Goal: Task Accomplishment & Management: Use online tool/utility

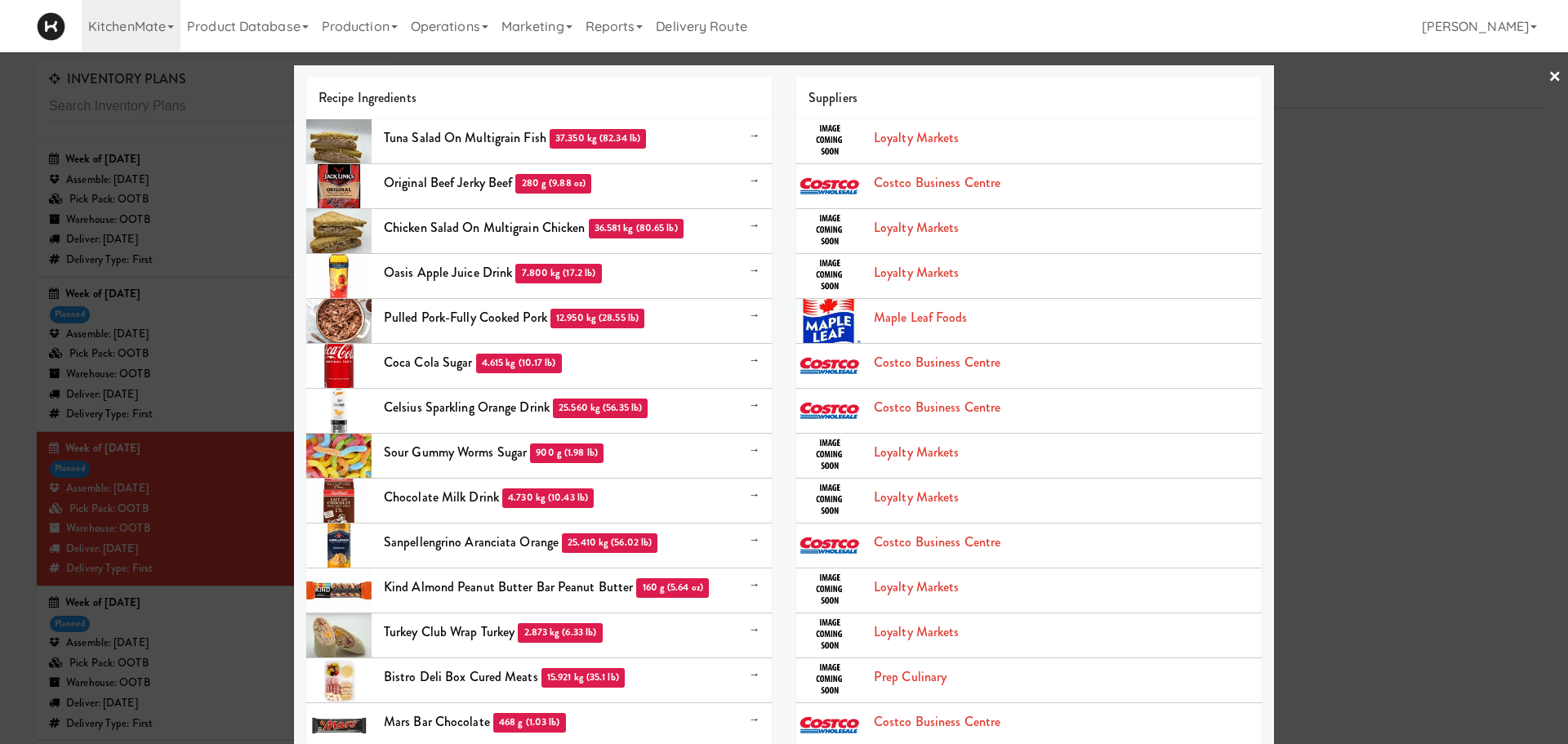
click at [269, 102] on div at bounding box center [784, 372] width 1568 height 744
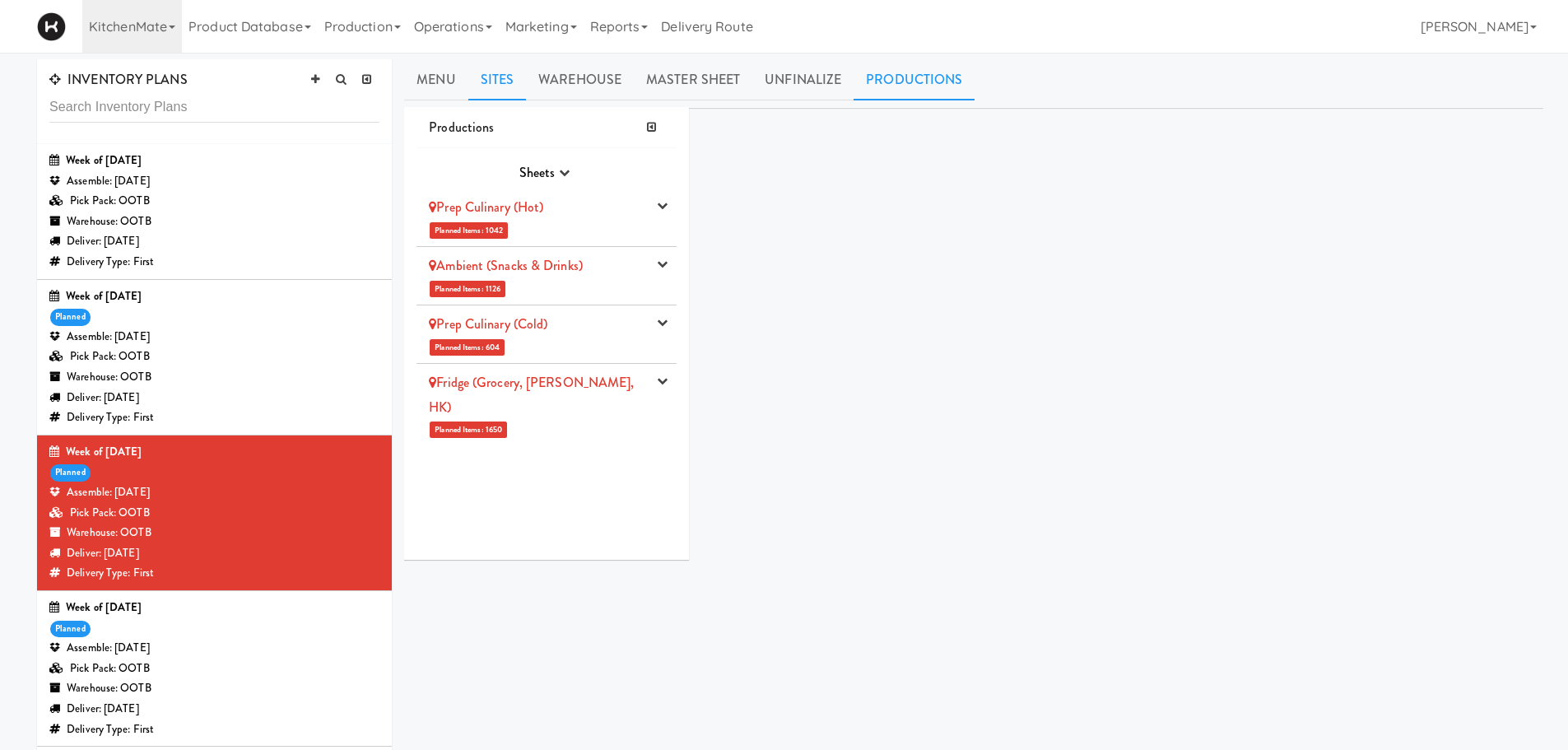
click at [500, 78] on link "Sites" at bounding box center [497, 80] width 59 height 42
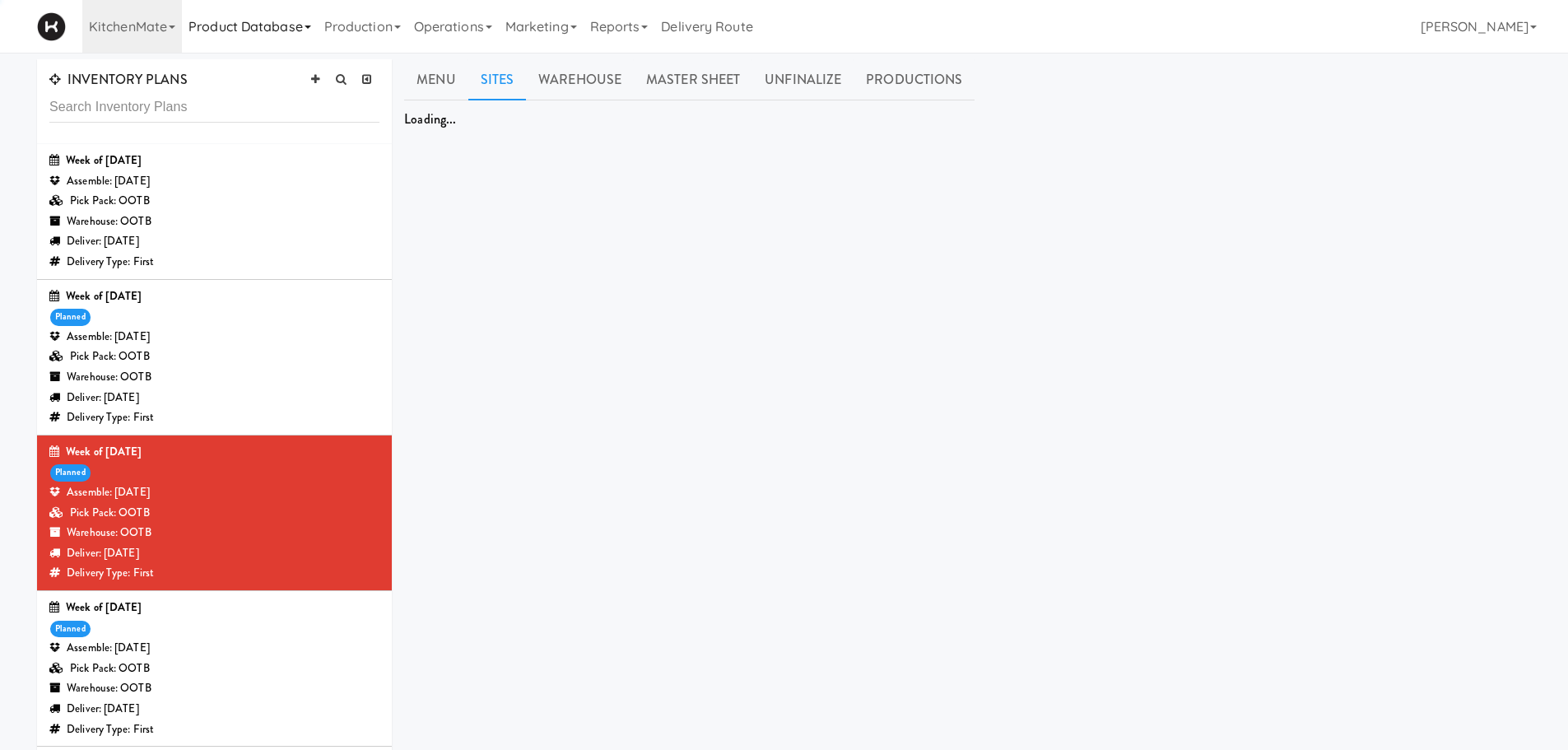
click at [240, 26] on link "Product Database" at bounding box center [250, 26] width 136 height 53
click at [276, 35] on link "Product Database" at bounding box center [250, 26] width 136 height 53
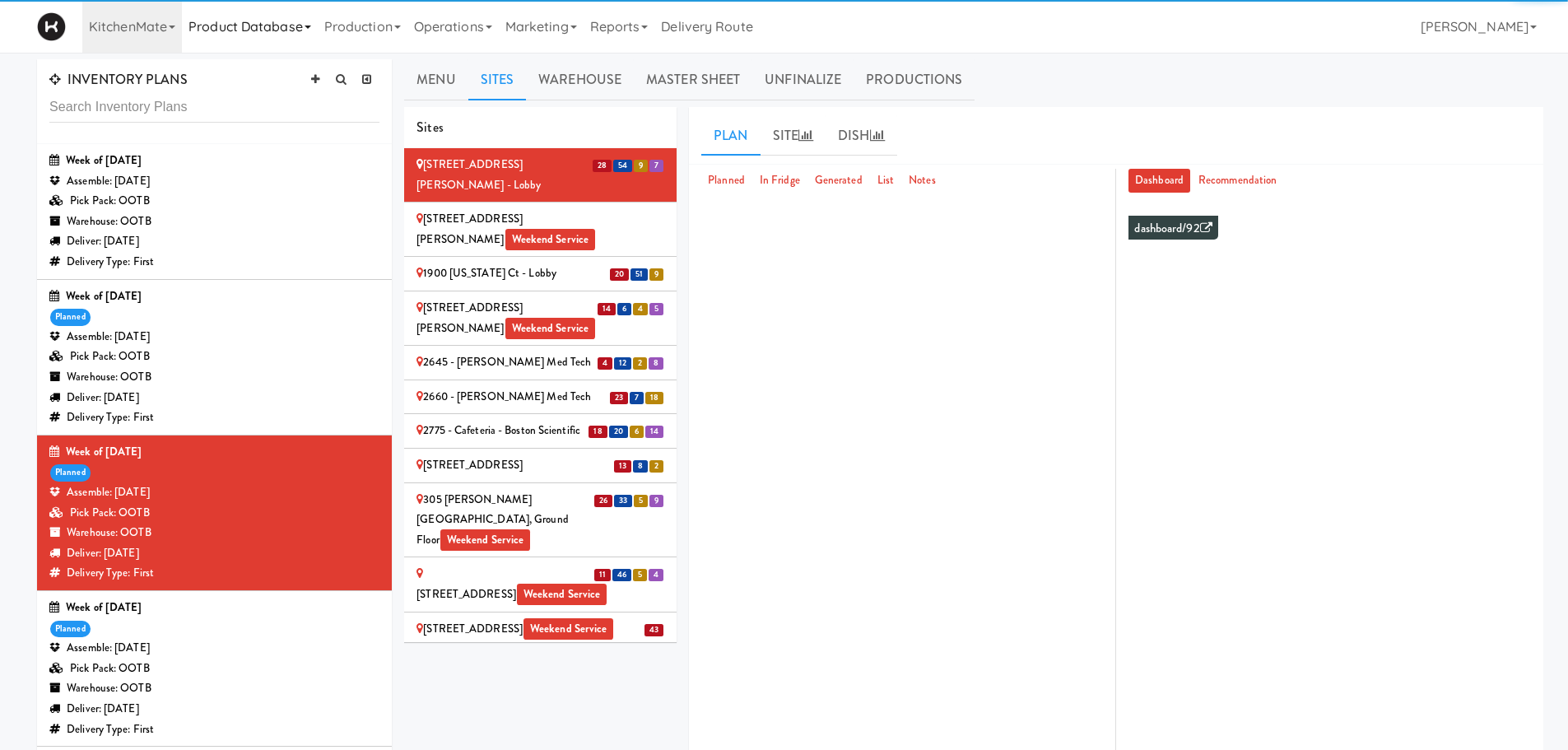
click at [294, 30] on link "Product Database" at bounding box center [250, 26] width 136 height 53
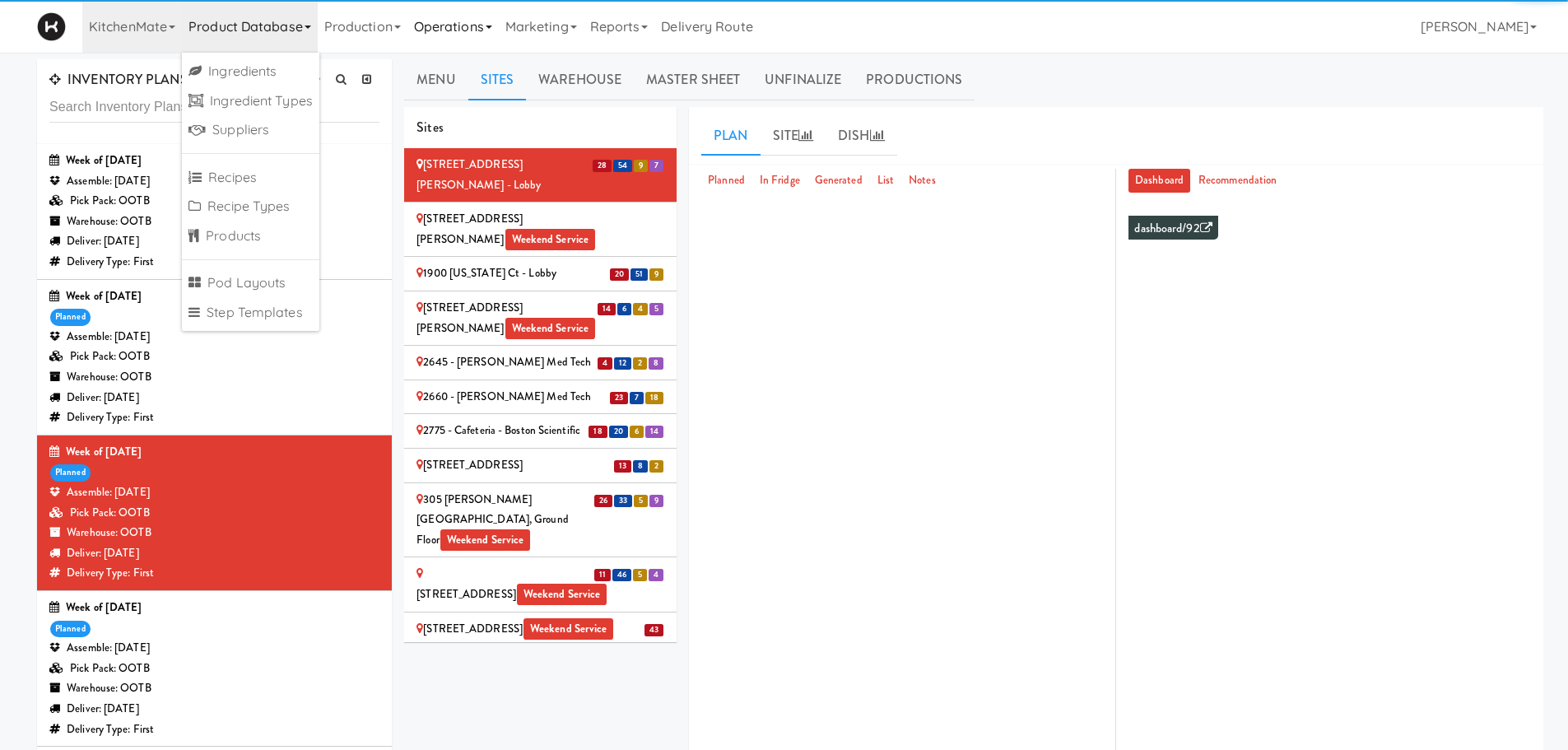
click at [458, 33] on link "Operations" at bounding box center [453, 26] width 92 height 53
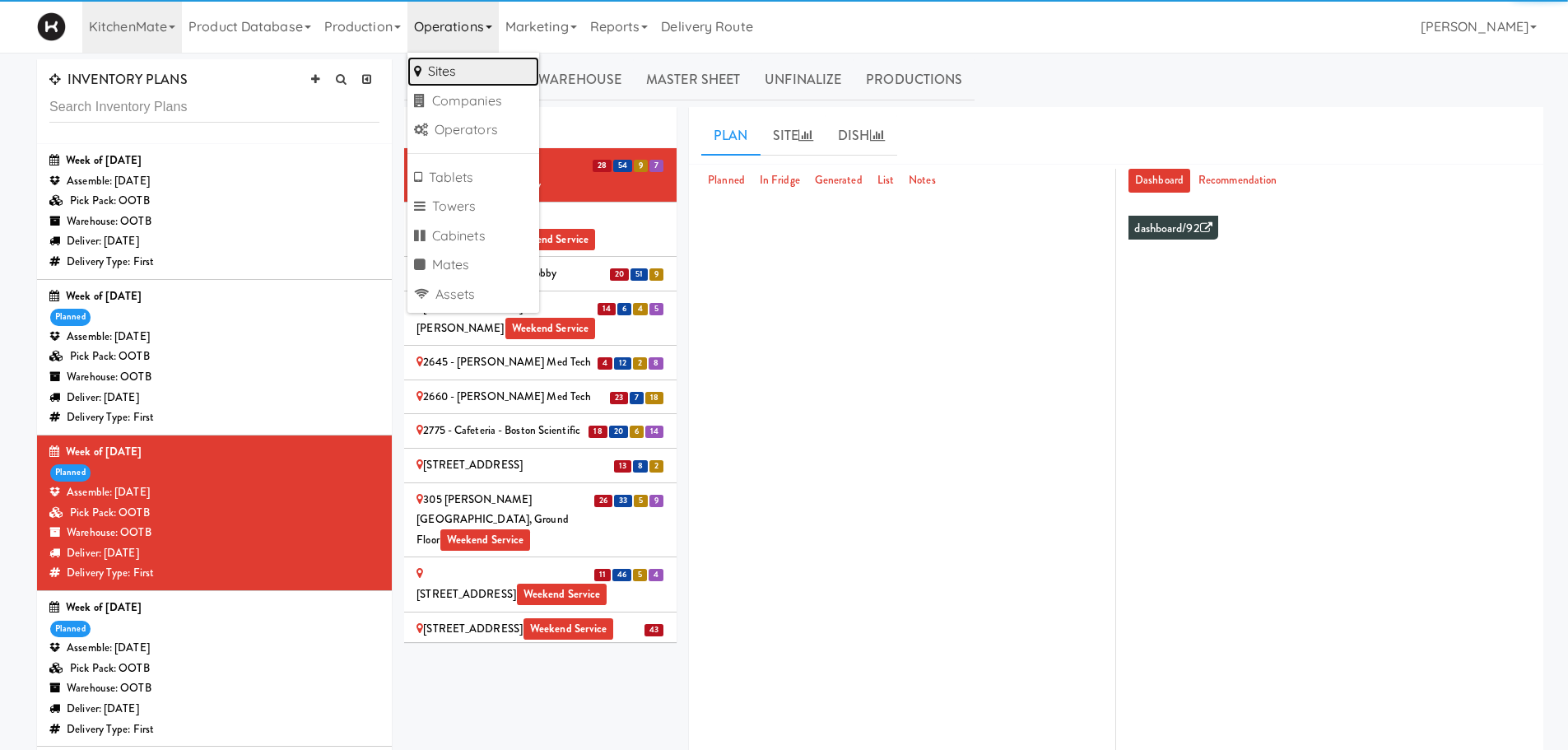
click at [455, 75] on link "Sites" at bounding box center [473, 71] width 131 height 29
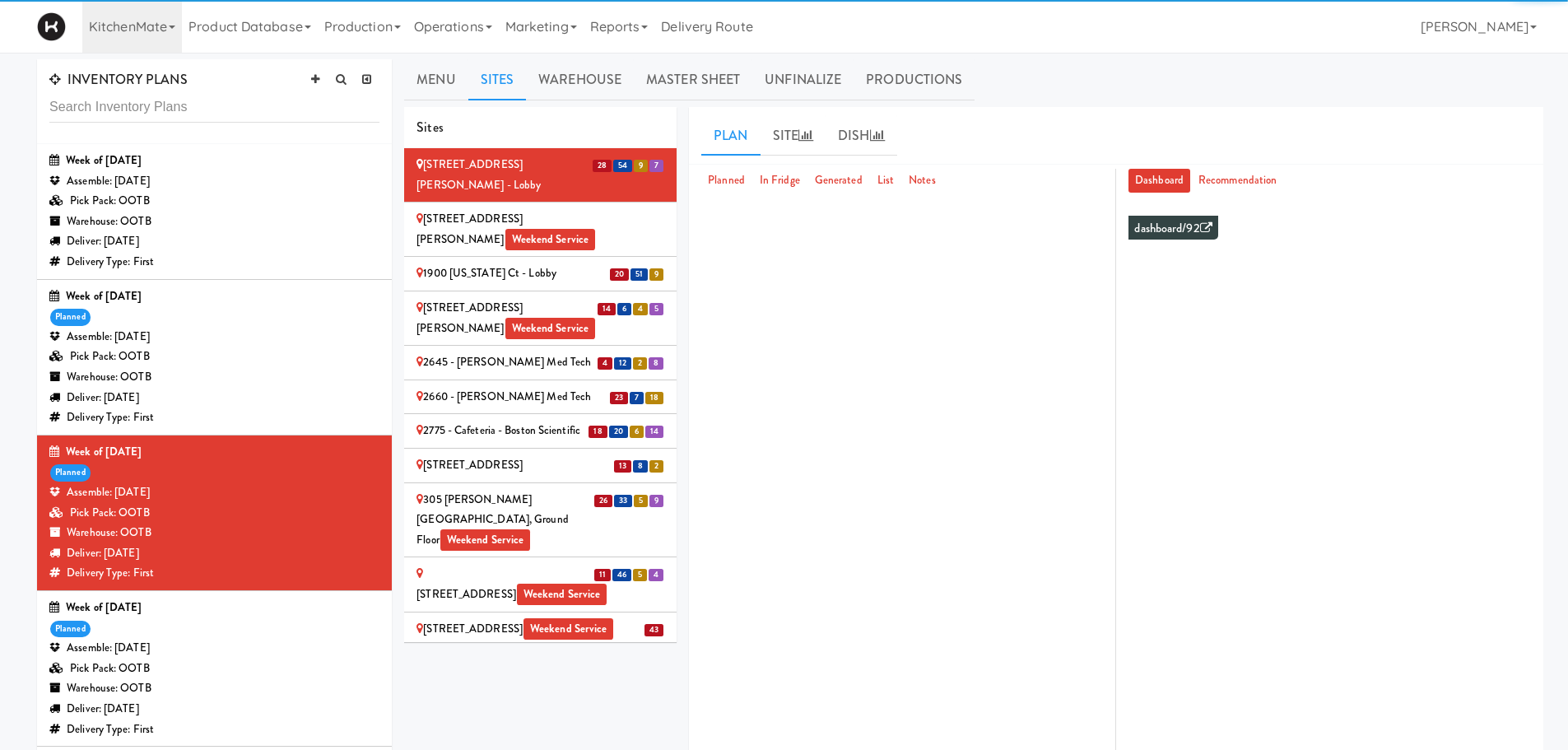
click at [473, 35] on link "Operations" at bounding box center [453, 26] width 92 height 53
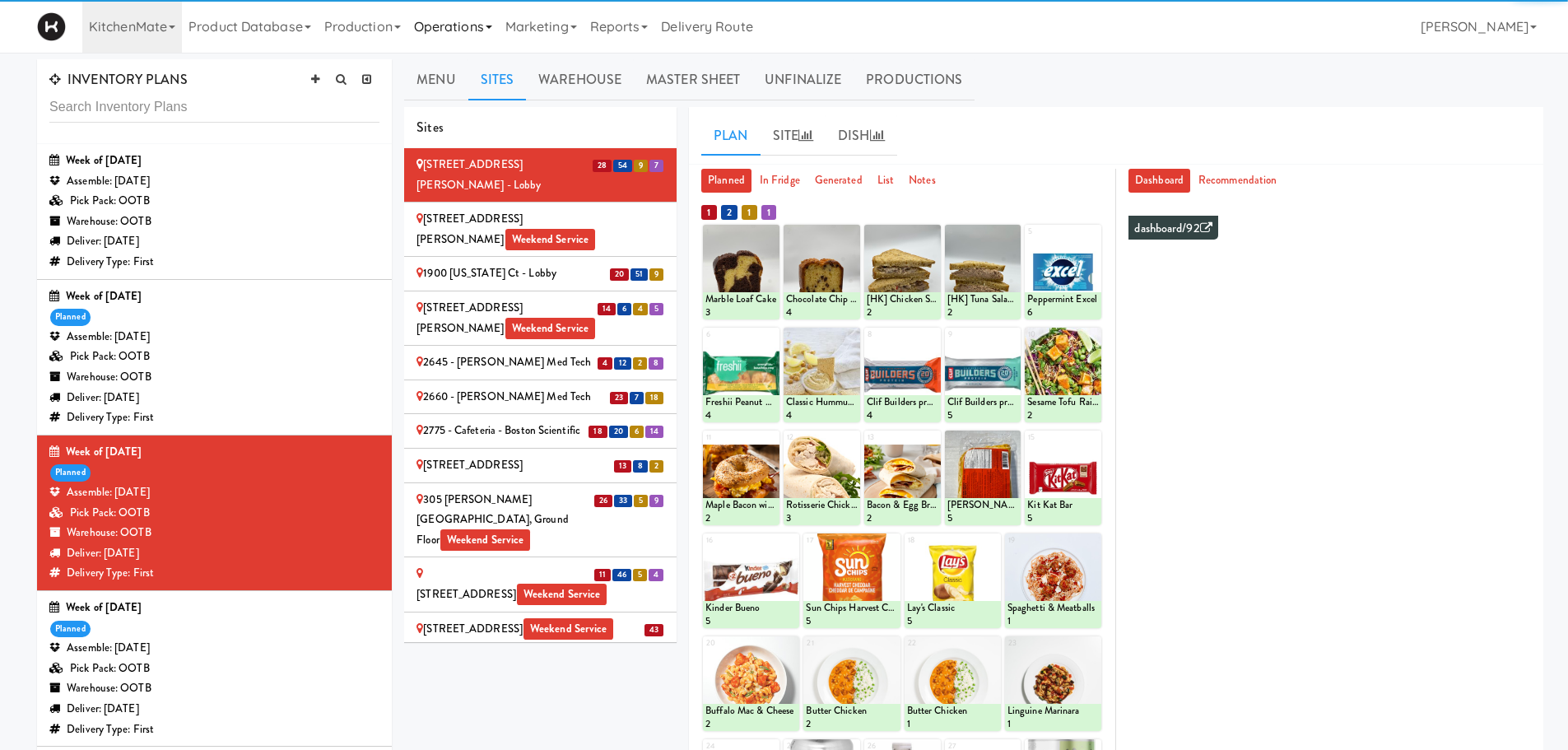
click at [498, 15] on link "Operations" at bounding box center [453, 26] width 92 height 53
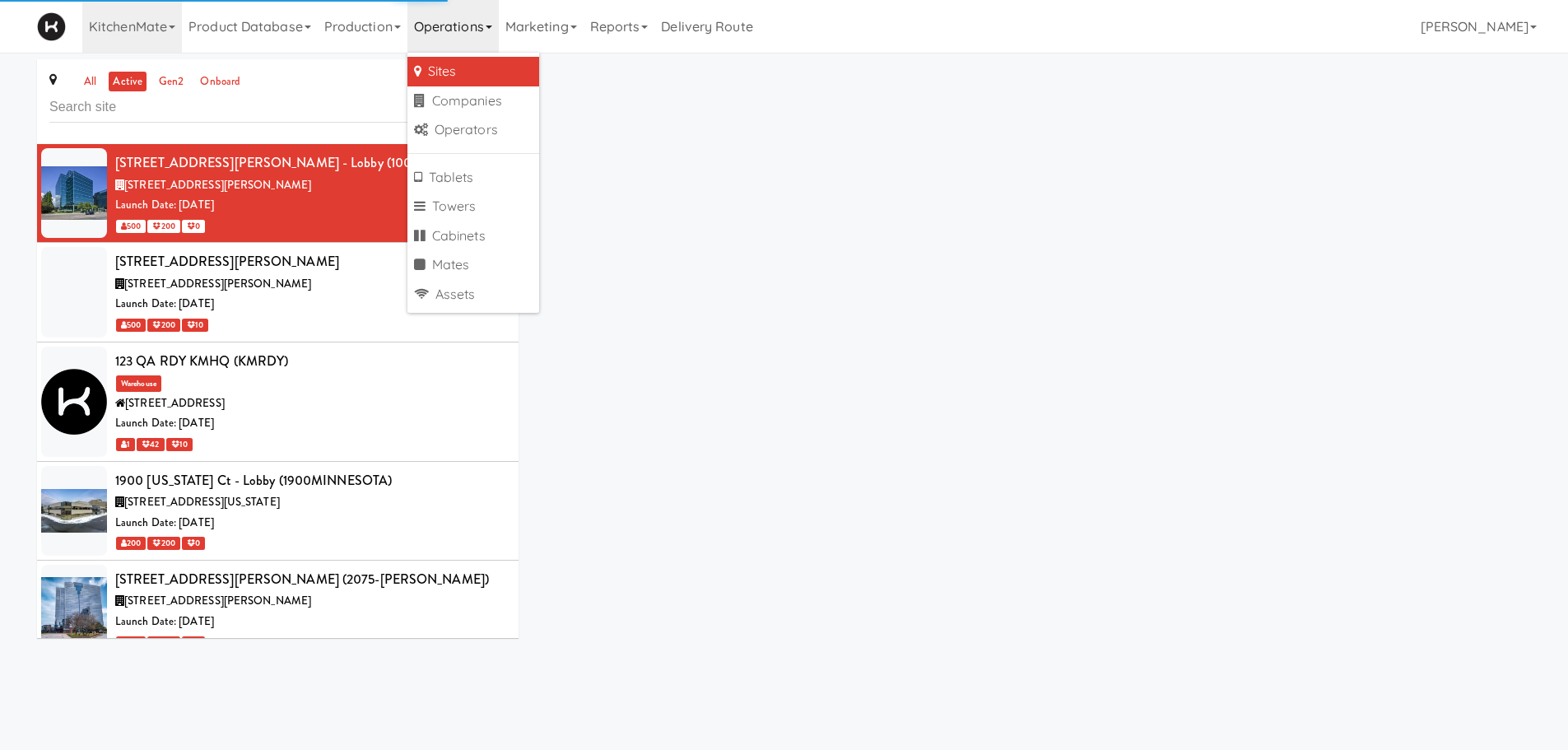
click at [476, 72] on link "Sites" at bounding box center [473, 71] width 131 height 29
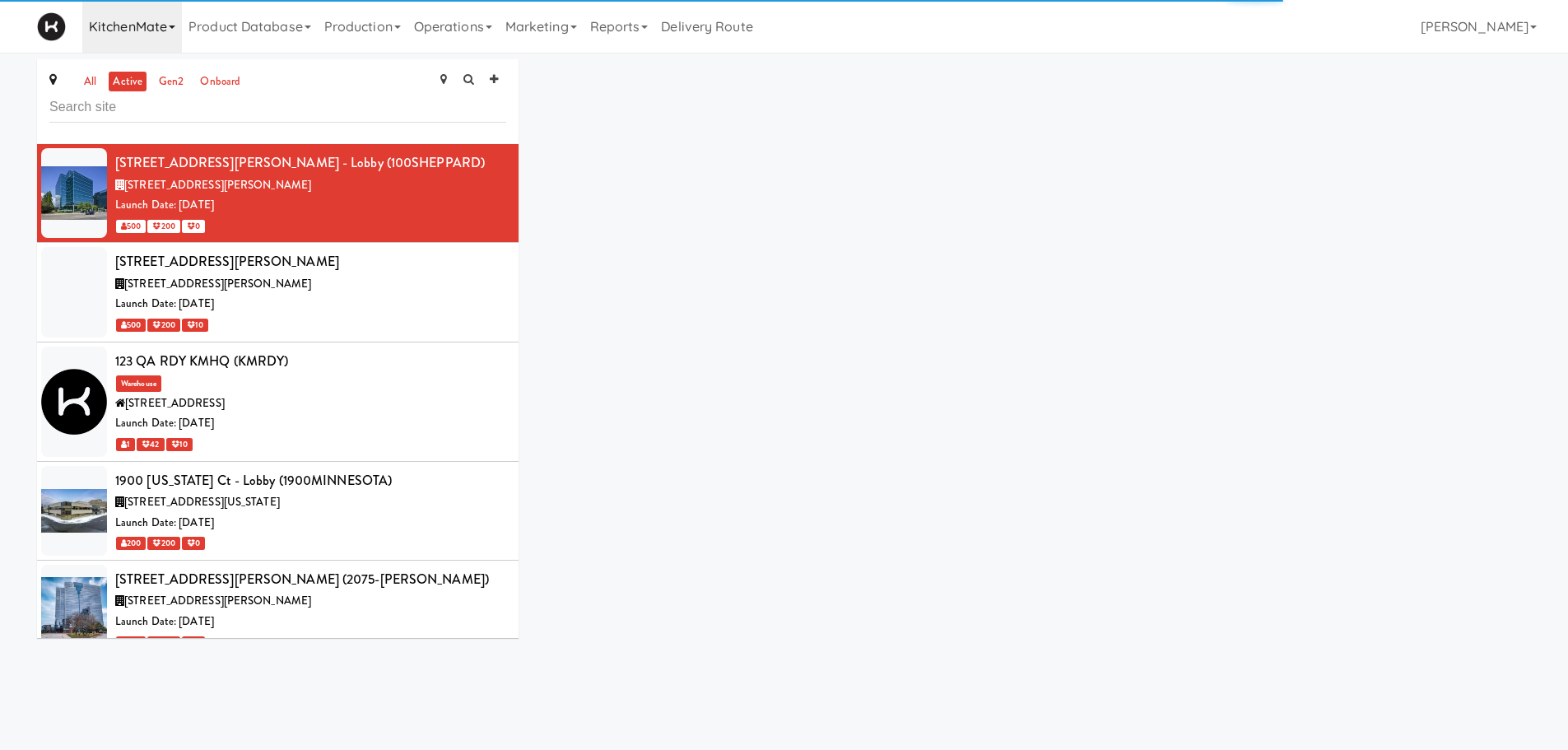
click at [119, 19] on link "KitchenMate" at bounding box center [131, 26] width 99 height 53
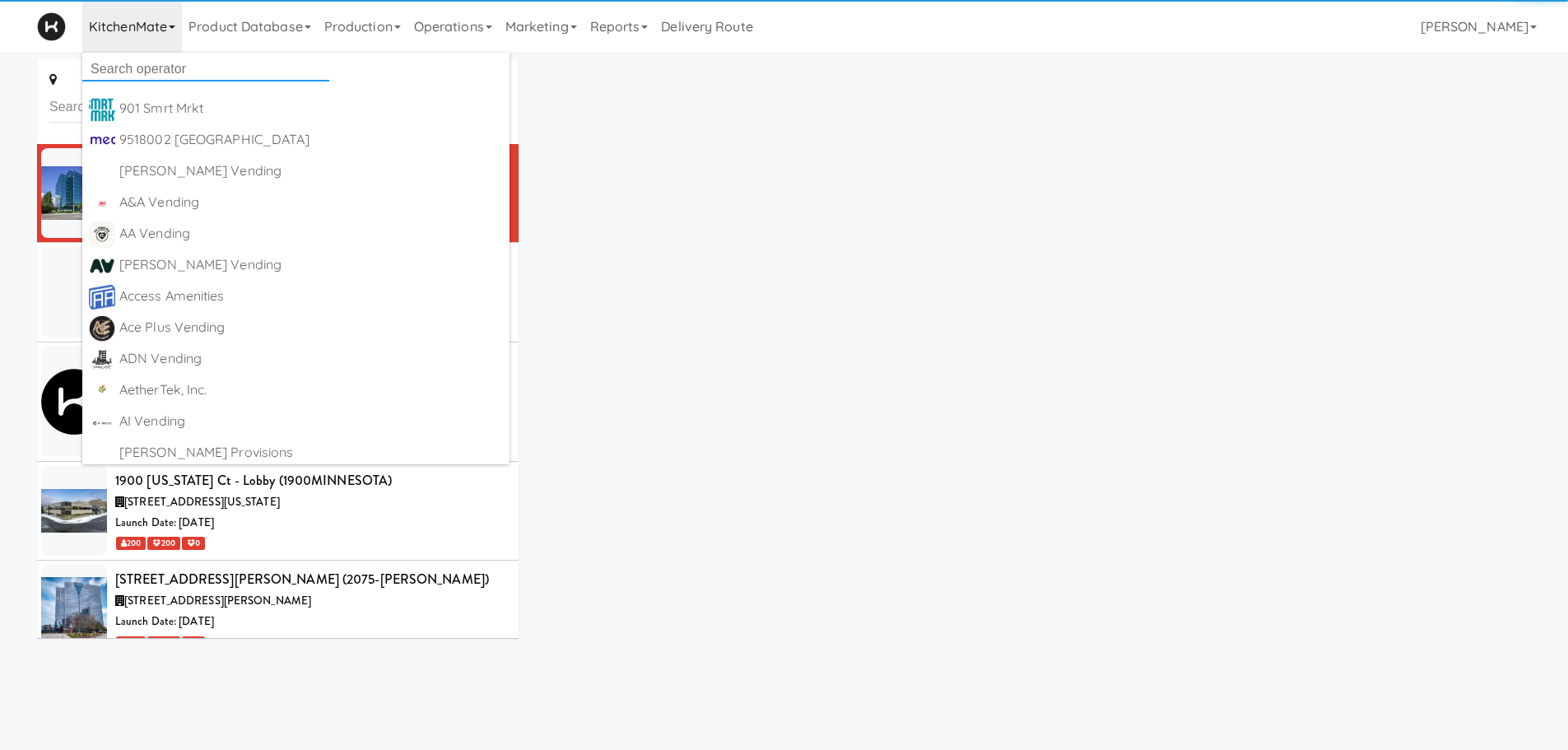
click at [131, 62] on input "text" at bounding box center [205, 69] width 247 height 25
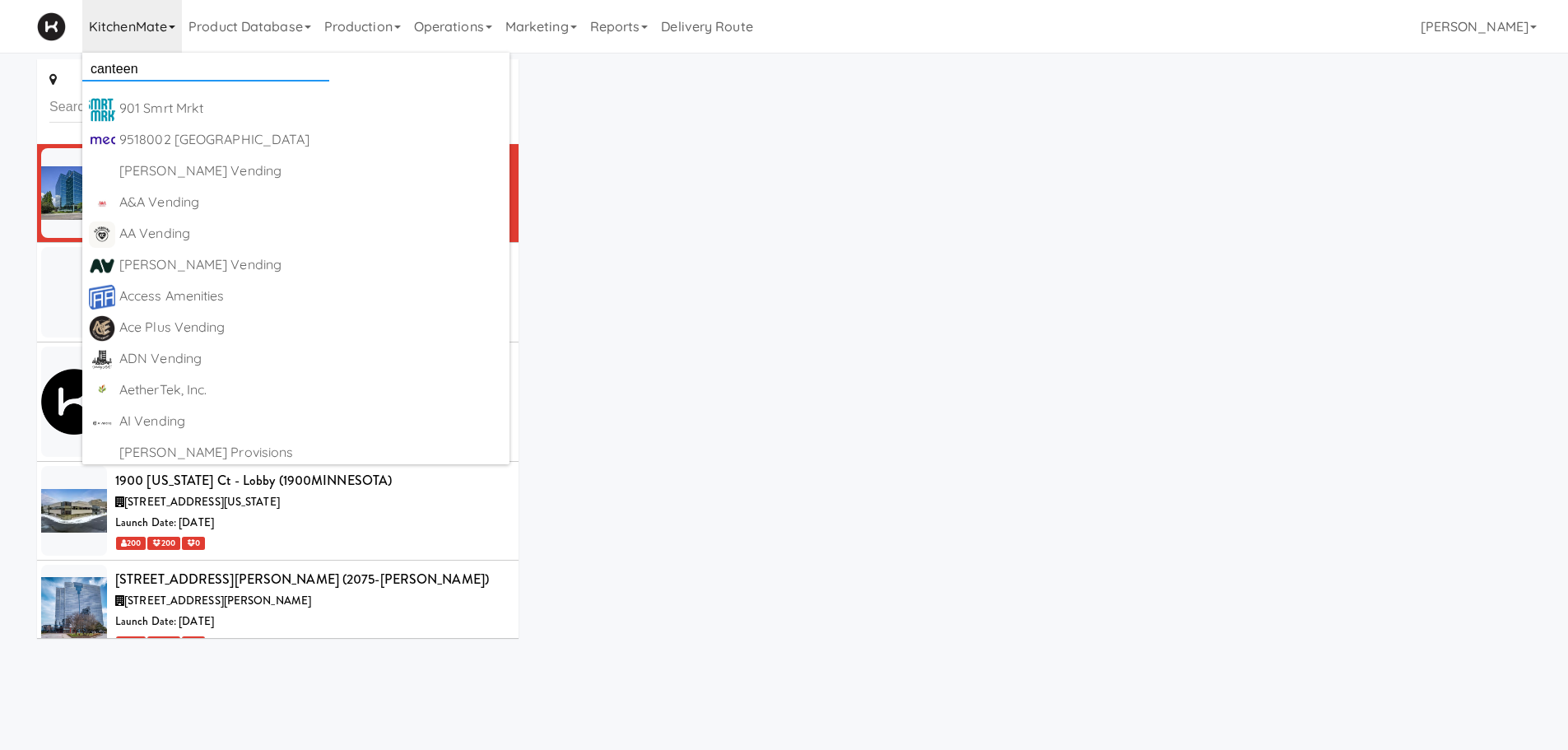
type input "canteen"
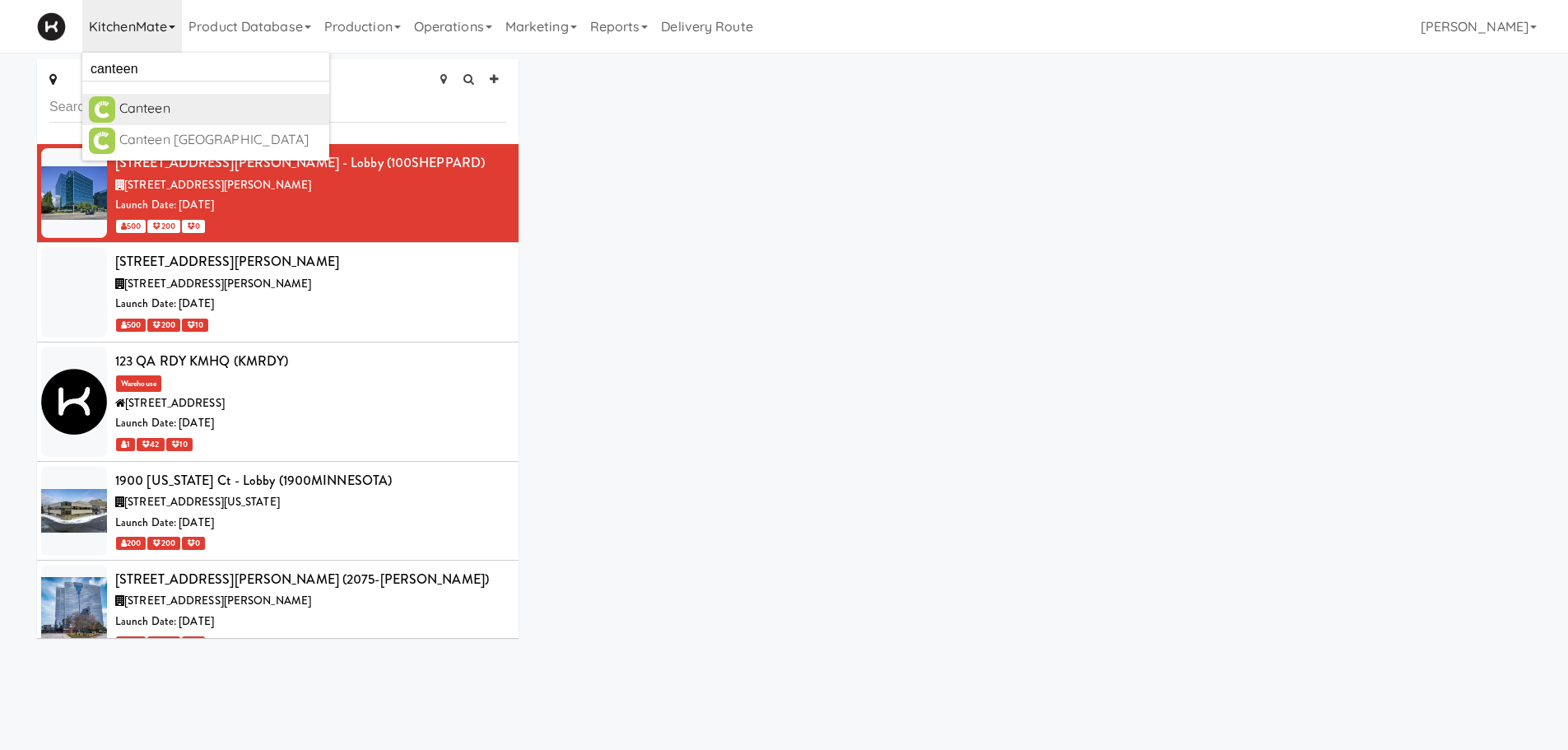
click at [190, 111] on div "Canteen" at bounding box center [220, 109] width 203 height 25
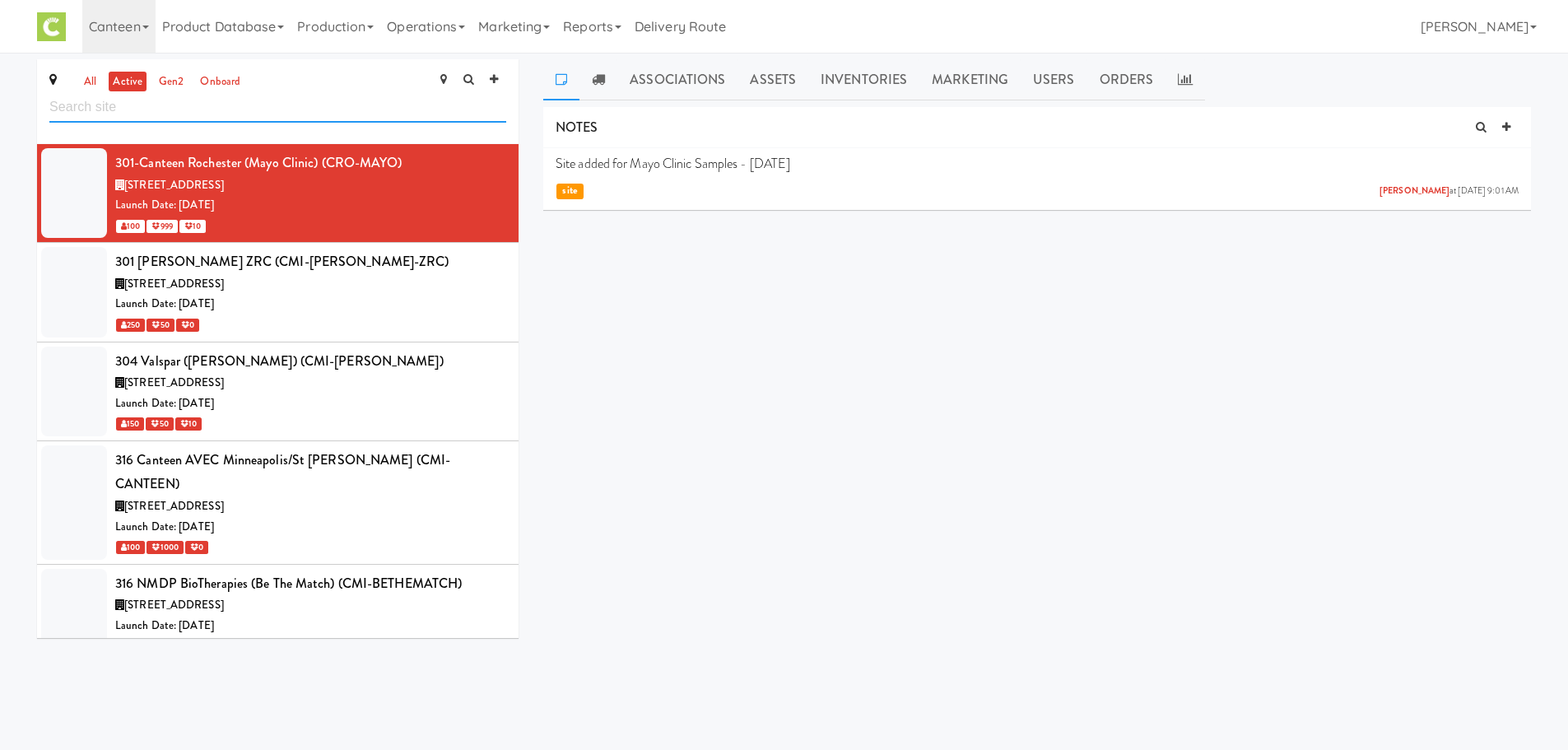
click at [182, 113] on input "text" at bounding box center [277, 107] width 457 height 30
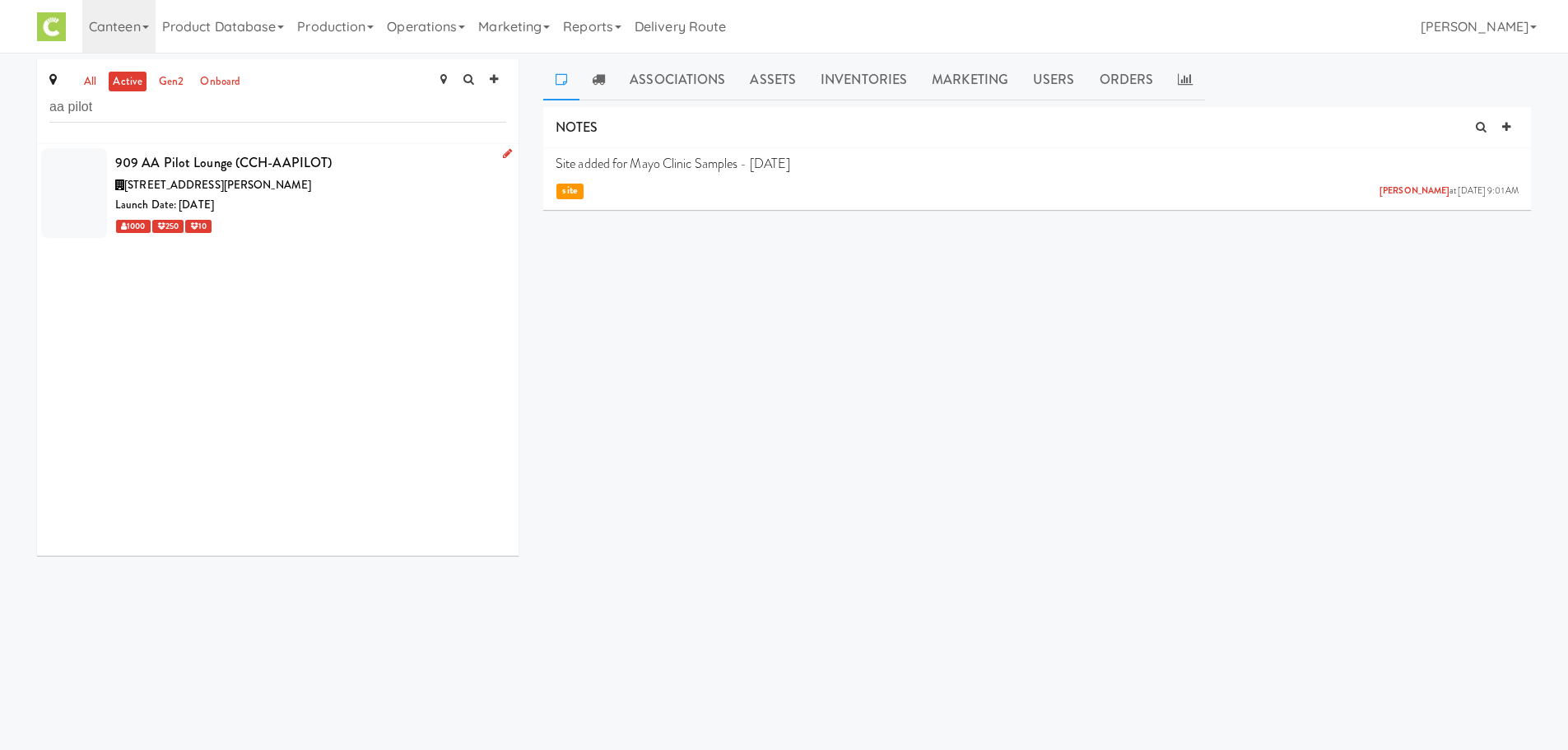
click at [235, 210] on div "Launch Date: Mar 11, 2025" at bounding box center [310, 205] width 391 height 21
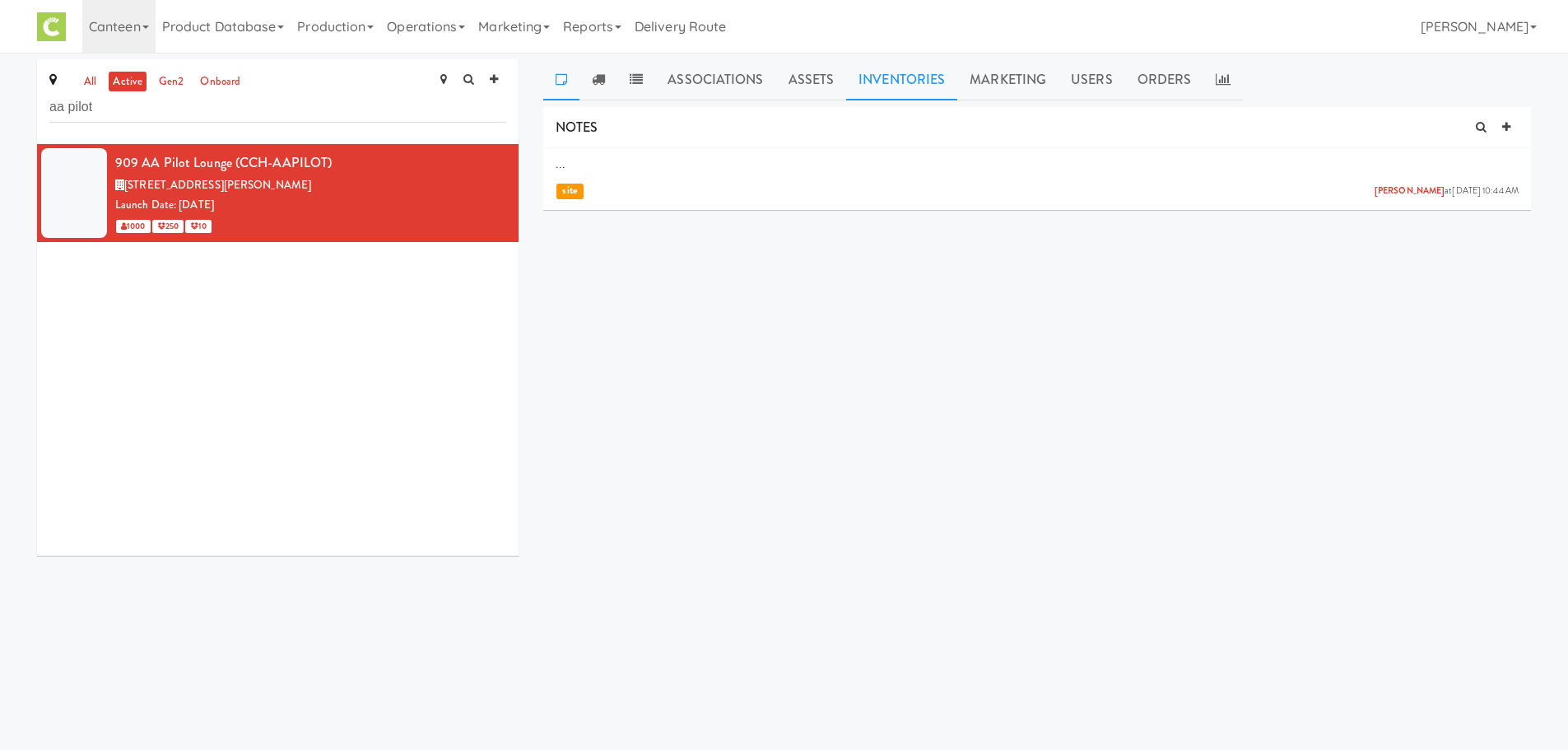
click at [890, 79] on link "Inventories" at bounding box center [901, 80] width 111 height 42
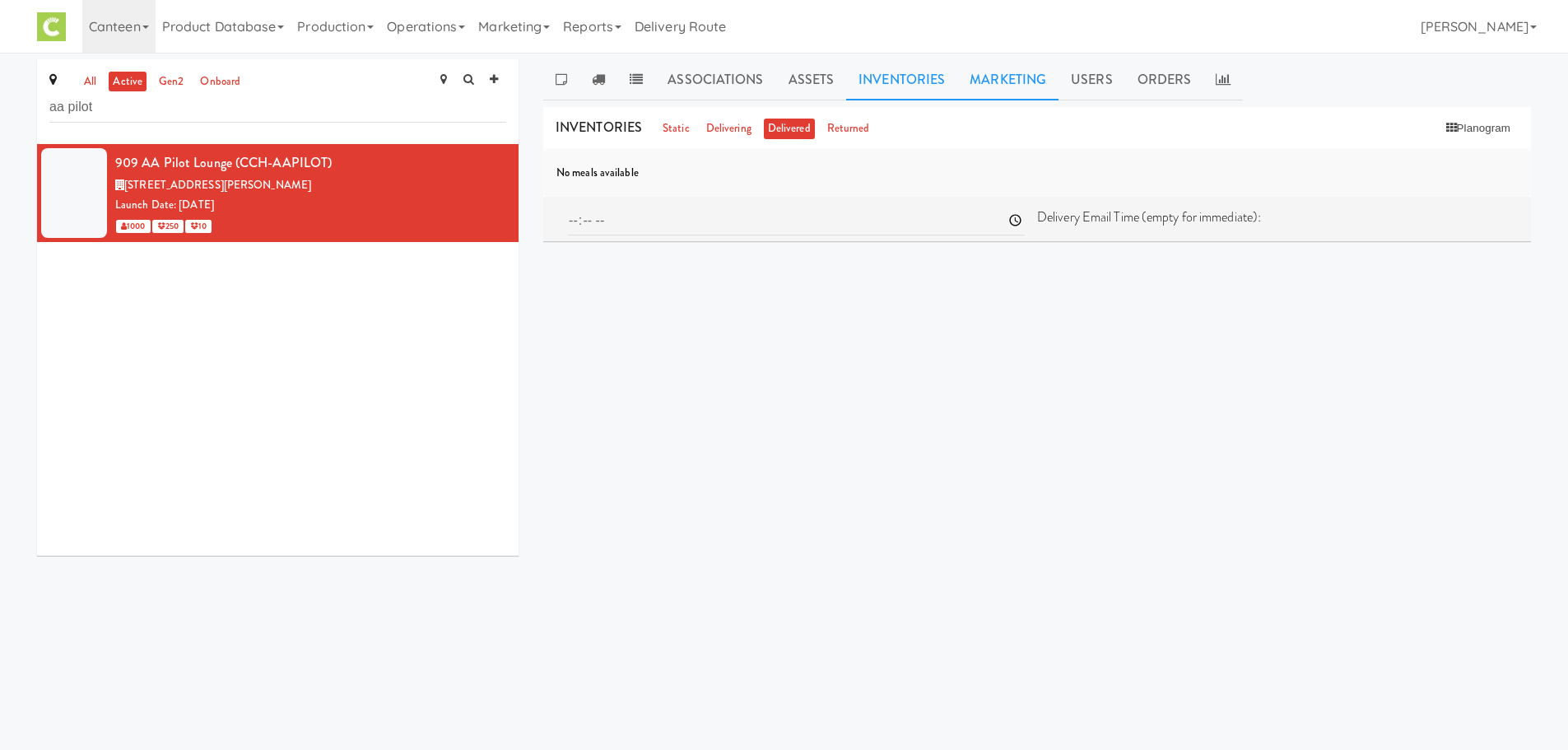
click at [978, 71] on link "Marketing" at bounding box center [1007, 80] width 101 height 42
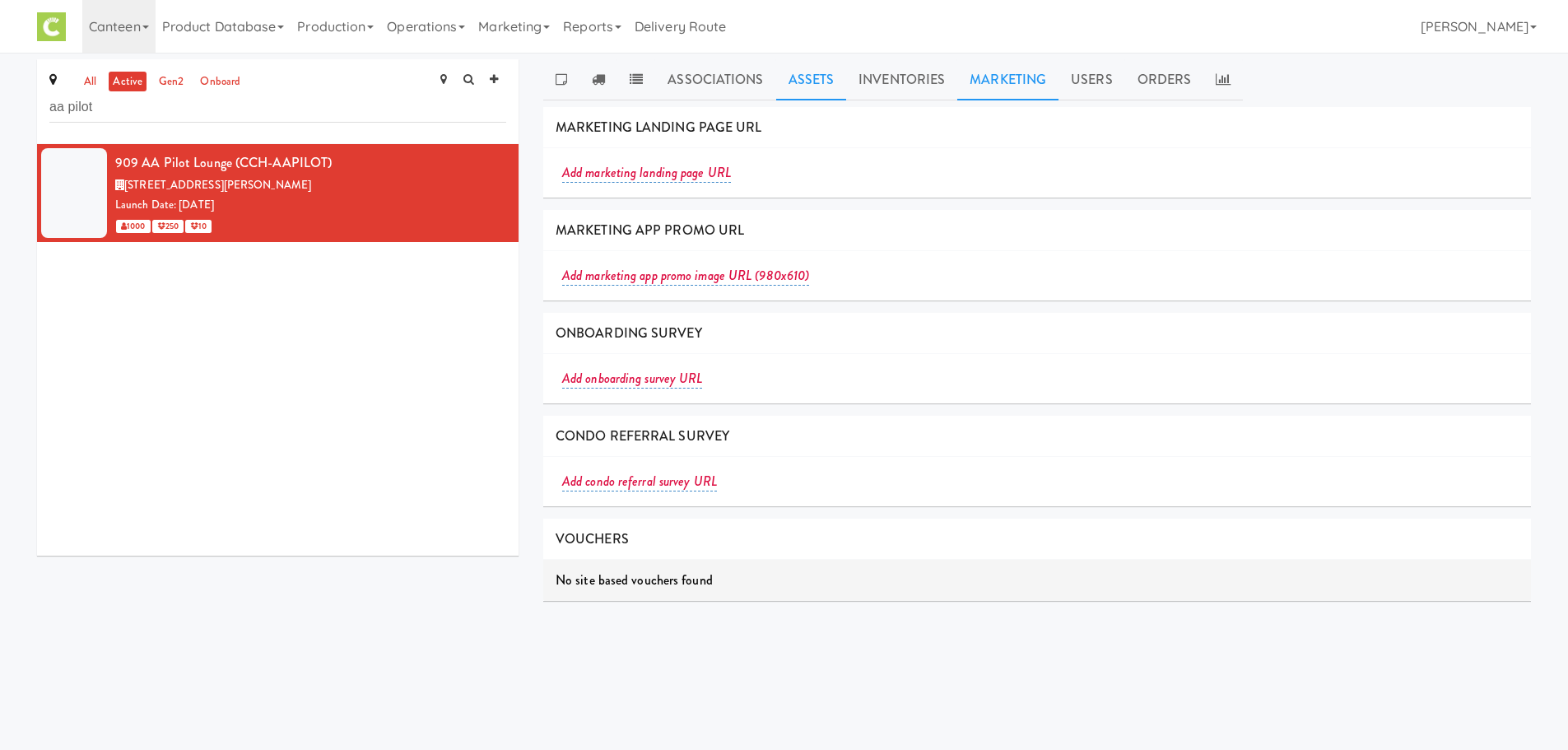
click at [804, 73] on link "Assets" at bounding box center [811, 80] width 71 height 42
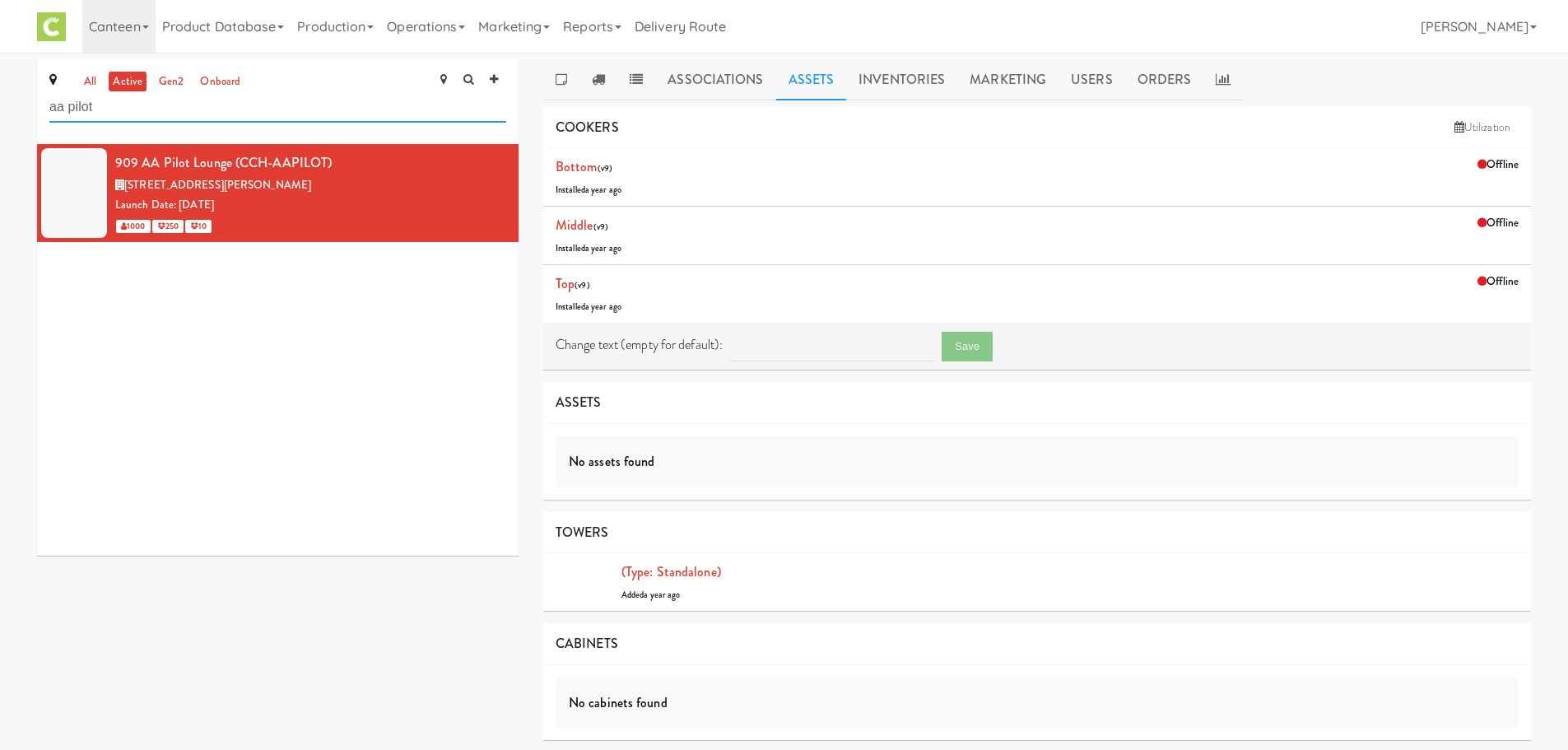
drag, startPoint x: 316, startPoint y: 113, endPoint x: 0, endPoint y: 113, distance: 316.0
click at [0, 113] on div "all active gen2 onboard aa pilot 909 AA Pilot Lounge (CCH-AAPILOT) 171 Covingto…" at bounding box center [784, 522] width 1568 height 926
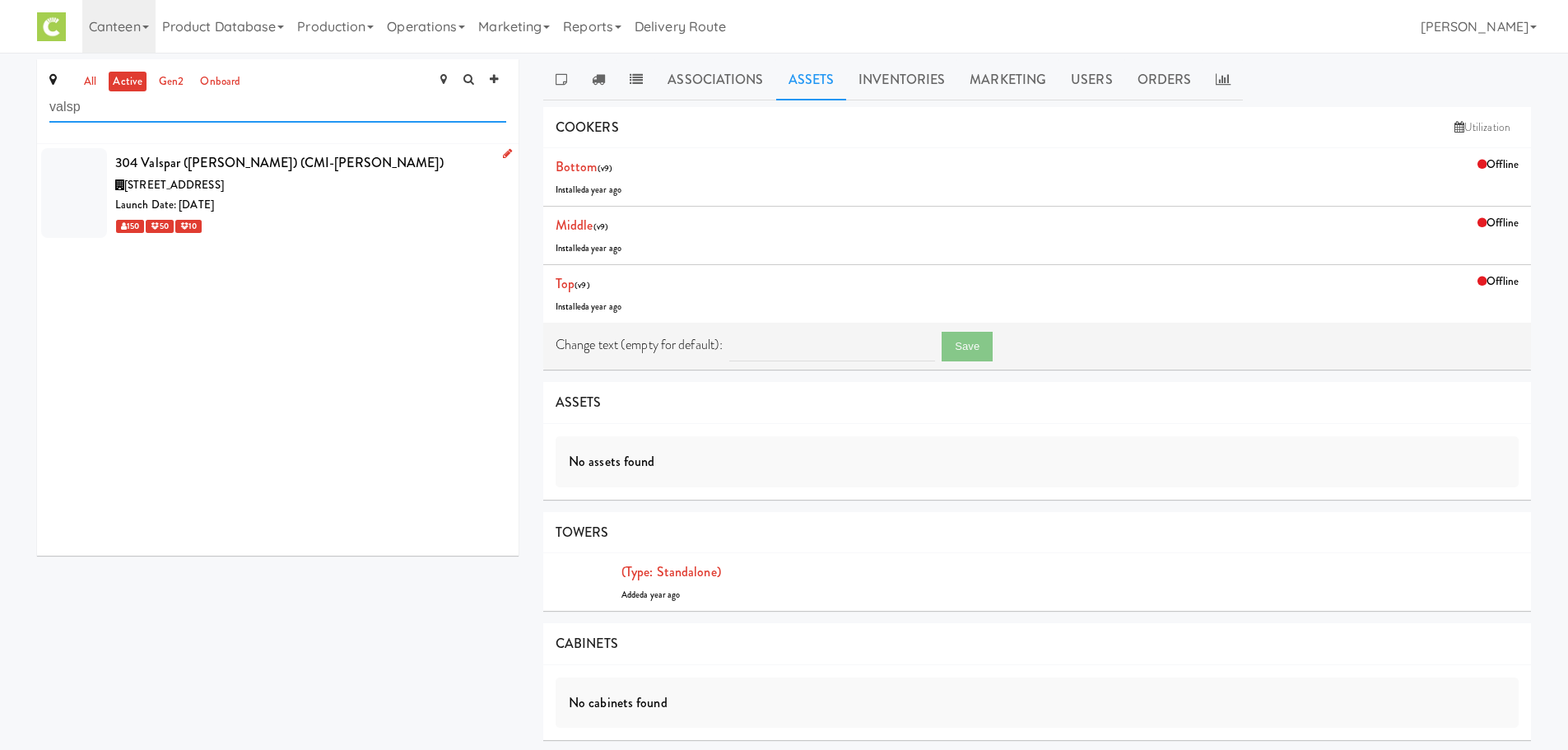
type input "valsp"
click at [193, 183] on span "1101 S 3rd St, Minneapolis MN" at bounding box center [173, 184] width 99 height 16
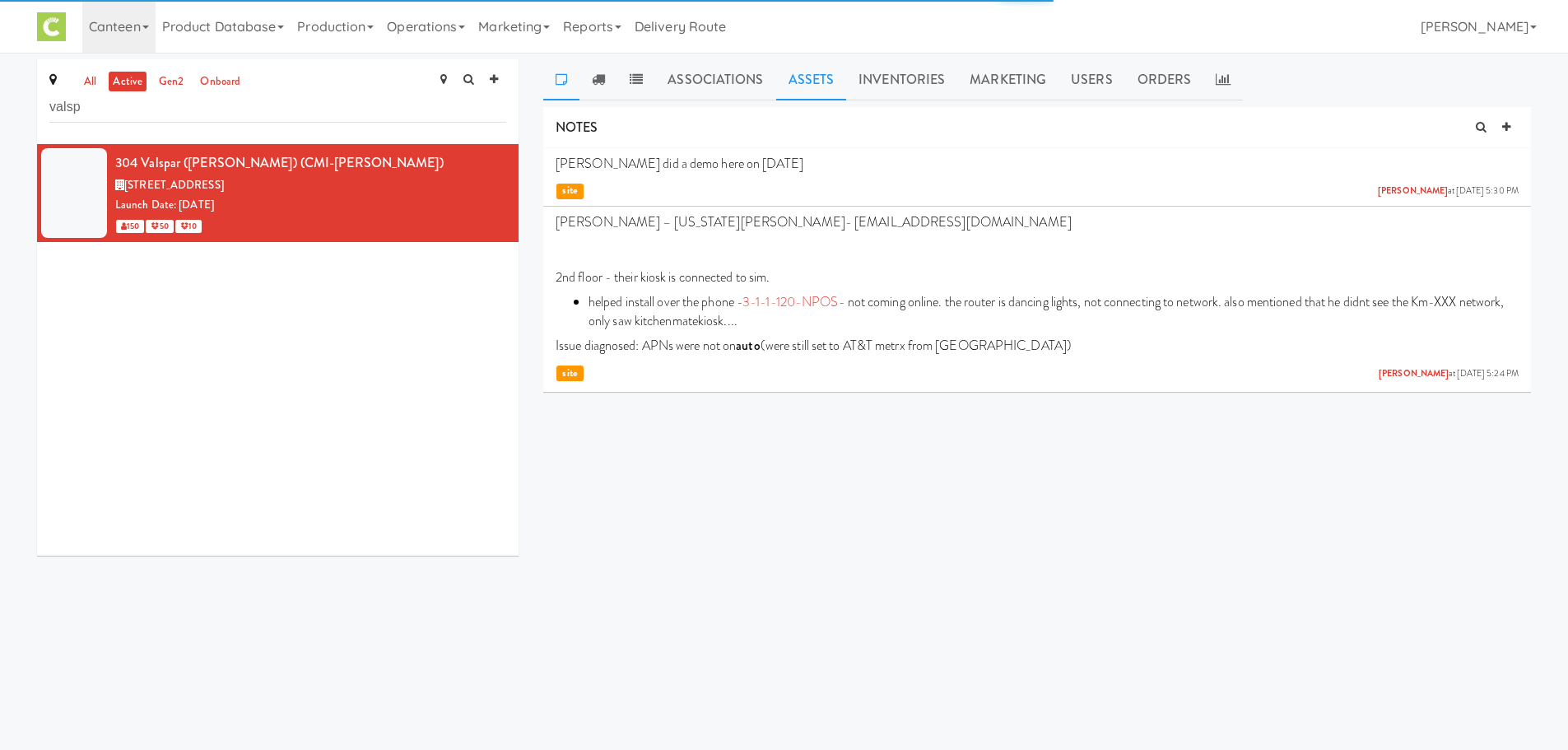
click at [828, 76] on link "Assets" at bounding box center [811, 80] width 71 height 42
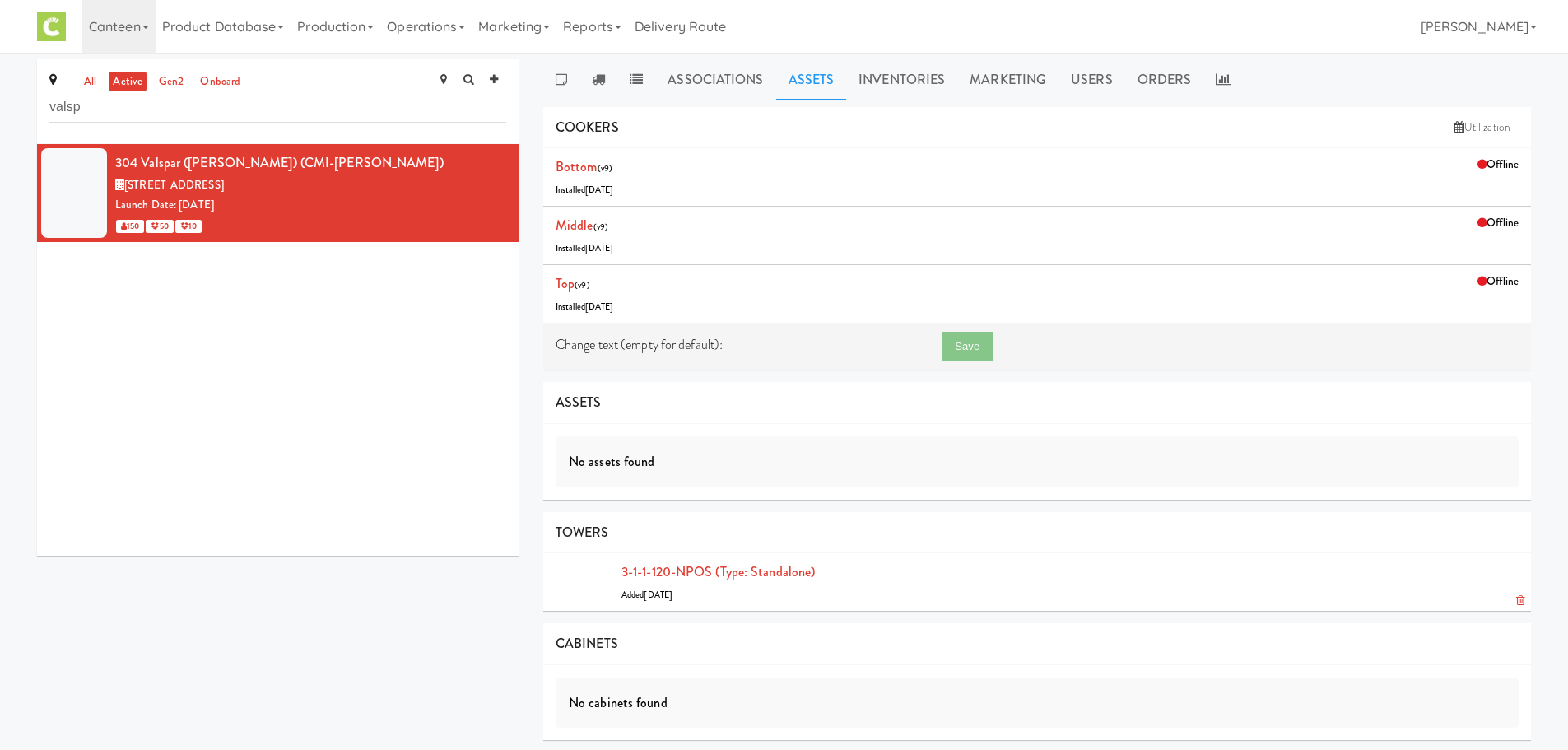
click at [696, 562] on div "3-1-1-120-NPOS (type: standalone) Added 2 years ago" at bounding box center [1070, 582] width 897 height 44
click at [701, 566] on link "3-1-1-120-NPOS (type: standalone)" at bounding box center [718, 571] width 194 height 19
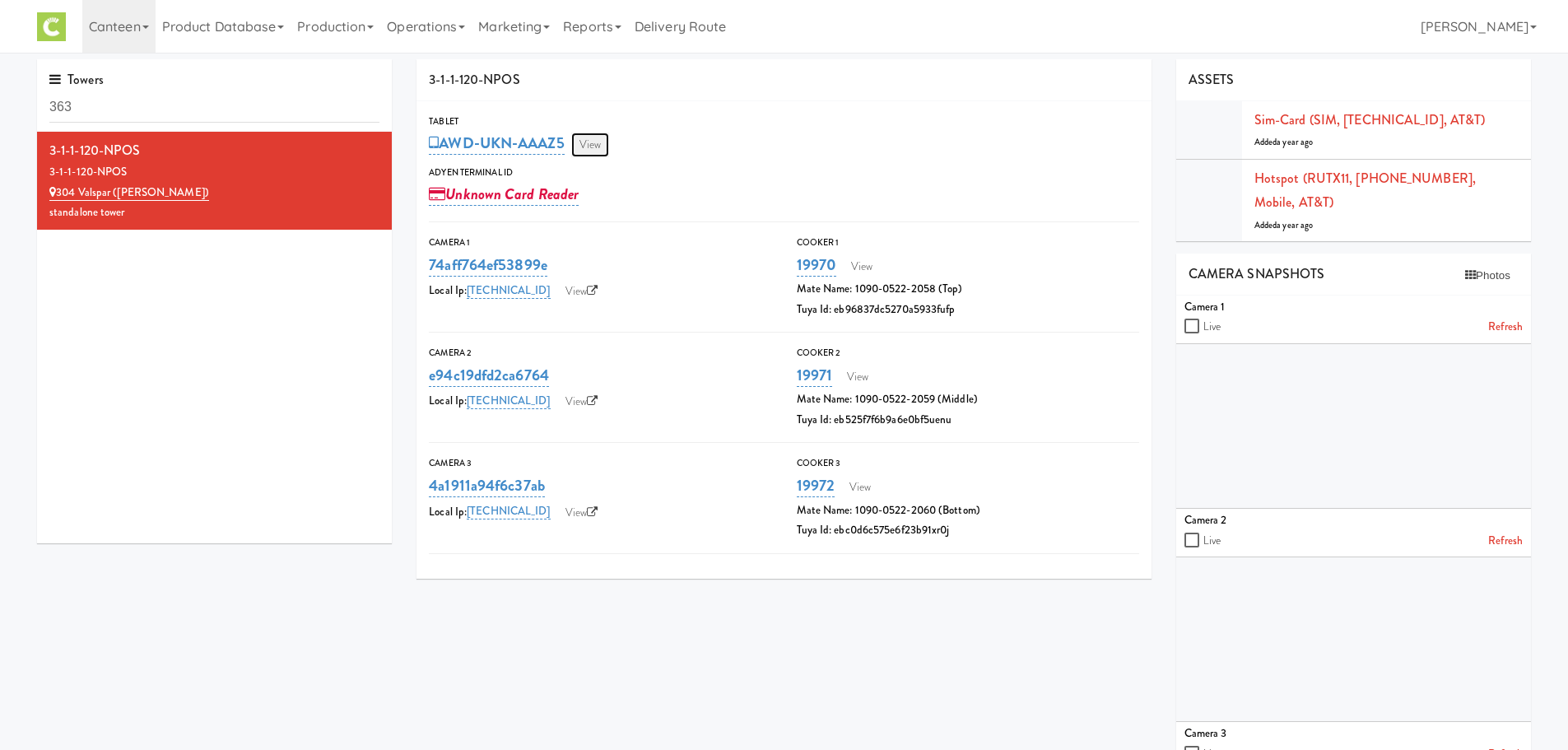
click at [597, 145] on link "View" at bounding box center [590, 145] width 38 height 25
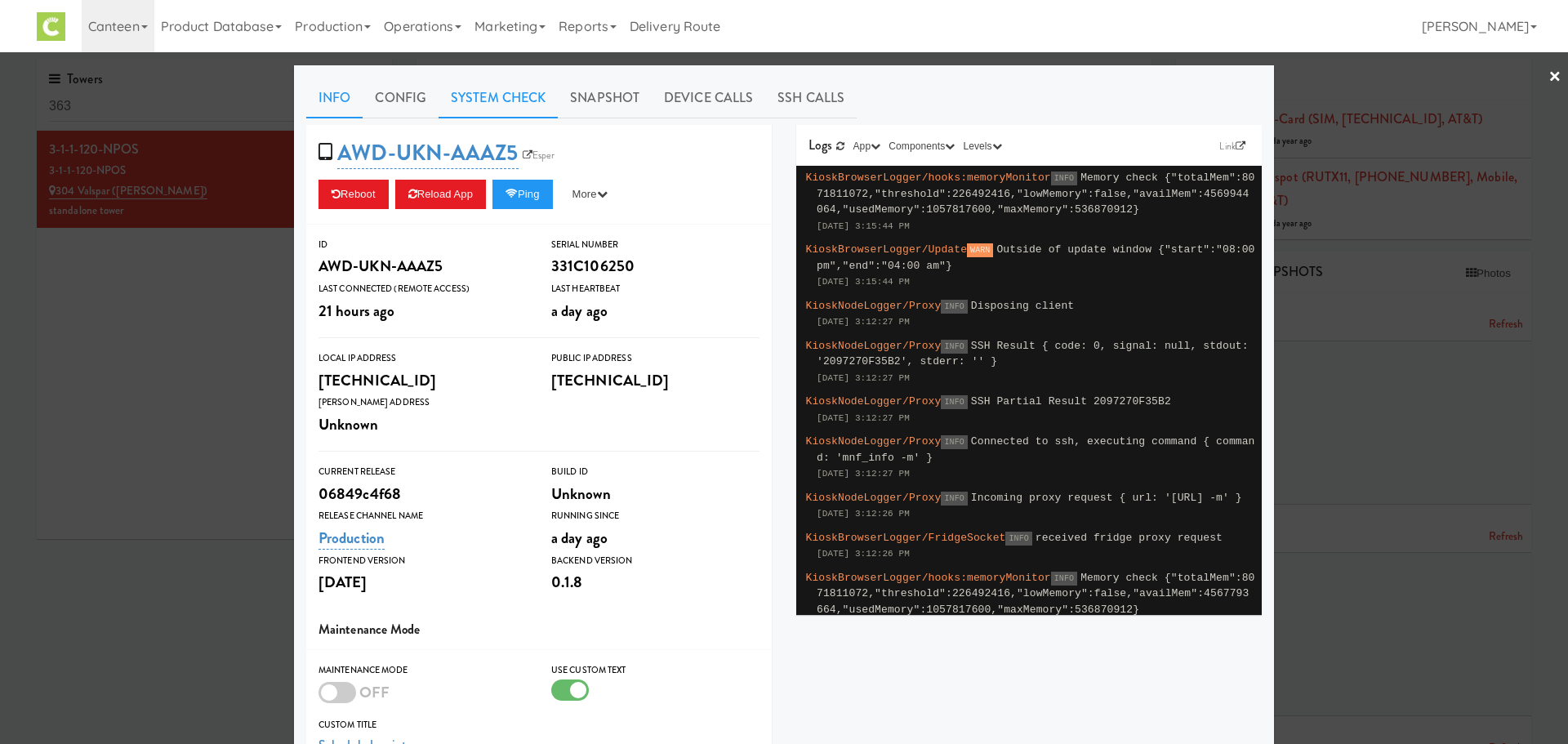
click at [484, 116] on link "System Check" at bounding box center [497, 99] width 119 height 41
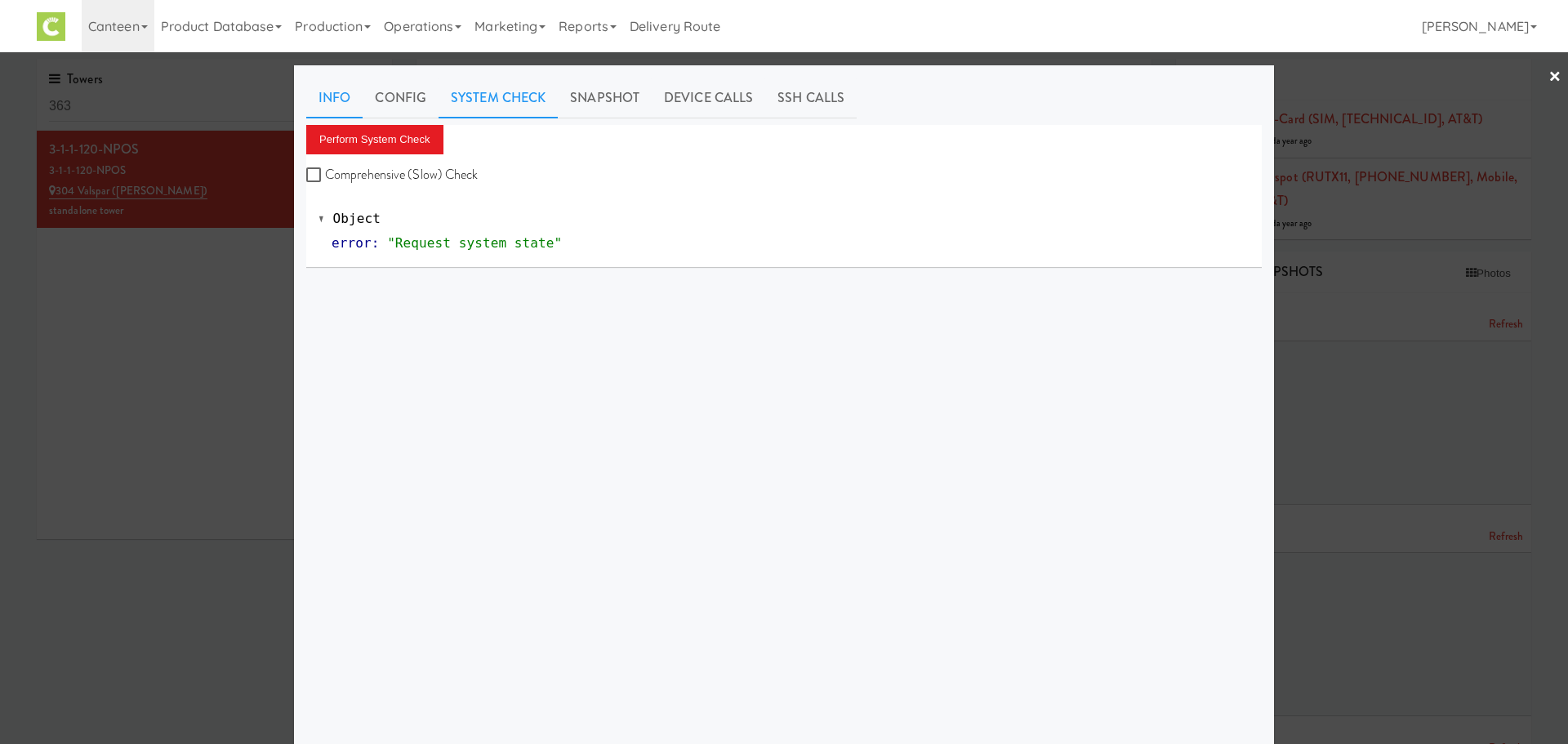
click at [336, 103] on link "Info" at bounding box center [334, 99] width 56 height 41
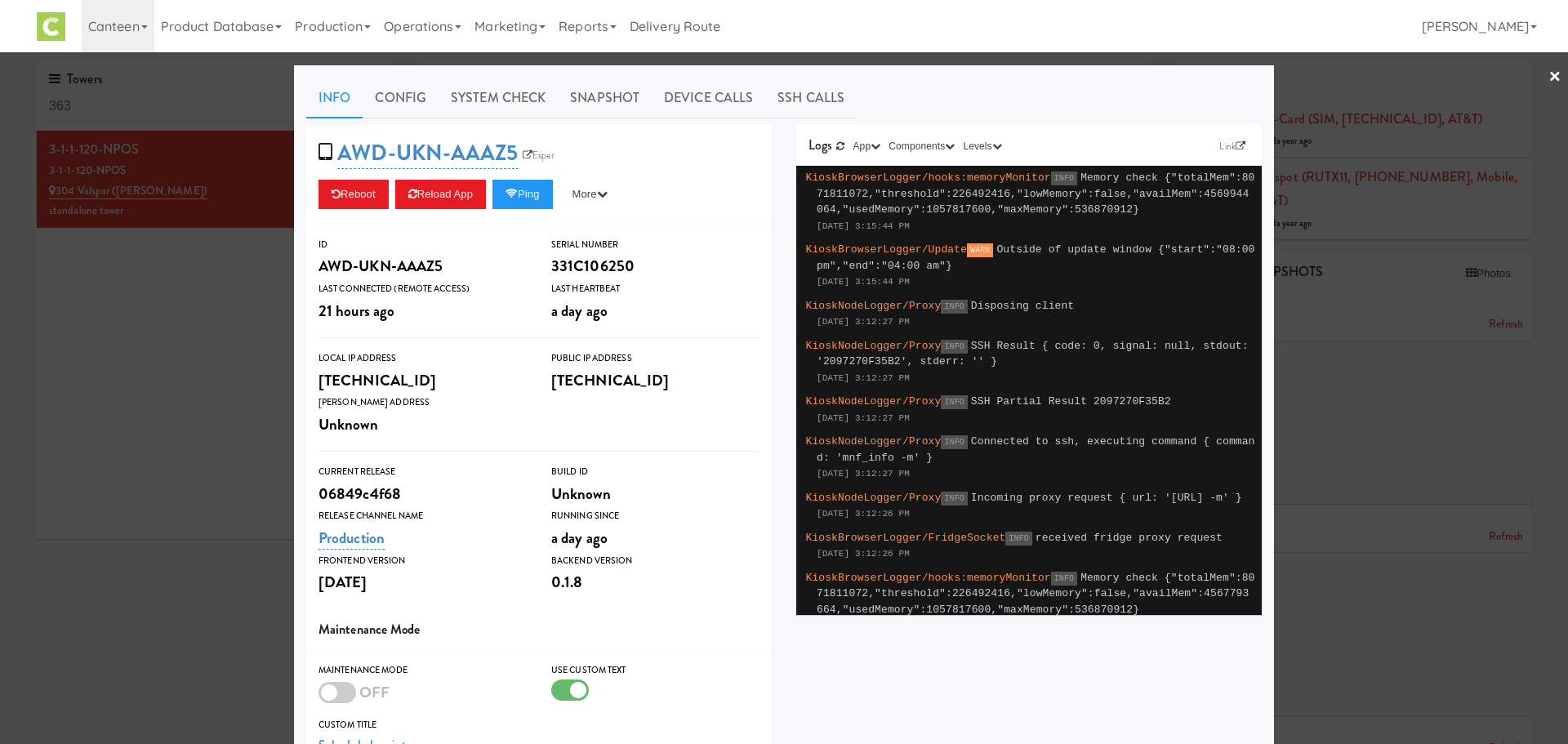
click at [1548, 78] on link "×" at bounding box center [1555, 78] width 13 height 51
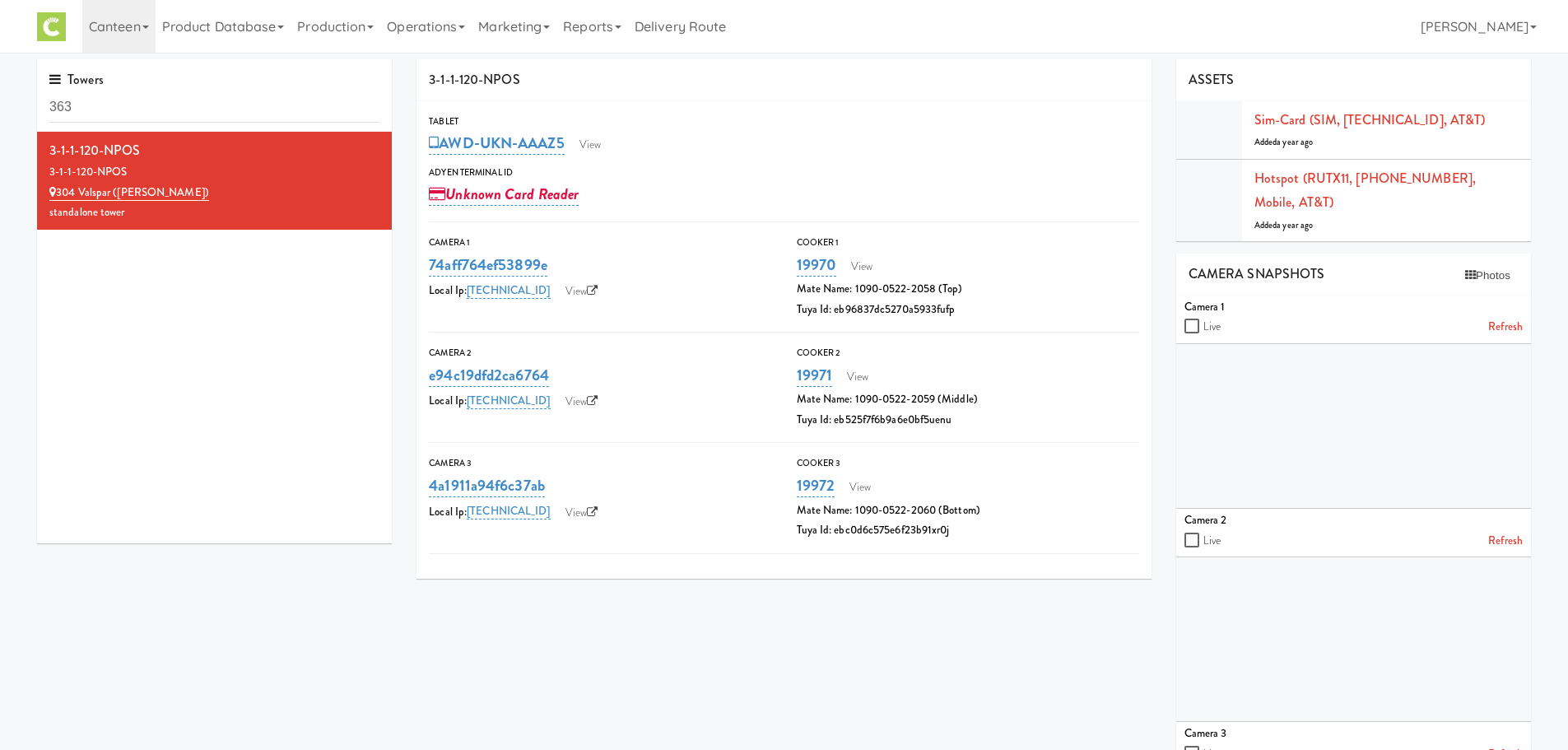
click at [1504, 319] on link "Refresh" at bounding box center [1505, 327] width 35 height 21
click at [1507, 327] on link "Refresh" at bounding box center [1505, 327] width 35 height 21
click at [1490, 278] on button "Photos" at bounding box center [1487, 275] width 61 height 25
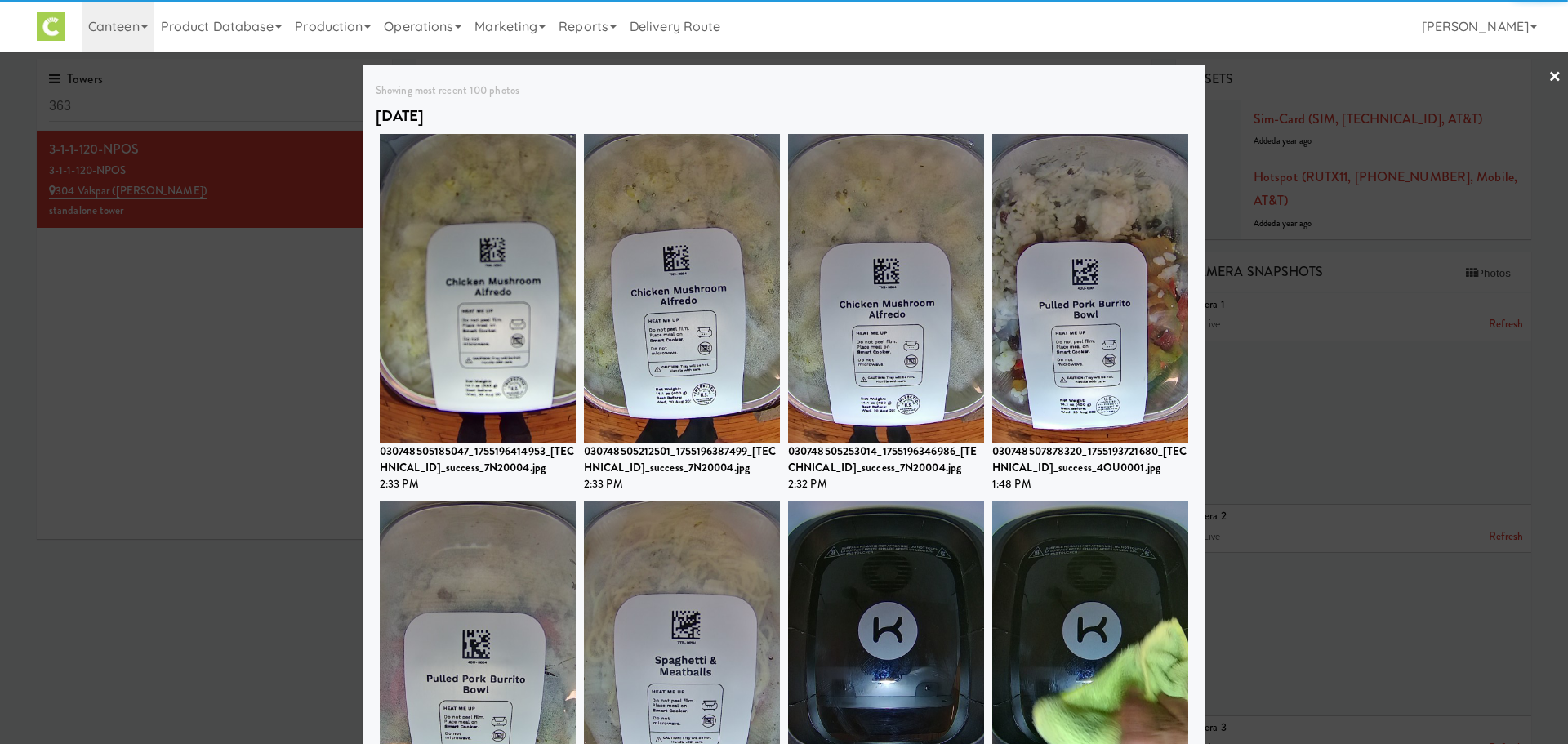
click at [312, 382] on div at bounding box center [784, 372] width 1568 height 744
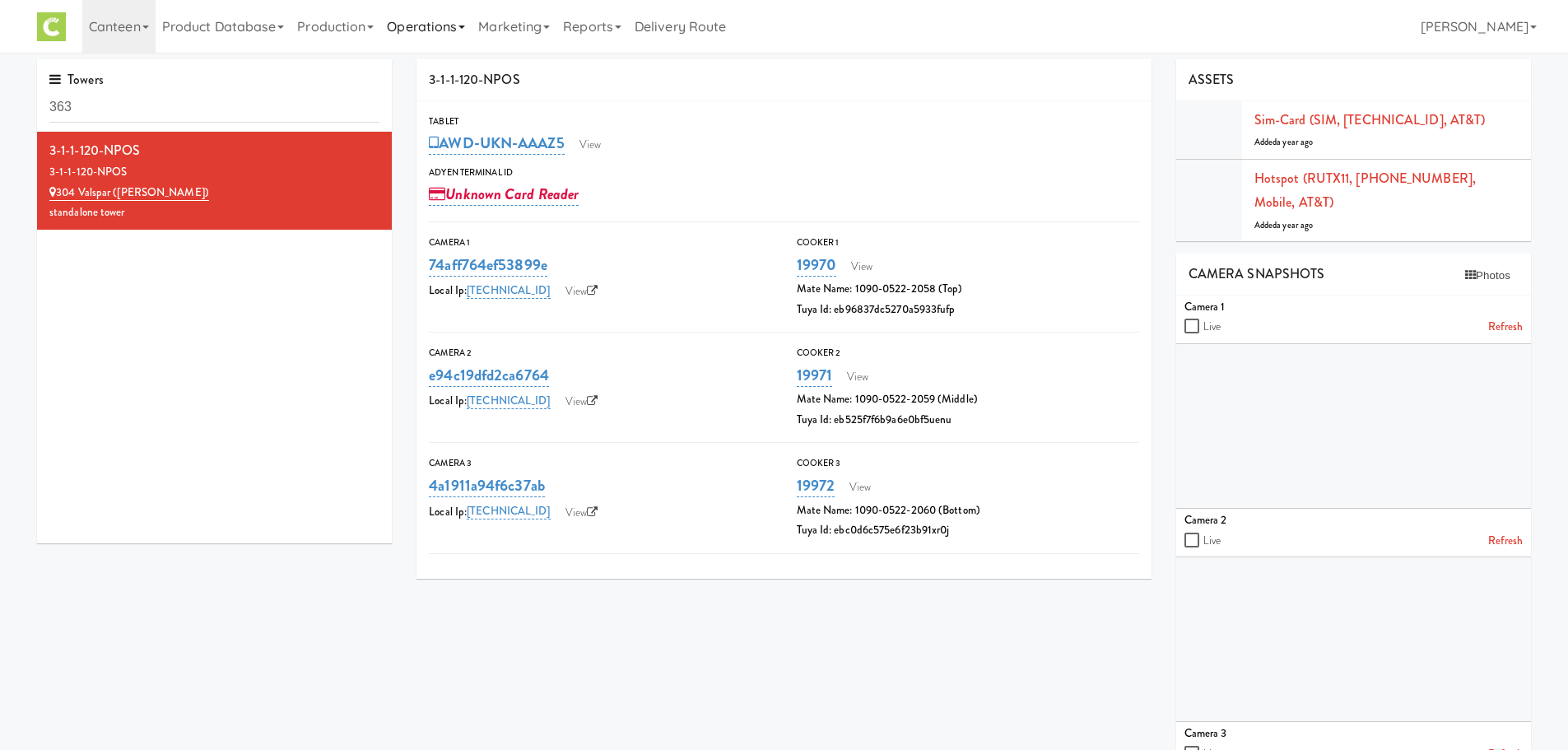
click at [423, 32] on link "Operations" at bounding box center [426, 26] width 92 height 53
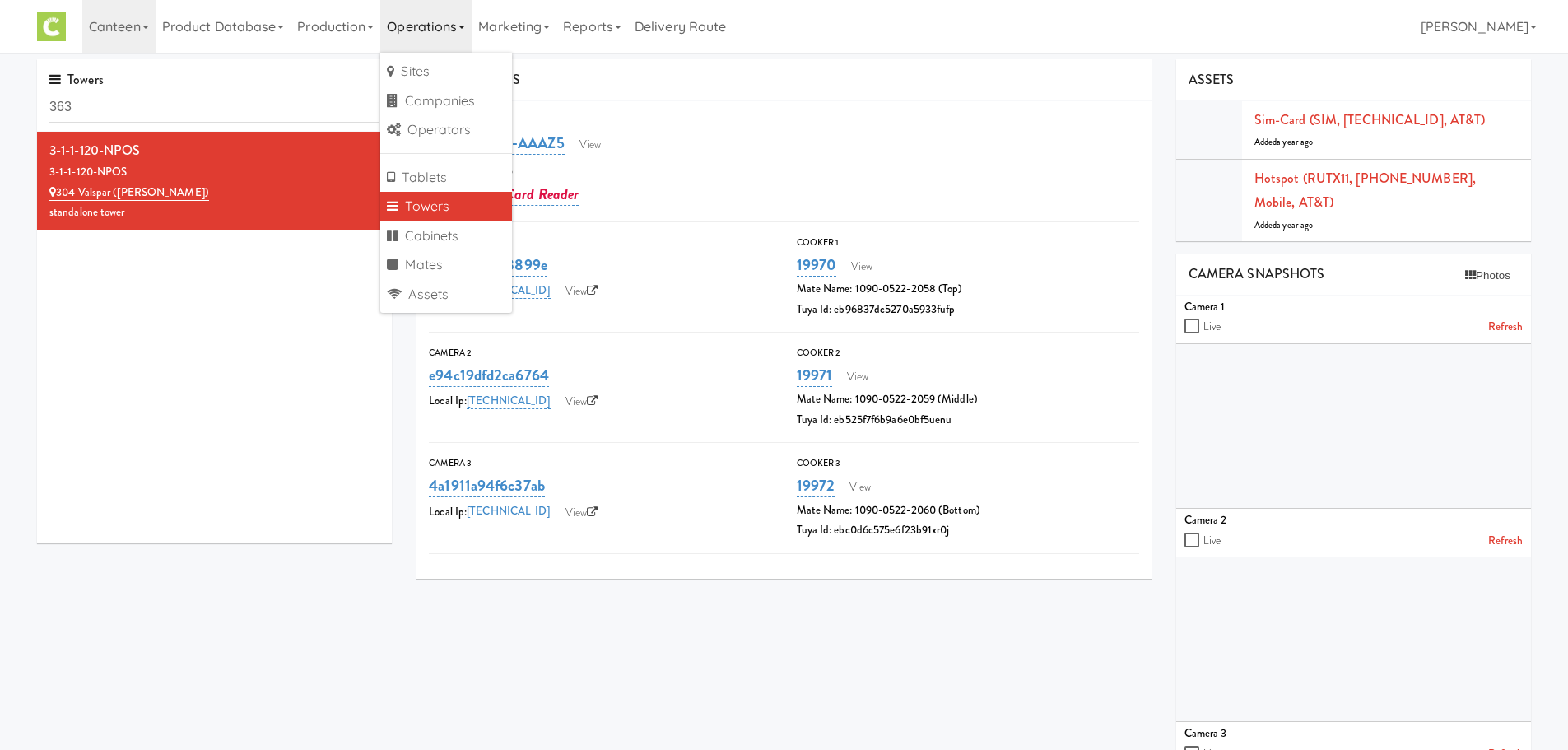
click at [441, 204] on link "Towers" at bounding box center [445, 206] width 131 height 29
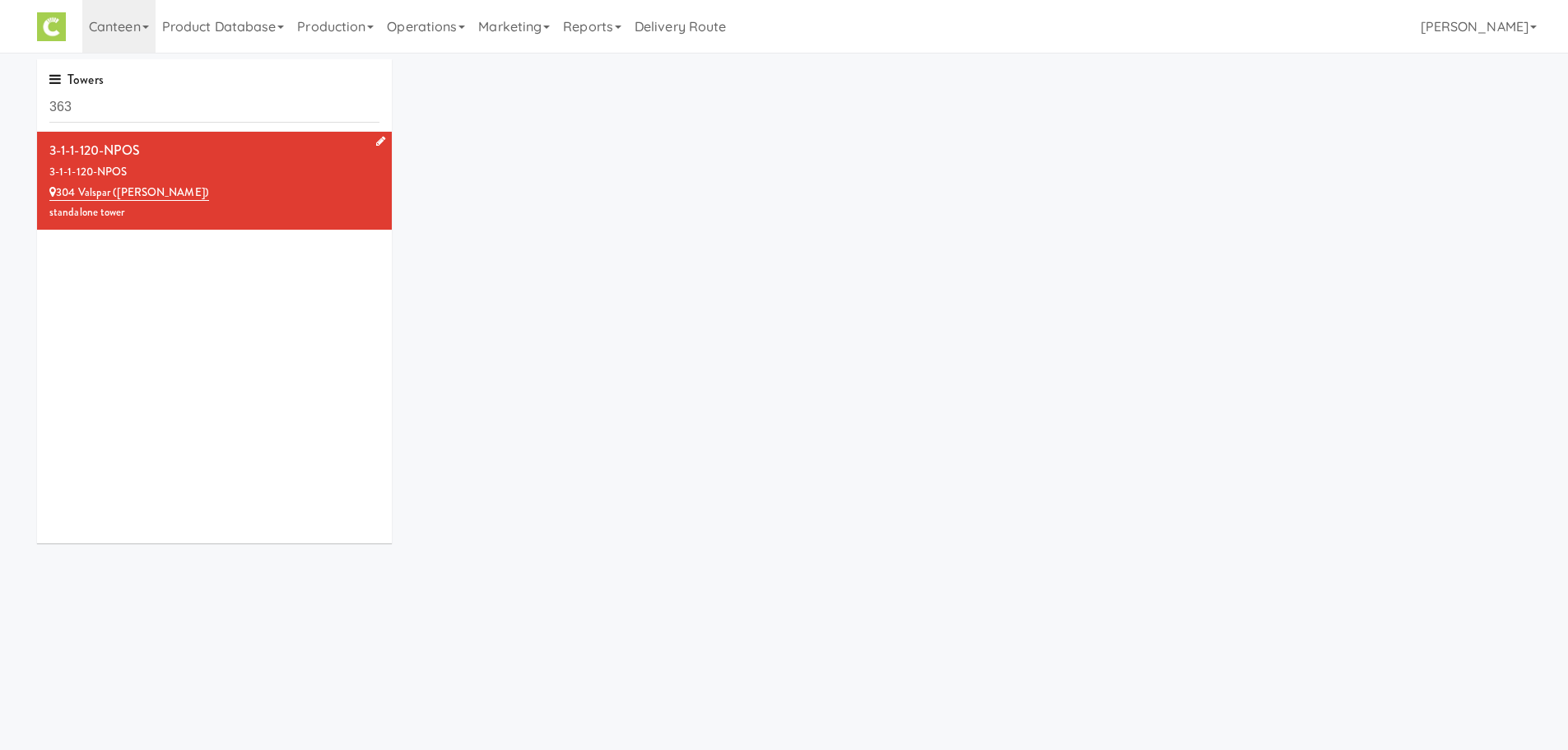
click at [246, 188] on div "304 Valspar (Sherwin Williams)" at bounding box center [214, 193] width 330 height 21
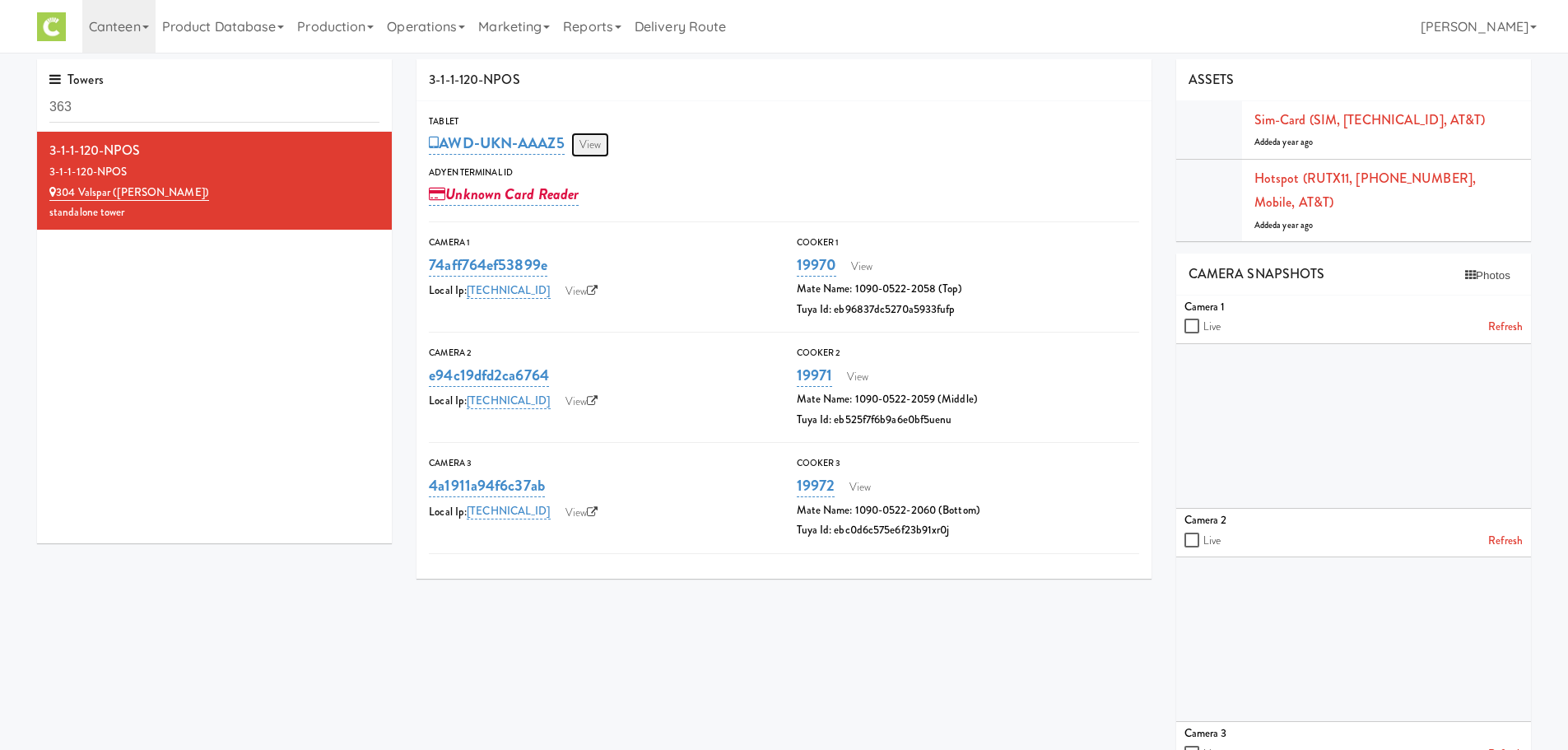
click at [606, 143] on link "View" at bounding box center [590, 145] width 38 height 25
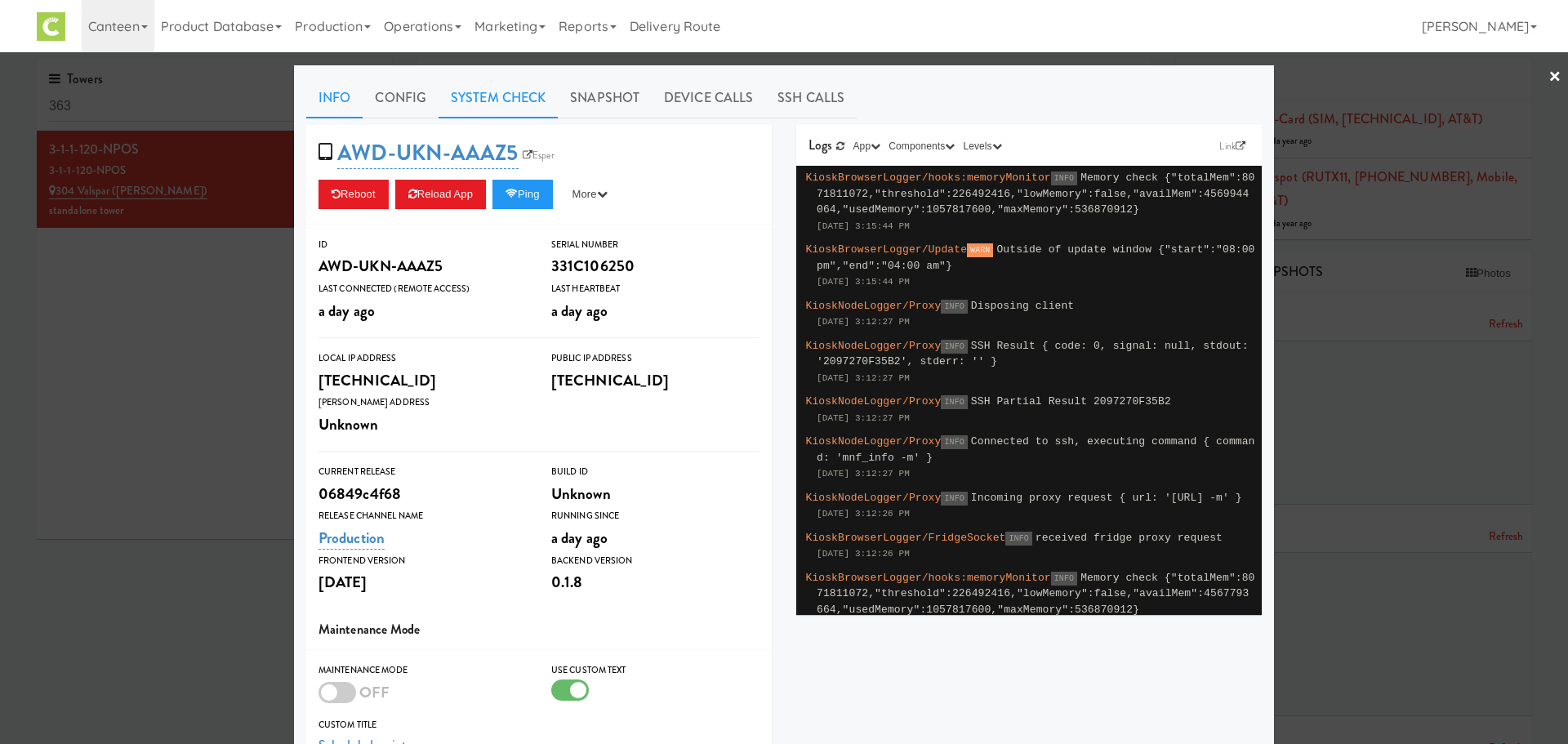
click at [472, 104] on link "System Check" at bounding box center [497, 99] width 119 height 41
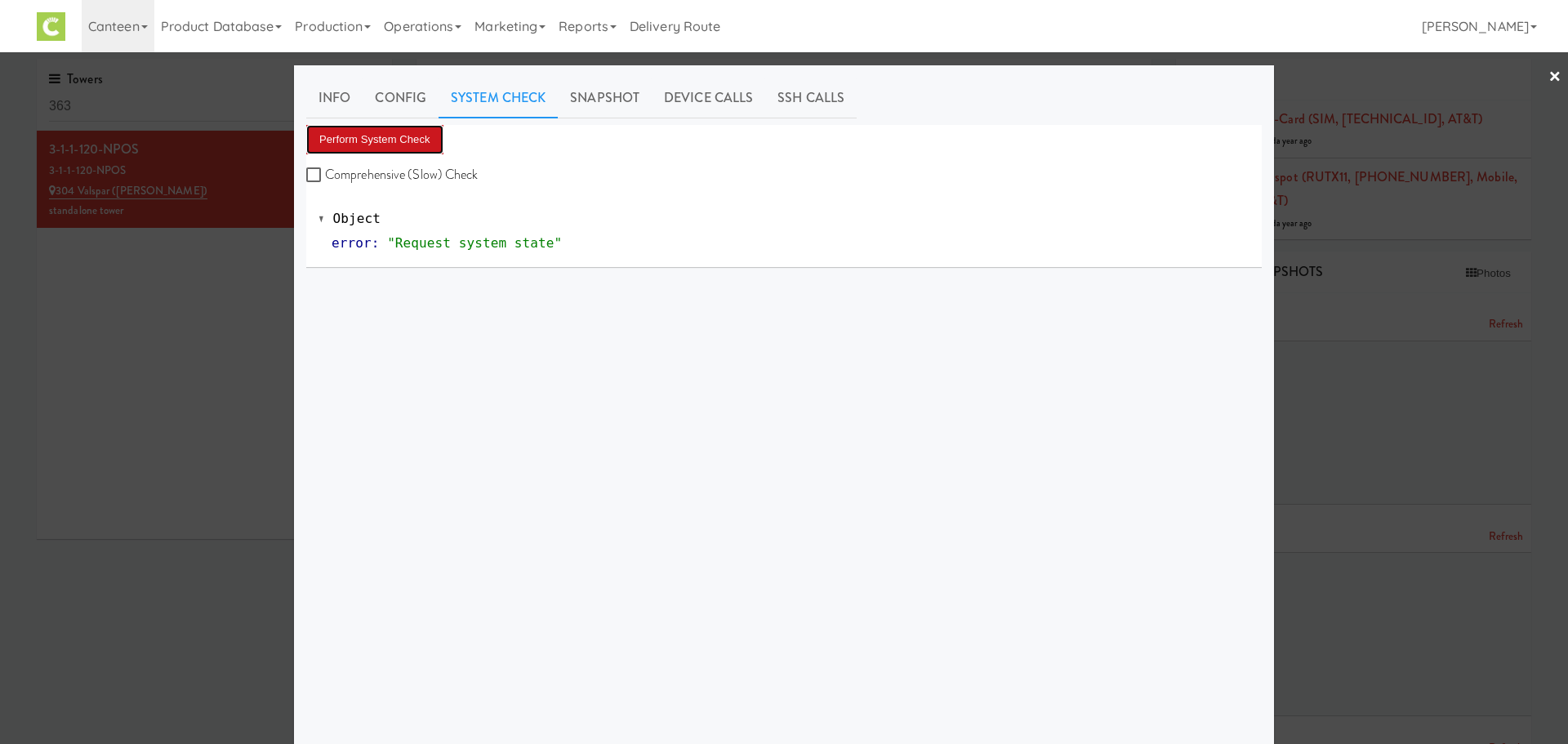
click at [374, 138] on button "Perform System Check" at bounding box center [374, 139] width 137 height 29
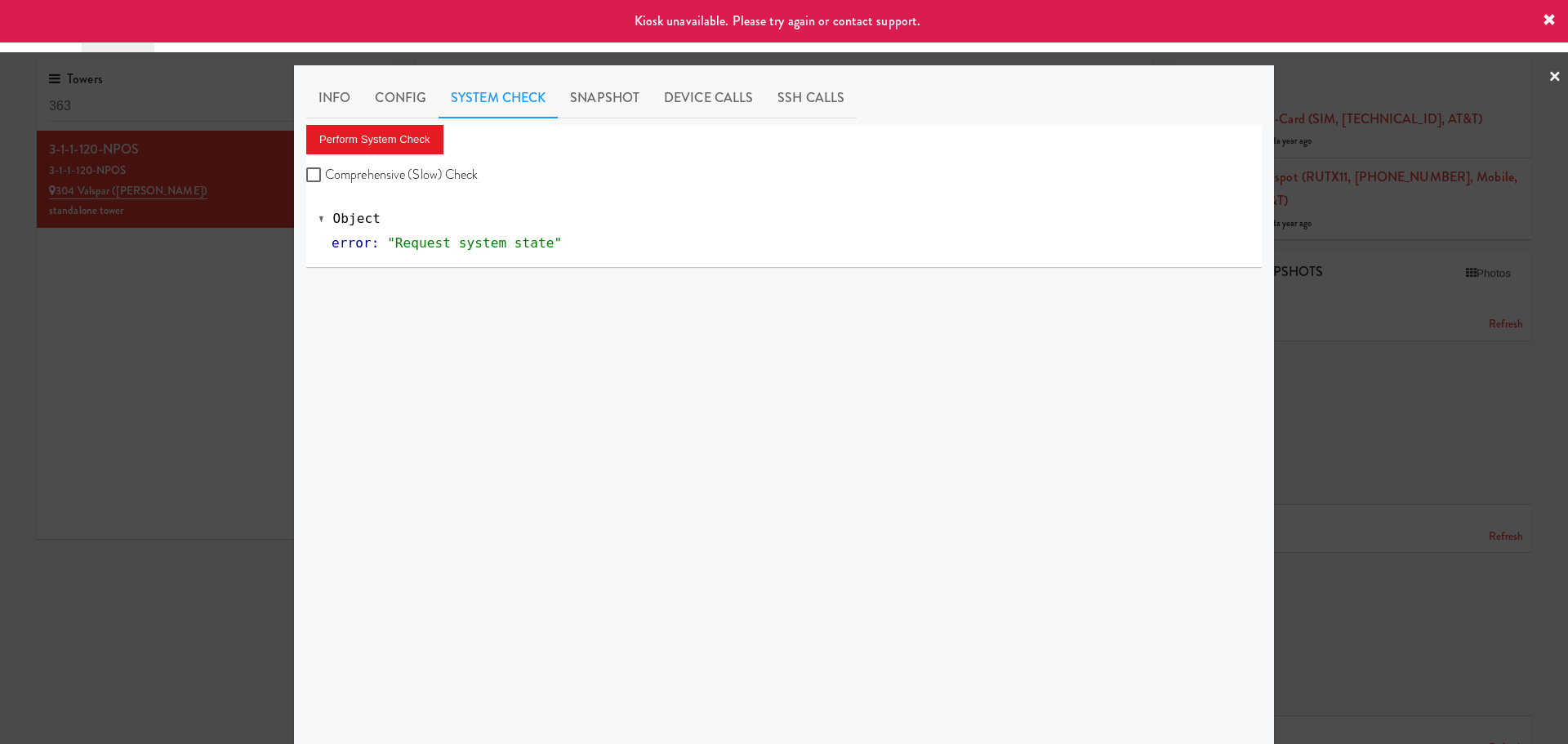
click at [1559, 22] on div "Kiosk unavailable. Please try again or contact support." at bounding box center [784, 21] width 1568 height 42
click at [1552, 21] on icon at bounding box center [1549, 21] width 13 height 13
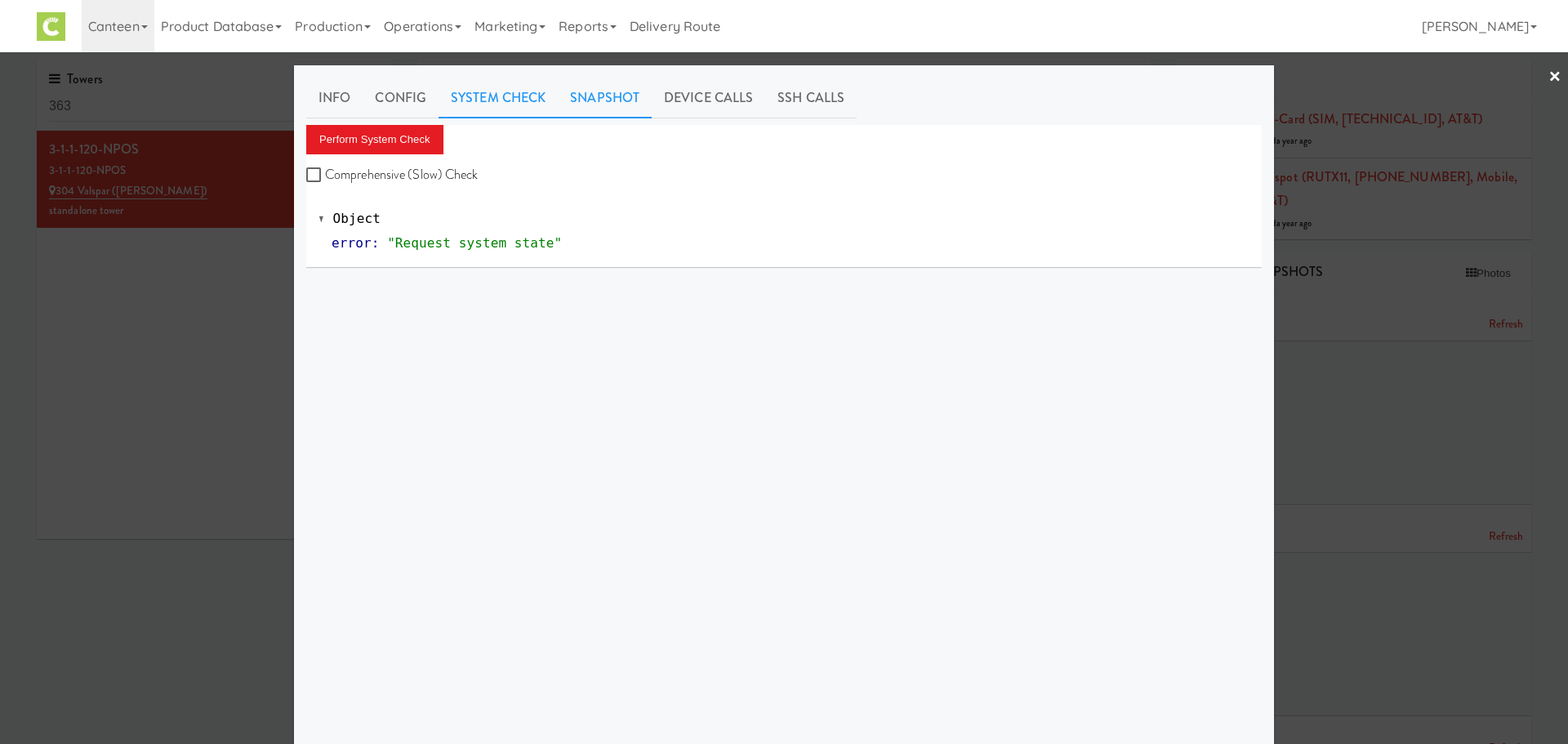
click at [620, 99] on link "Snapshot" at bounding box center [604, 99] width 94 height 41
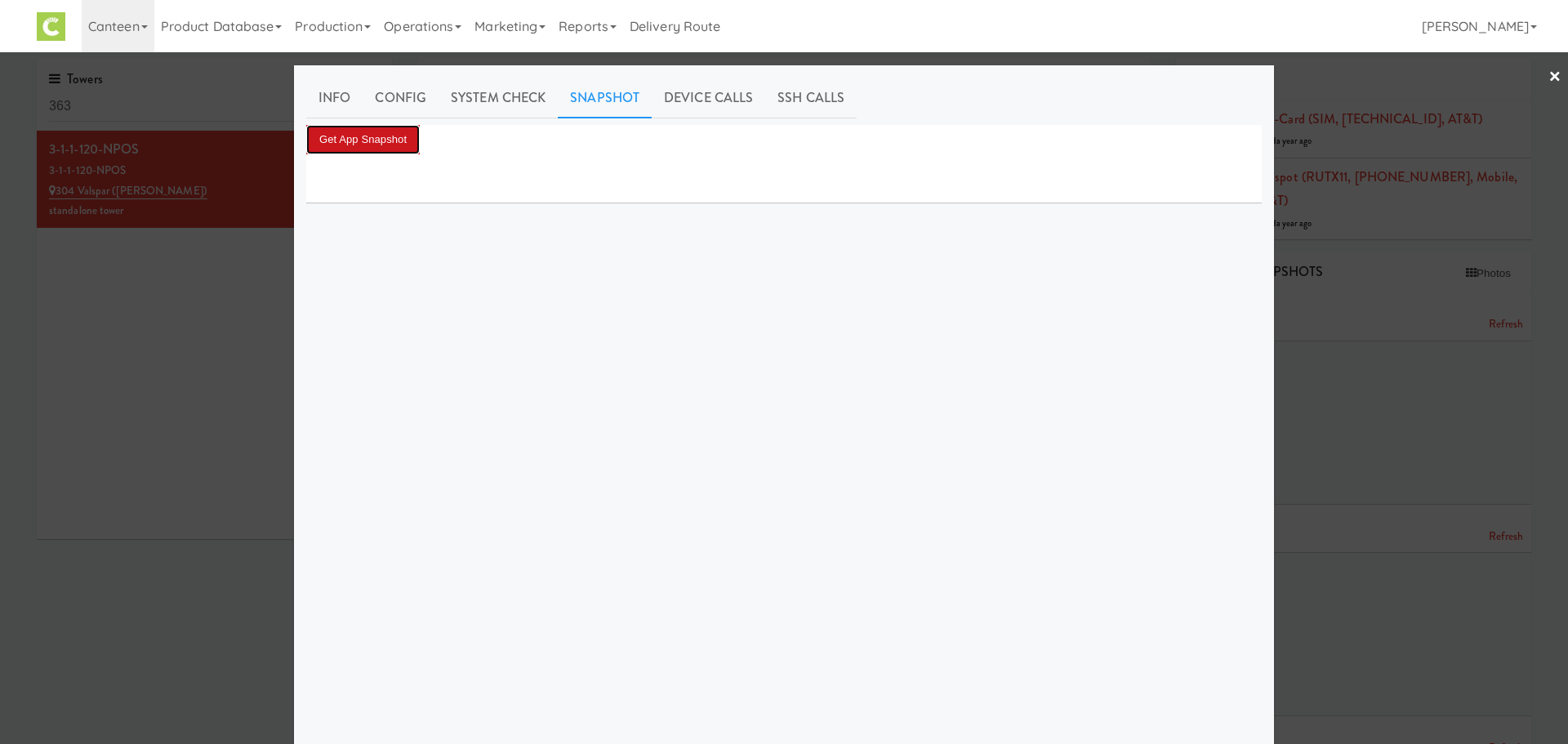
click at [357, 134] on button "Get App Snapshot" at bounding box center [362, 139] width 114 height 29
click at [333, 96] on link "Info" at bounding box center [334, 99] width 56 height 41
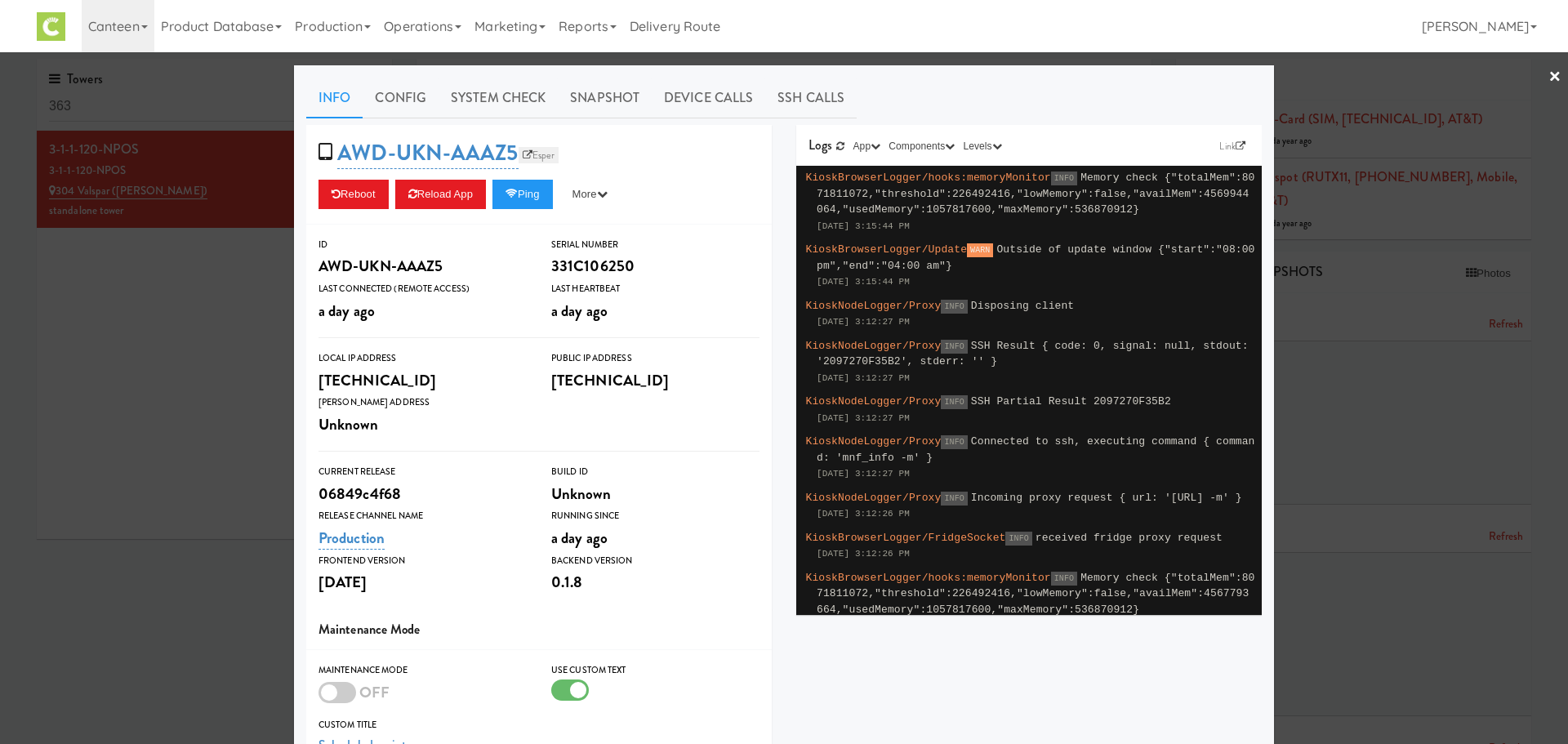
click at [535, 156] on link "Esper" at bounding box center [540, 155] width 41 height 16
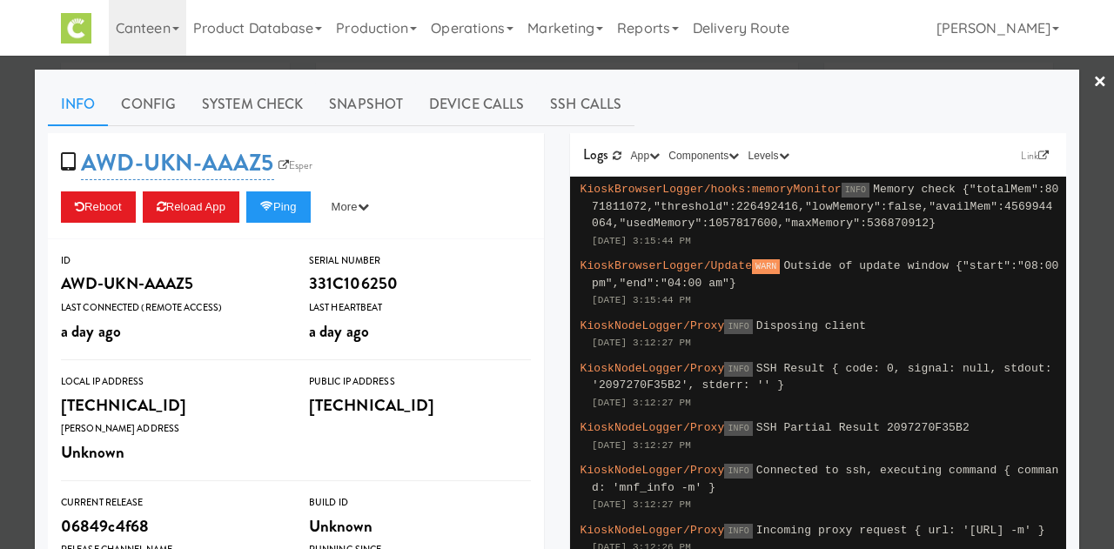
click at [1093, 87] on link "×" at bounding box center [1100, 83] width 14 height 54
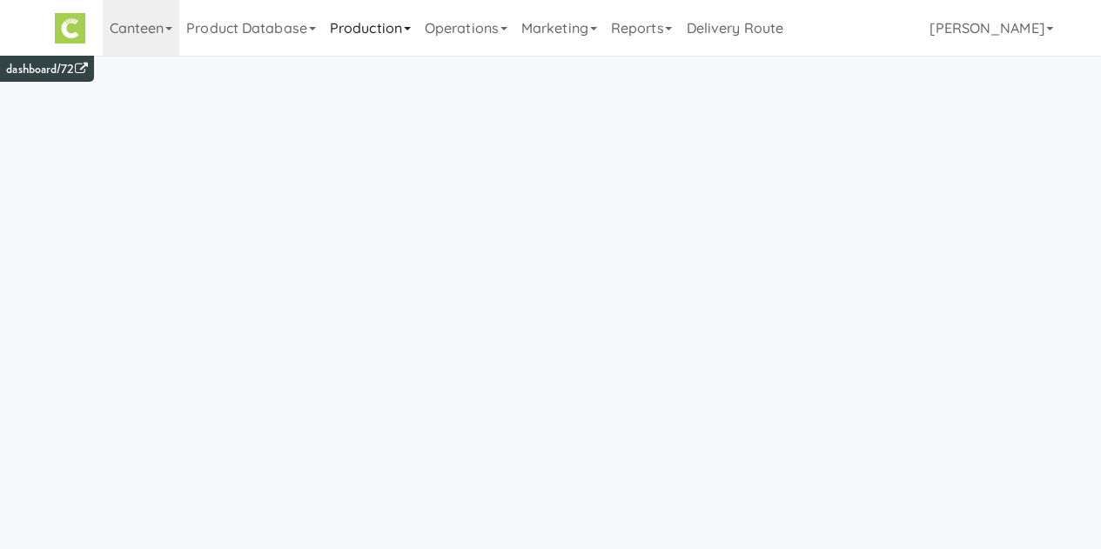
click at [401, 10] on link "Production" at bounding box center [370, 28] width 95 height 56
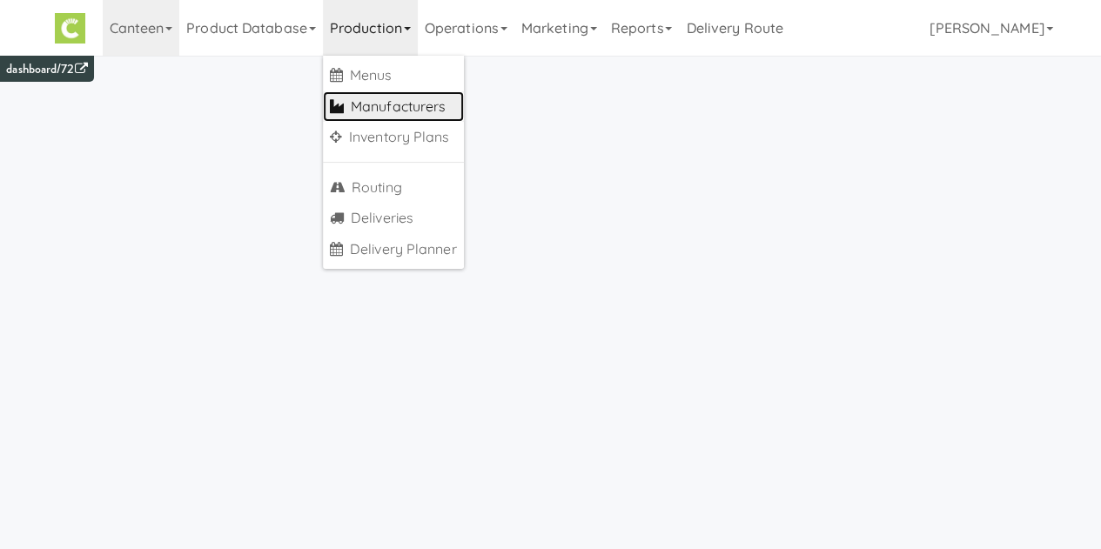
click at [402, 101] on link "Manufacturers" at bounding box center [393, 106] width 141 height 31
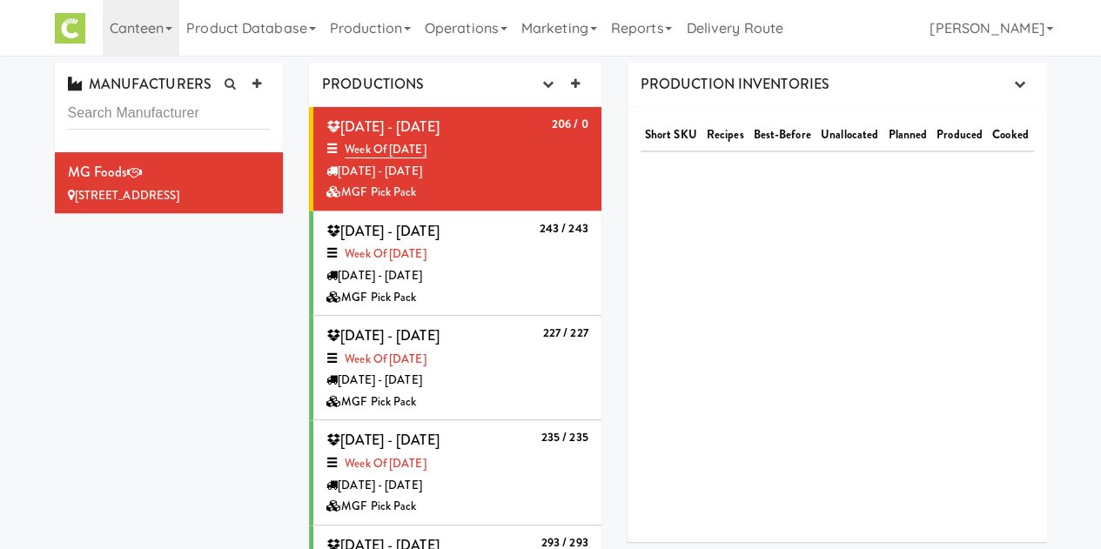
click at [515, 260] on div "Week of [DATE]" at bounding box center [457, 255] width 262 height 22
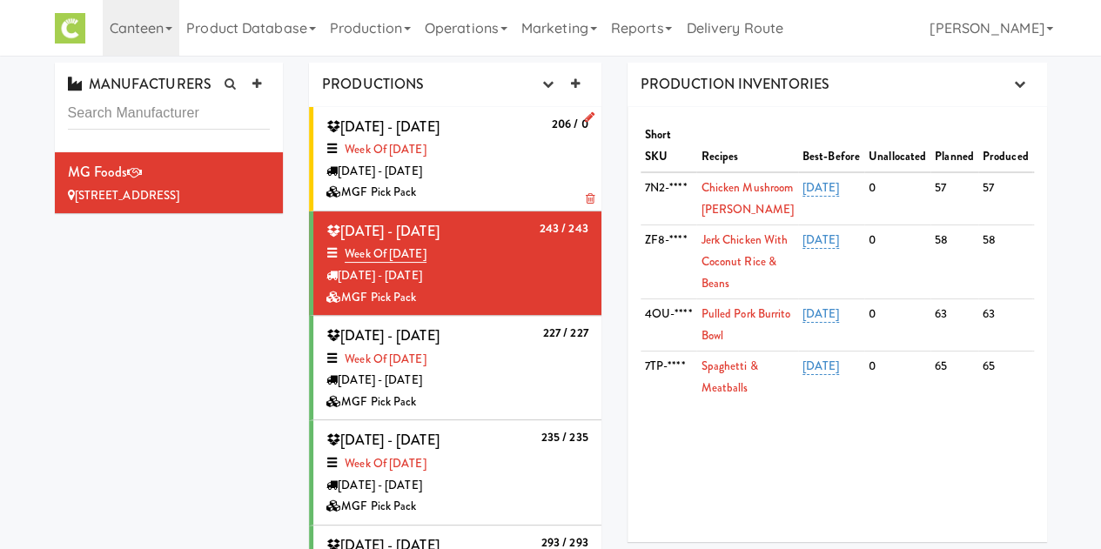
click at [534, 191] on div "MGF Pick Pack" at bounding box center [457, 193] width 262 height 22
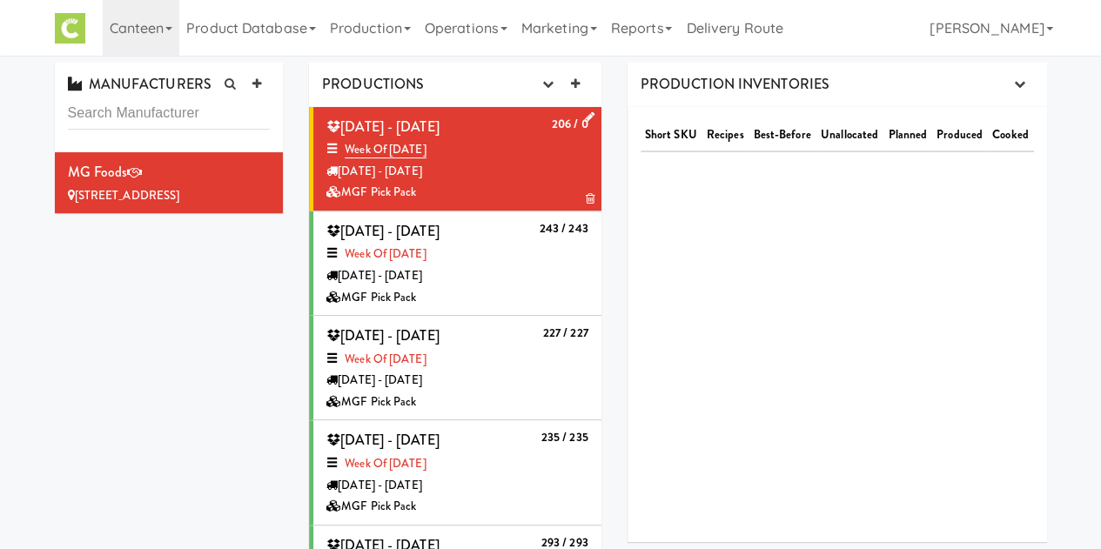
click at [585, 116] on icon at bounding box center [590, 116] width 10 height 11
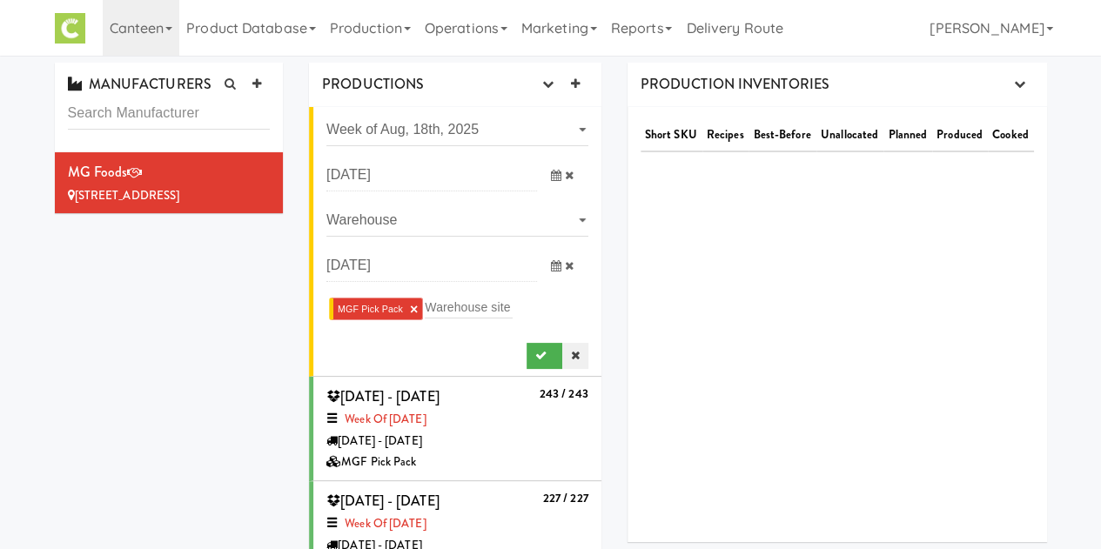
click at [571, 354] on icon at bounding box center [575, 355] width 9 height 11
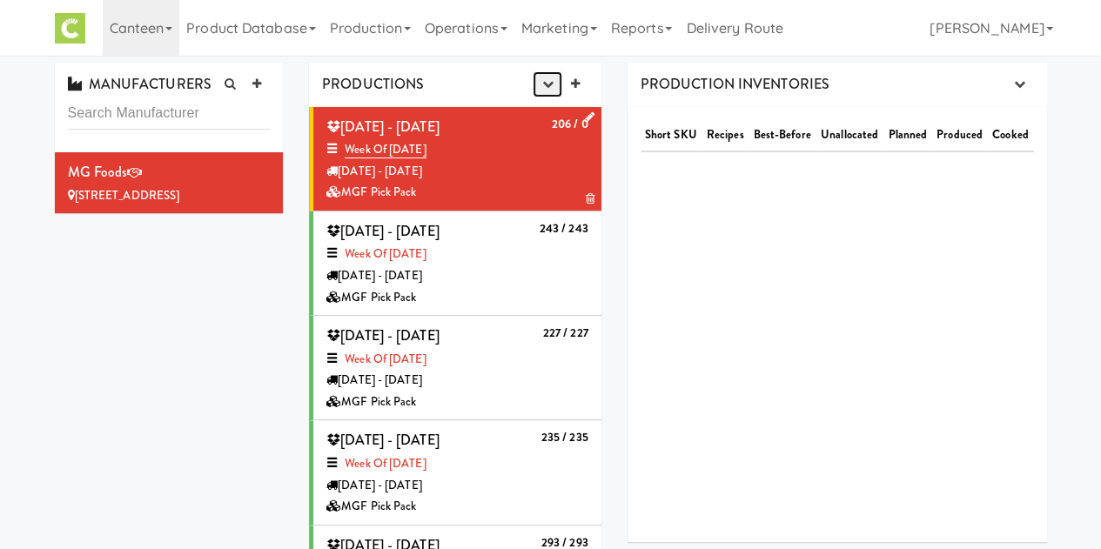
click at [547, 86] on icon "button" at bounding box center [546, 83] width 11 height 11
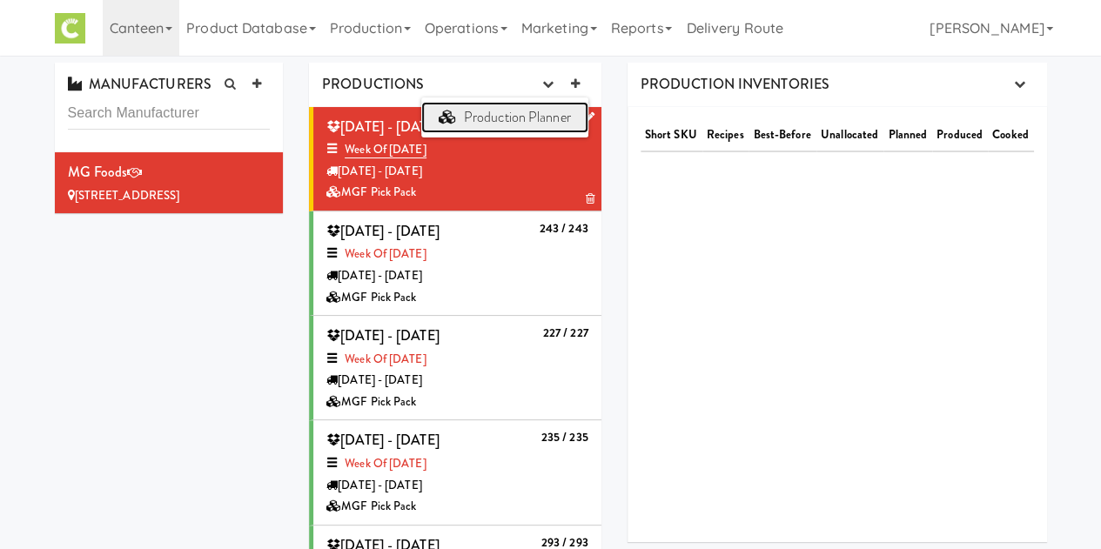
click at [490, 119] on link "Production Planner" at bounding box center [504, 117] width 167 height 31
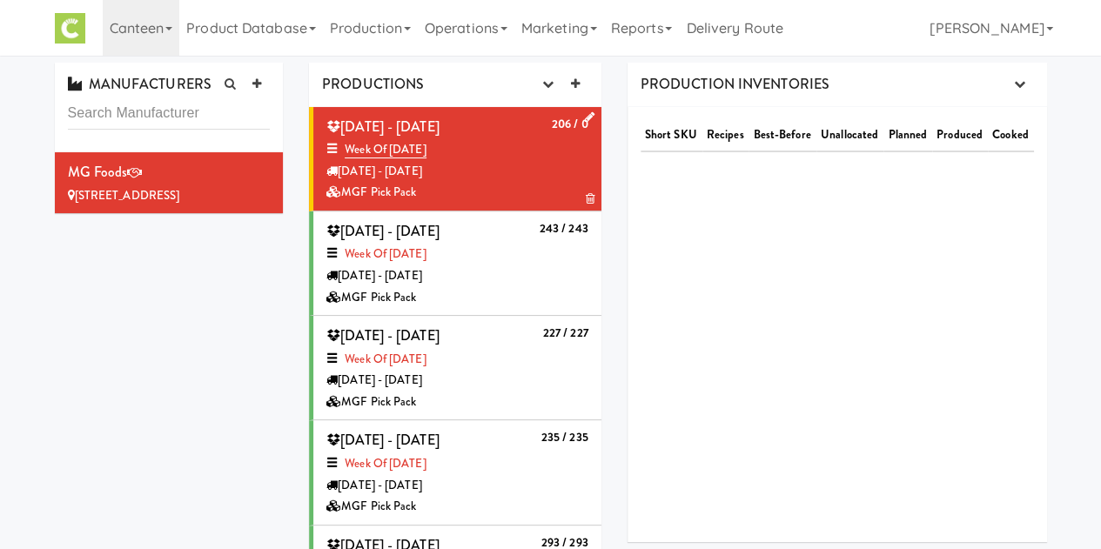
click at [473, 248] on div "Week of [DATE]" at bounding box center [457, 255] width 262 height 22
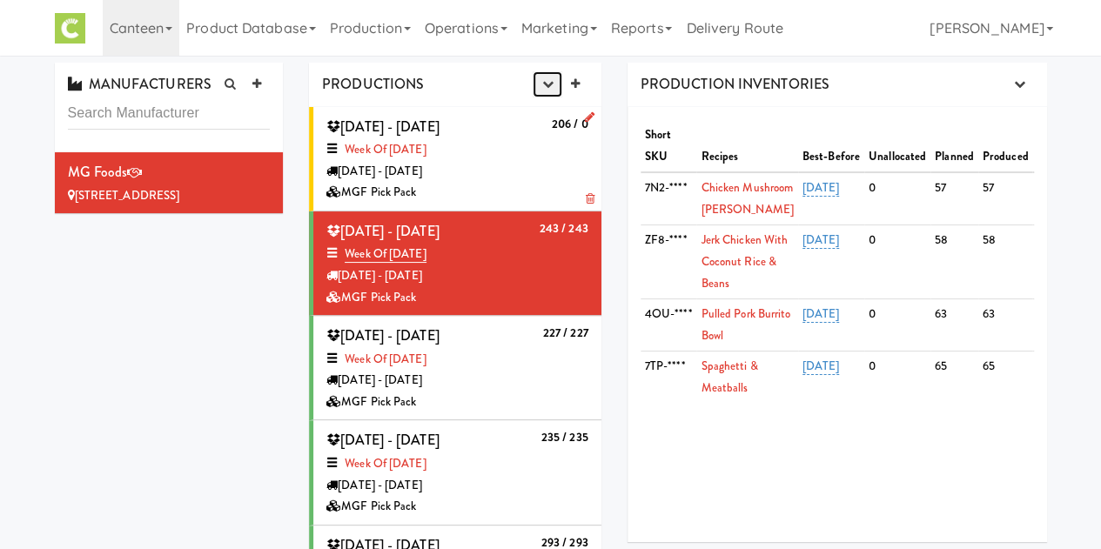
click at [539, 90] on button "button" at bounding box center [547, 84] width 29 height 26
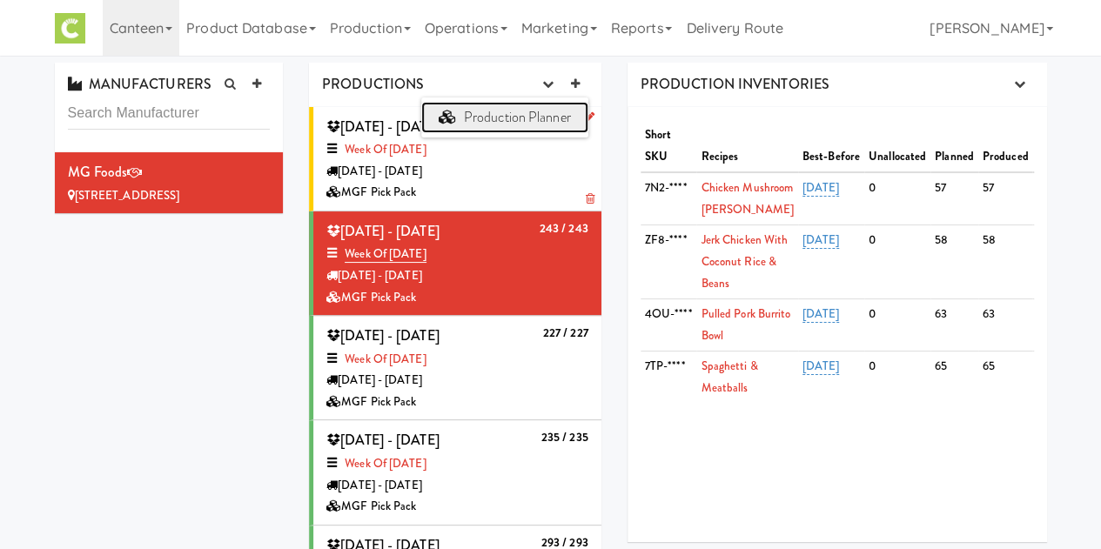
click at [523, 111] on link "Production Planner" at bounding box center [504, 117] width 167 height 31
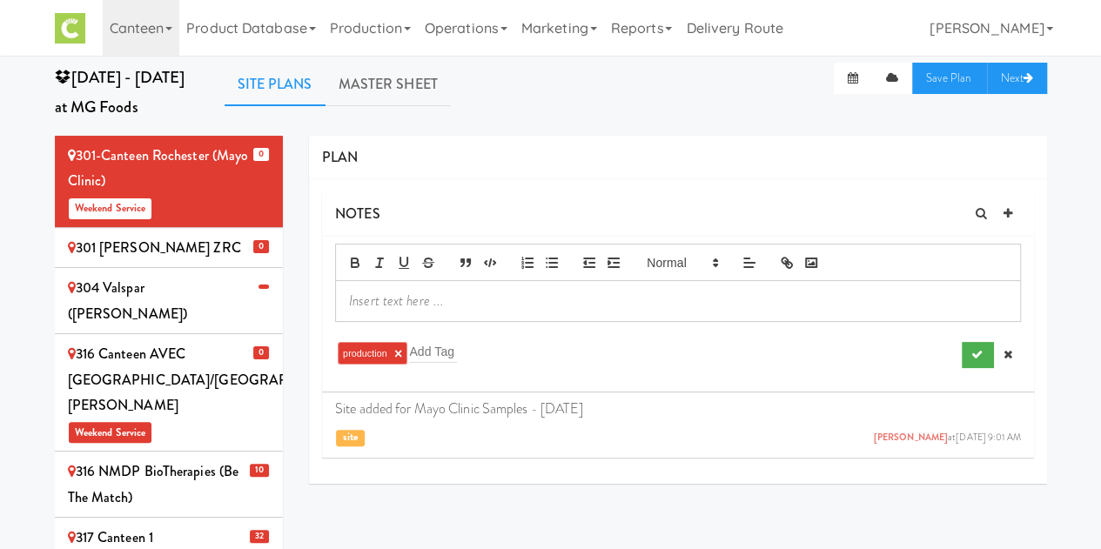
click at [185, 313] on div "304 Valspar (Sherwin Williams)" at bounding box center [169, 300] width 203 height 51
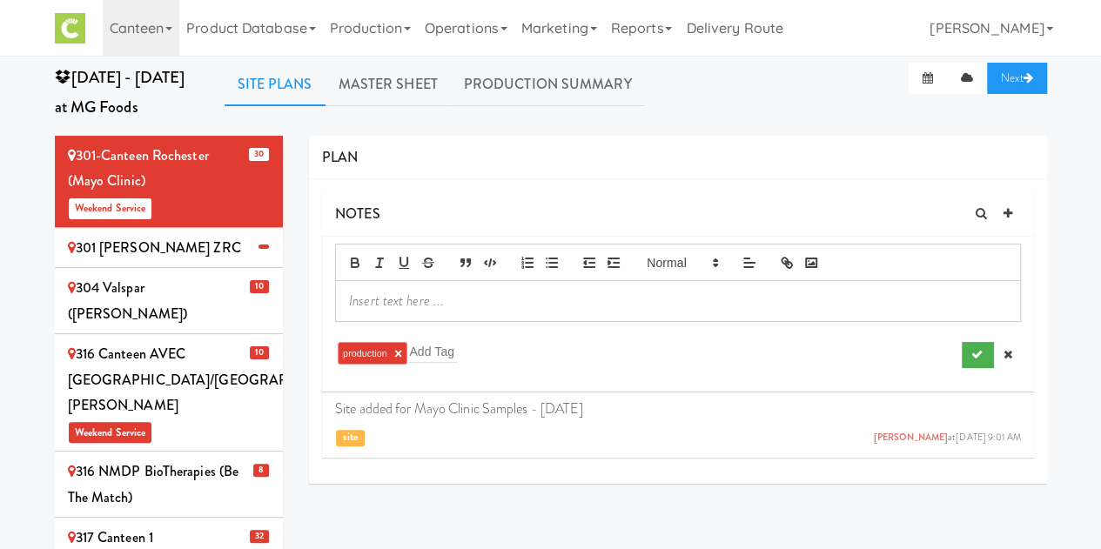
click at [176, 318] on div "304 Valspar ([PERSON_NAME])" at bounding box center [169, 300] width 203 height 51
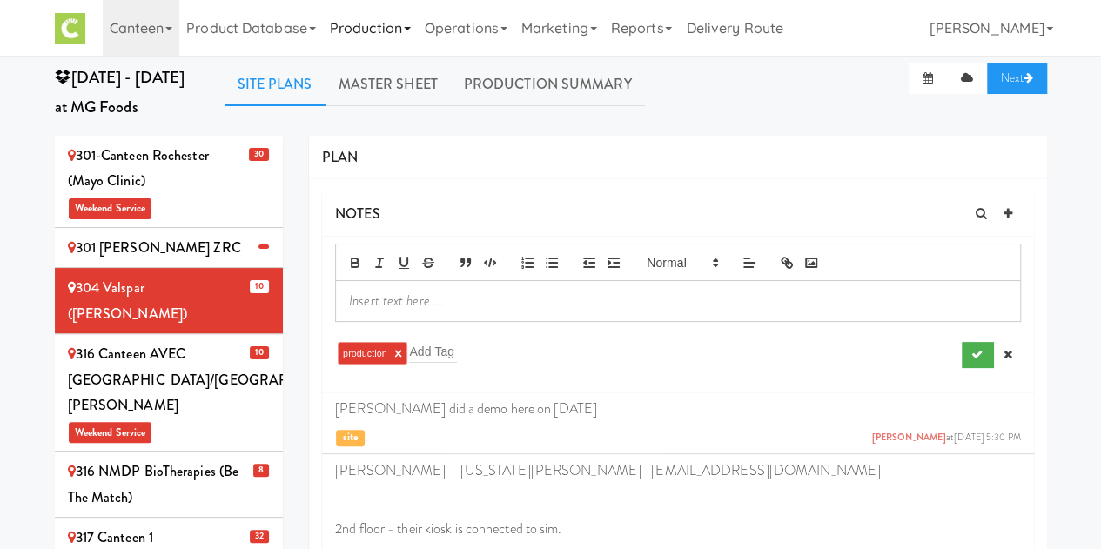
click at [357, 34] on link "Production" at bounding box center [370, 28] width 95 height 56
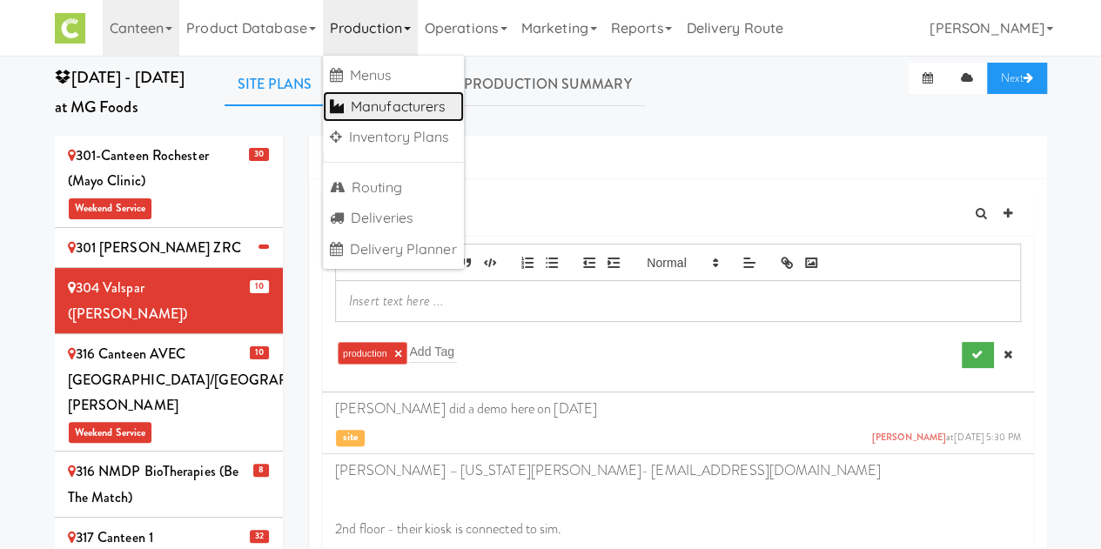
click at [395, 119] on link "Manufacturers" at bounding box center [393, 106] width 141 height 31
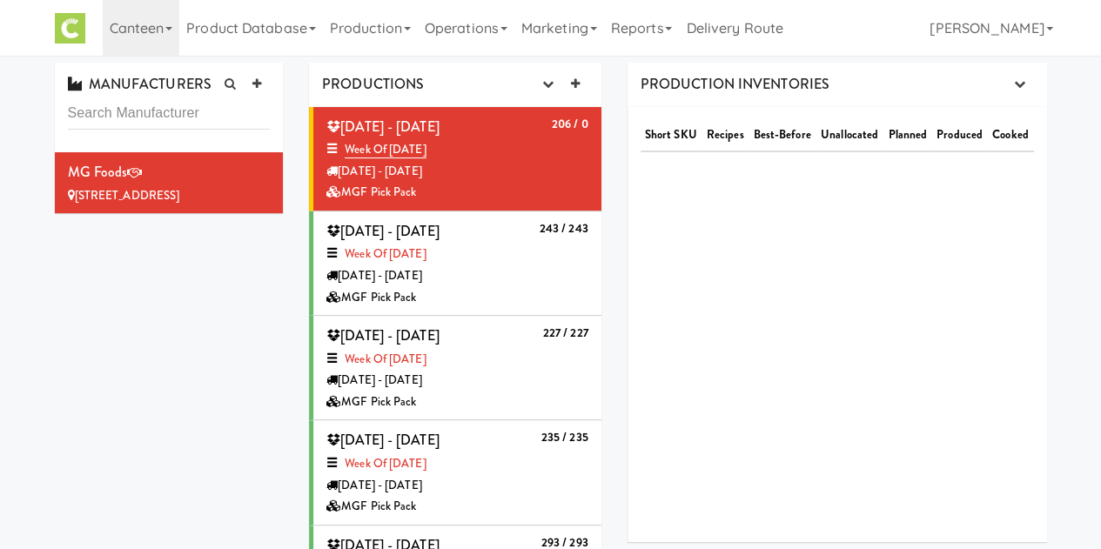
click at [191, 337] on div "MANUFACTURERS MG Foods [STREET_ADDRESS] PRODUCTIONS Production Planner 206 / 0 …" at bounding box center [551, 353] width 1018 height 580
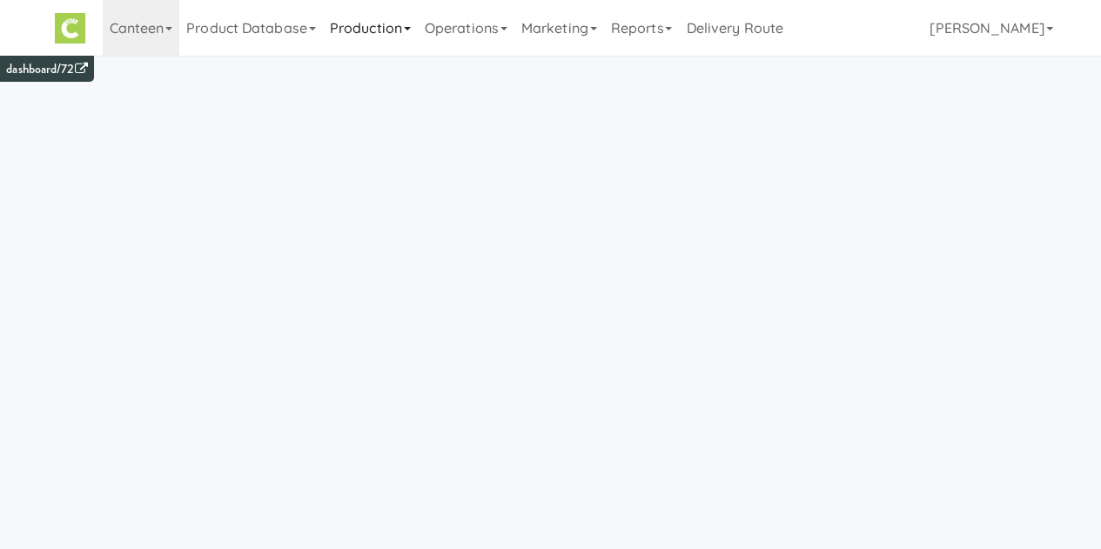
click at [348, 44] on link "Production" at bounding box center [370, 28] width 95 height 56
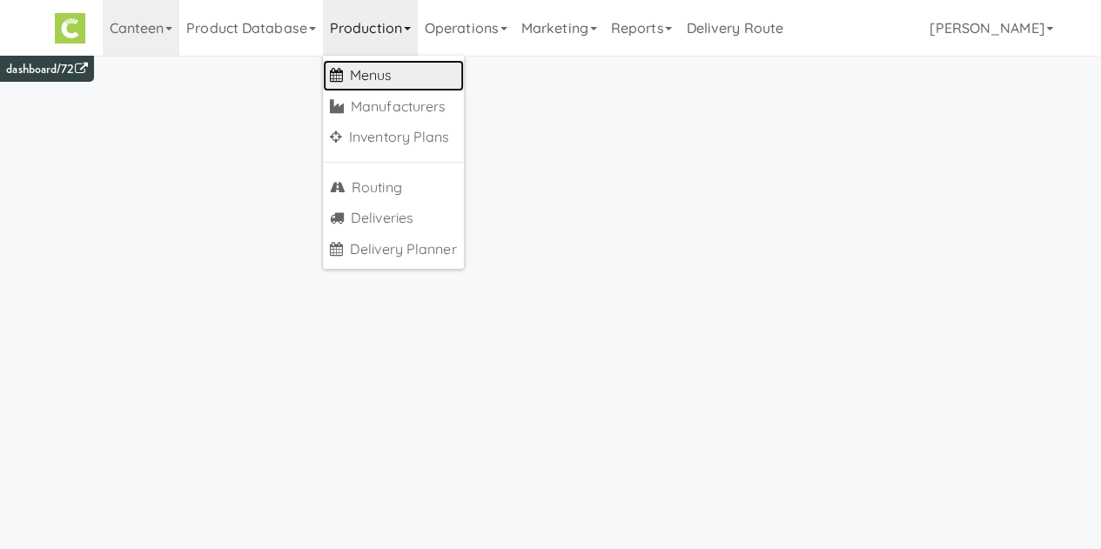
click at [369, 77] on link "Menus" at bounding box center [393, 75] width 141 height 31
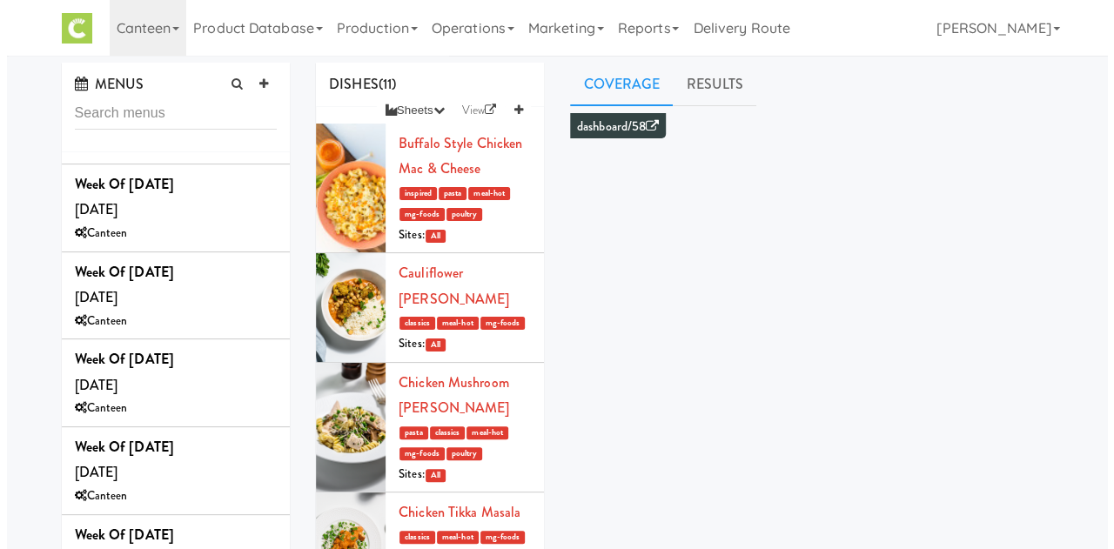
scroll to position [509, 0]
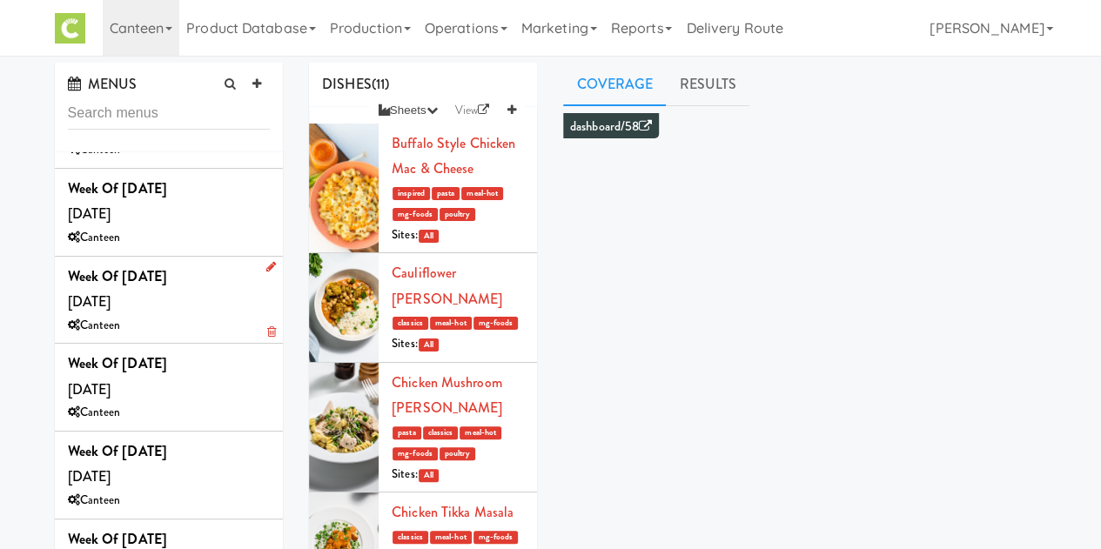
click at [204, 305] on div "Week of [DATE] [DATE] Canteen" at bounding box center [169, 300] width 203 height 73
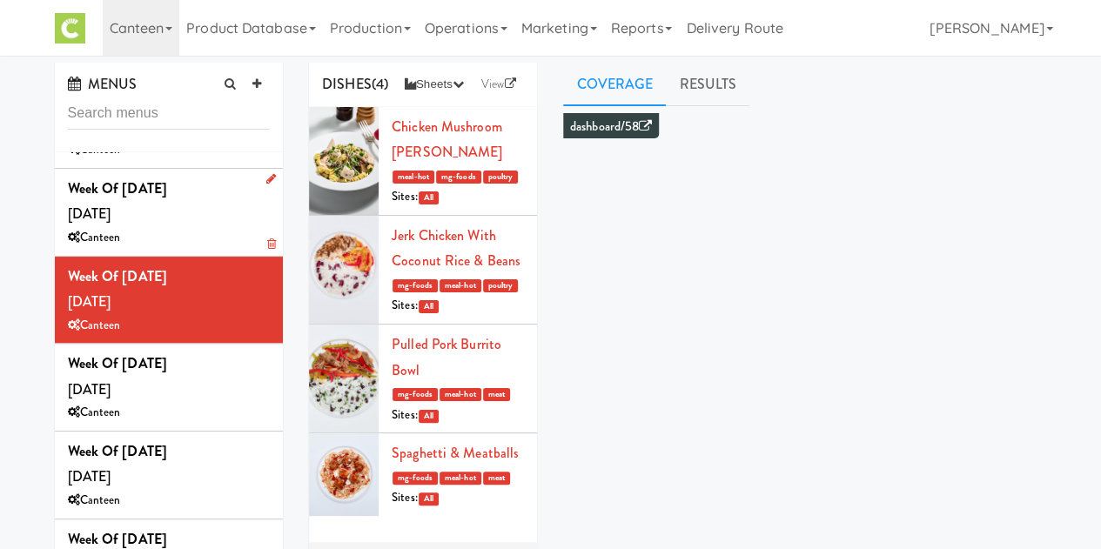
click at [182, 231] on div "Canteen" at bounding box center [169, 238] width 203 height 22
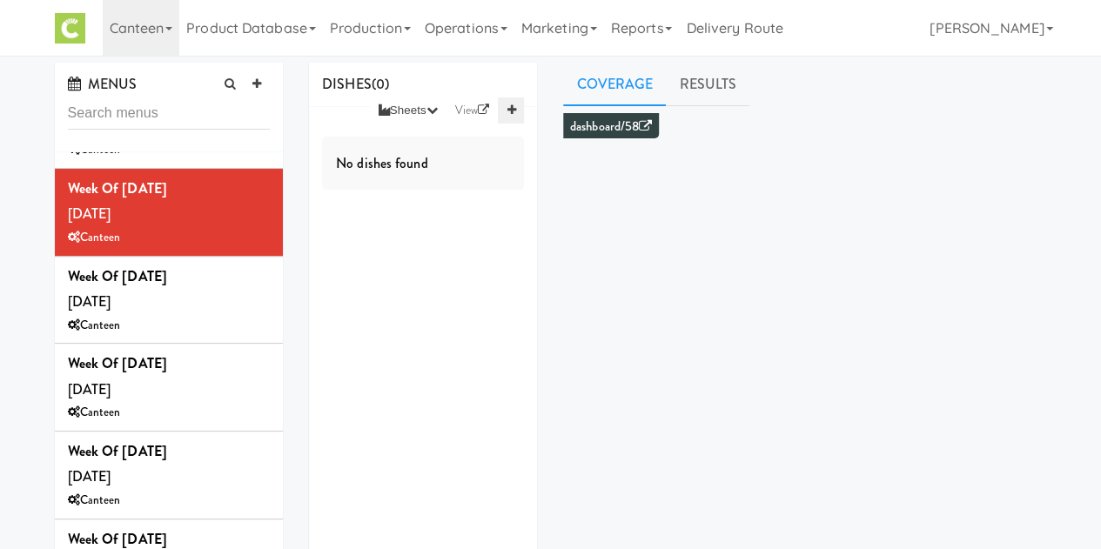
click at [512, 109] on icon at bounding box center [511, 109] width 9 height 11
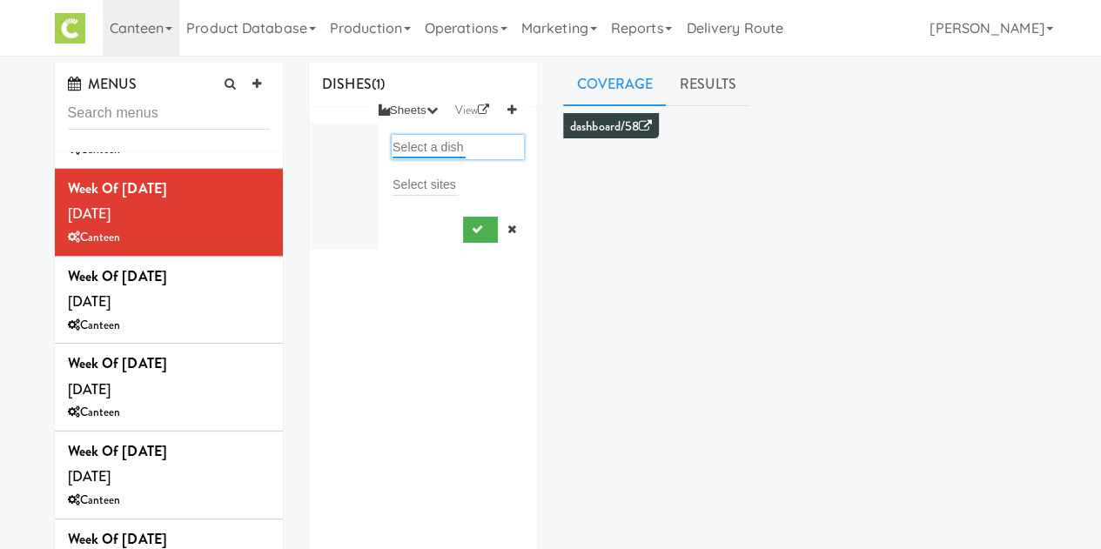
click at [412, 151] on input "text" at bounding box center [429, 147] width 73 height 23
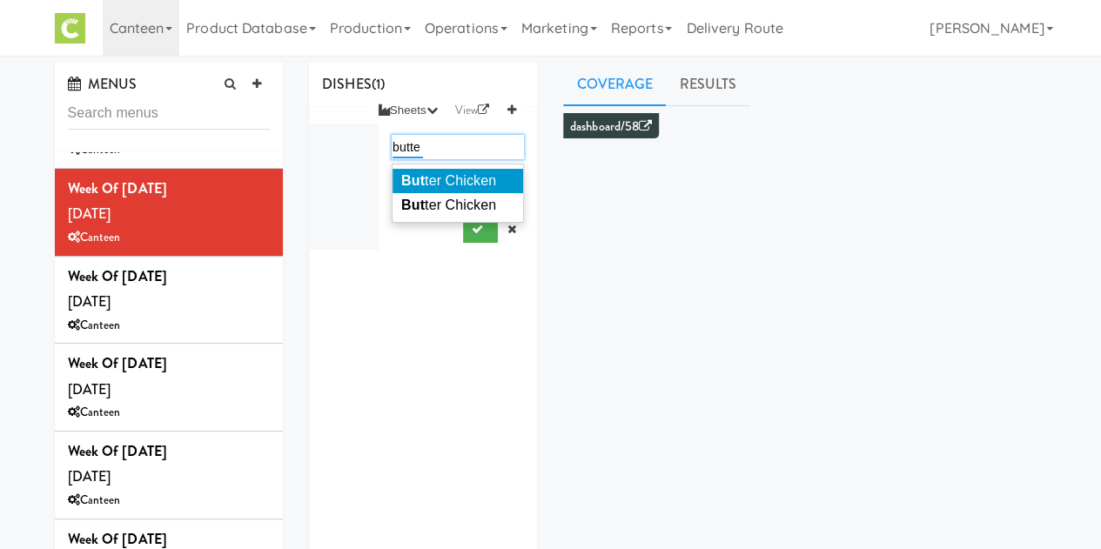
type input "butter"
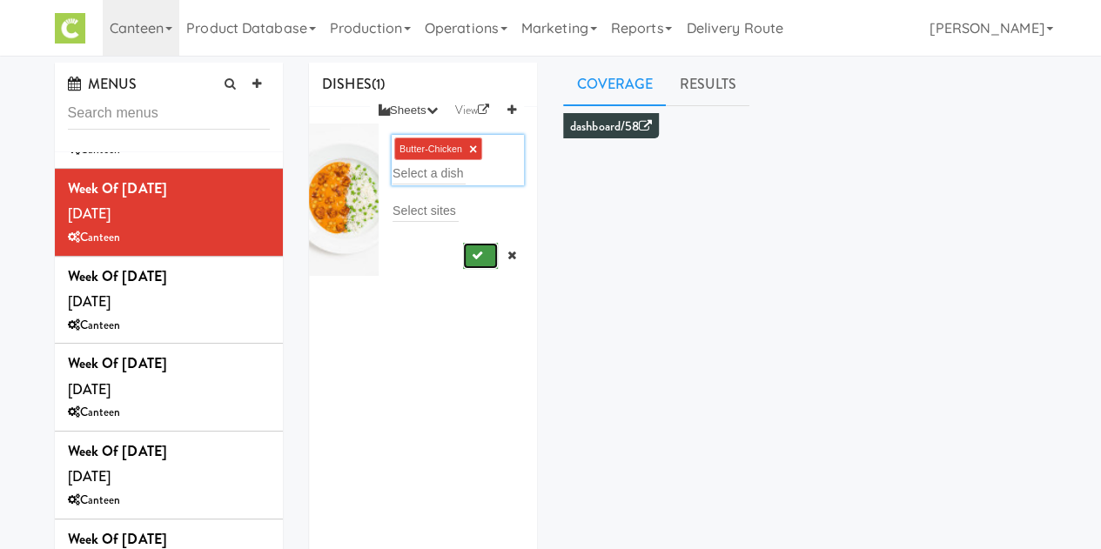
click at [467, 262] on button "submit" at bounding box center [481, 256] width 36 height 26
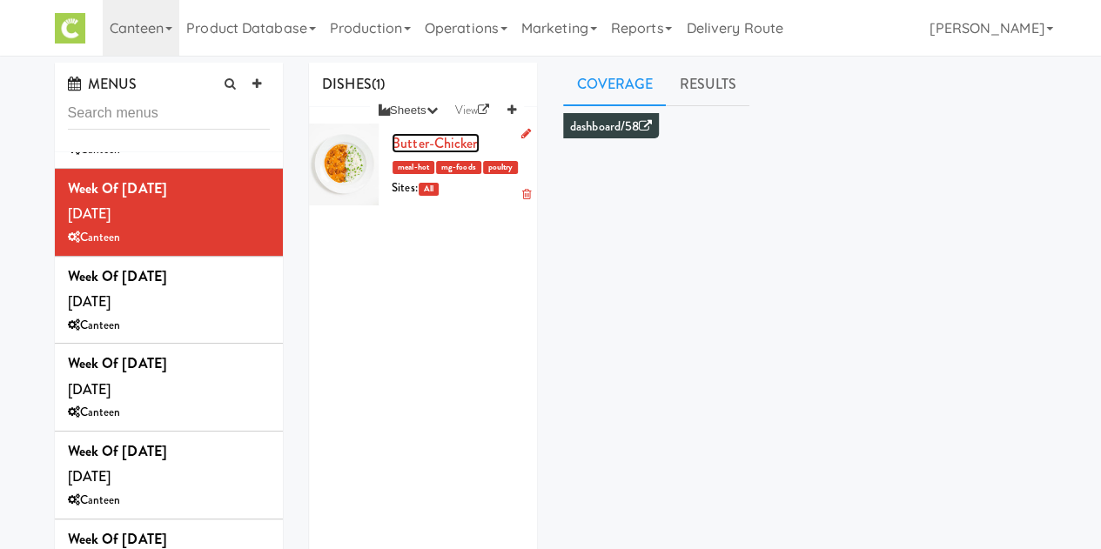
click at [450, 139] on link "Butter-Chicken" at bounding box center [436, 143] width 88 height 20
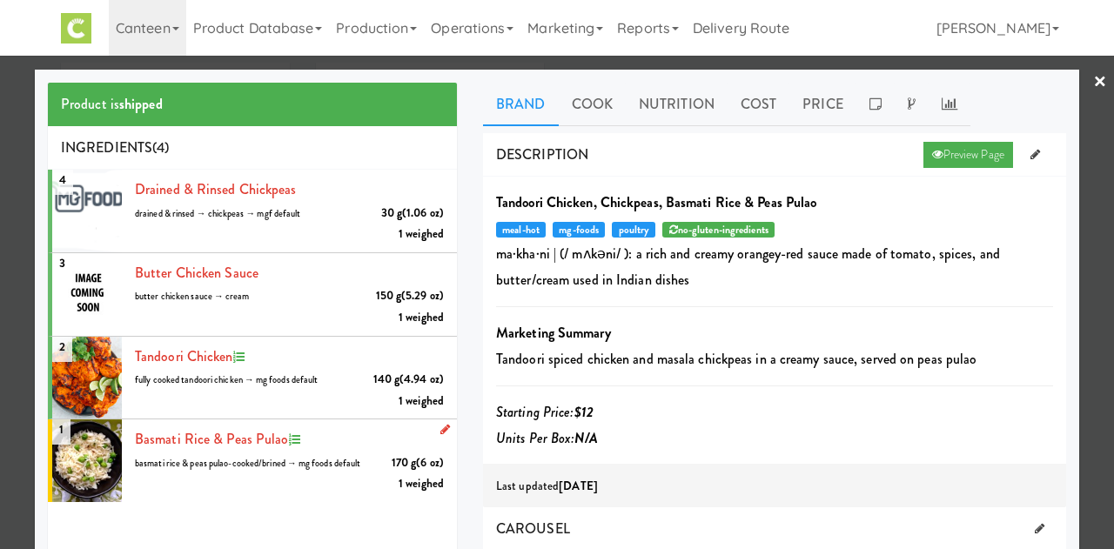
click at [282, 495] on li "1 Basmati Rice & Peas Pulao 170 g (6 oz) basmati rice & peas pulao-cooked/brine…" at bounding box center [252, 460] width 409 height 83
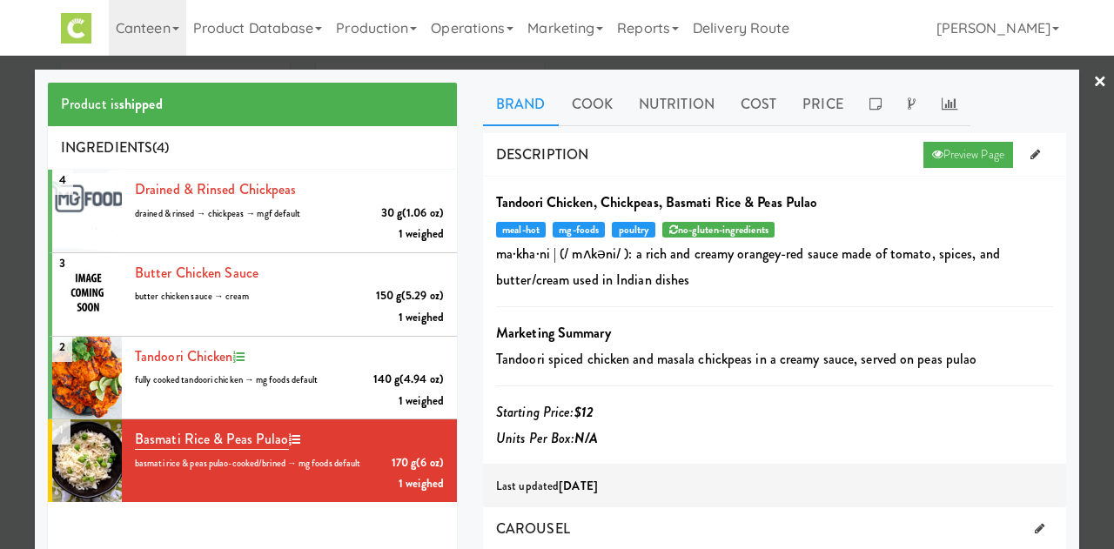
click at [1093, 79] on link "×" at bounding box center [1100, 83] width 14 height 54
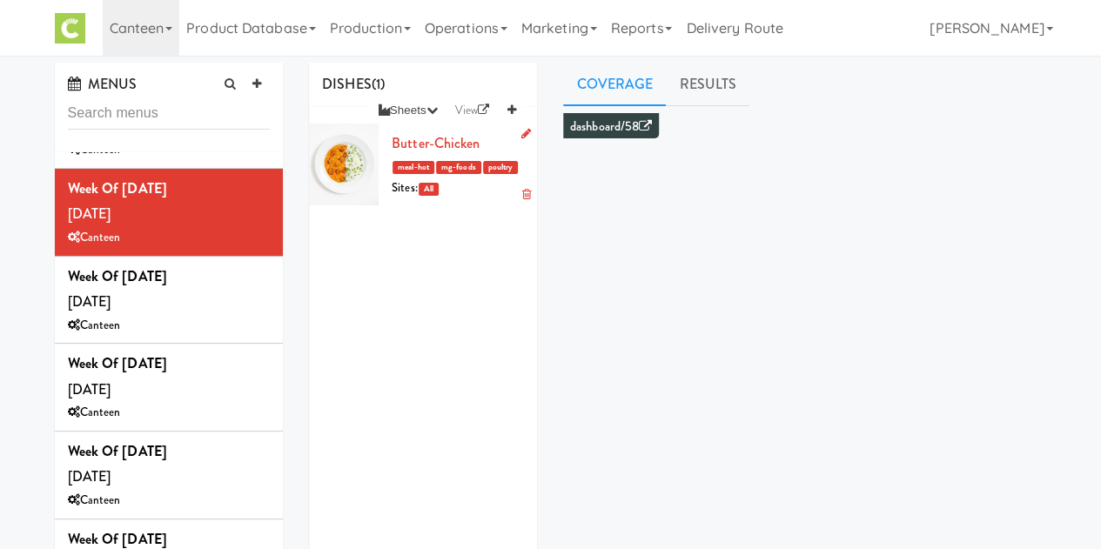
click at [514, 206] on div at bounding box center [522, 196] width 16 height 22
click at [521, 200] on icon at bounding box center [525, 194] width 9 height 11
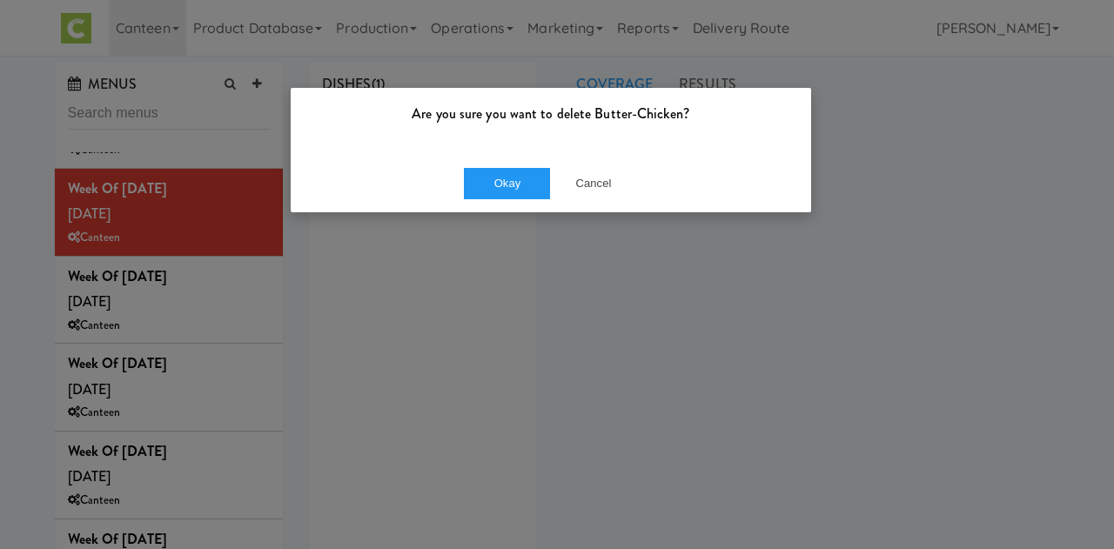
click at [512, 199] on div "Okay Cancel" at bounding box center [551, 183] width 520 height 58
click at [513, 197] on button "Okay" at bounding box center [507, 183] width 87 height 31
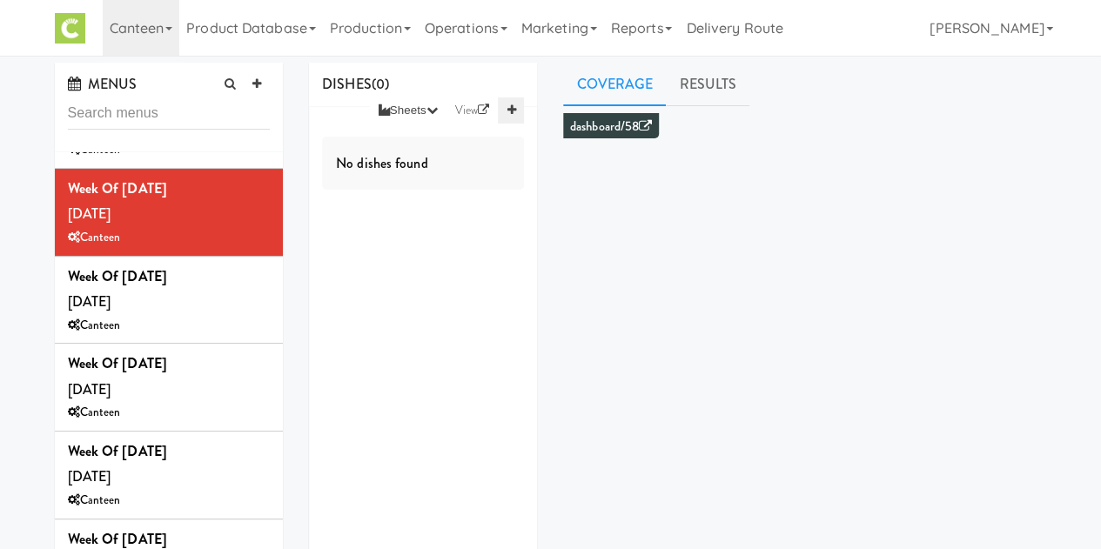
click at [517, 109] on link at bounding box center [511, 110] width 26 height 26
click at [432, 156] on input "text" at bounding box center [429, 147] width 73 height 23
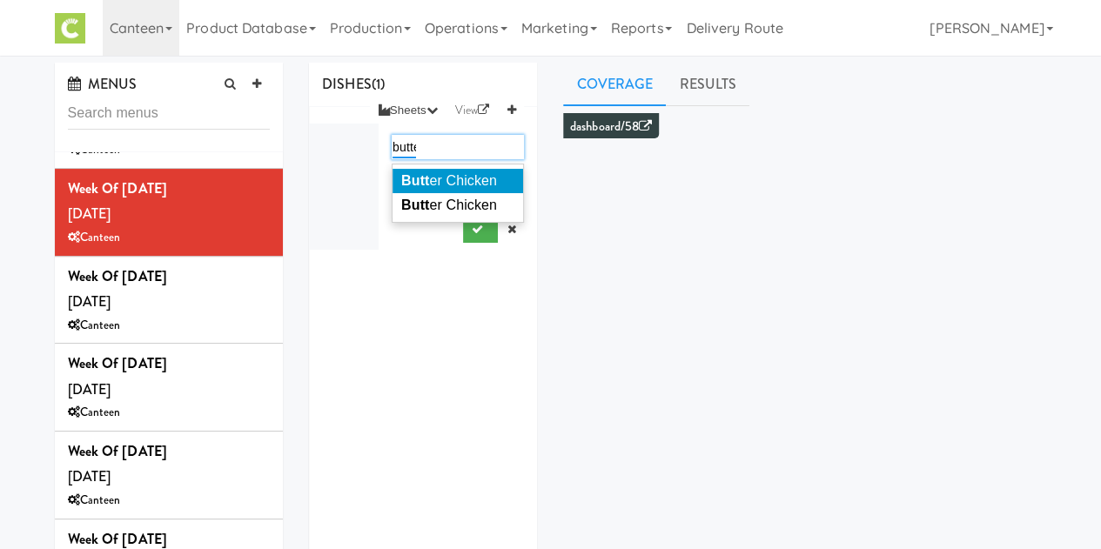
type input "butter"
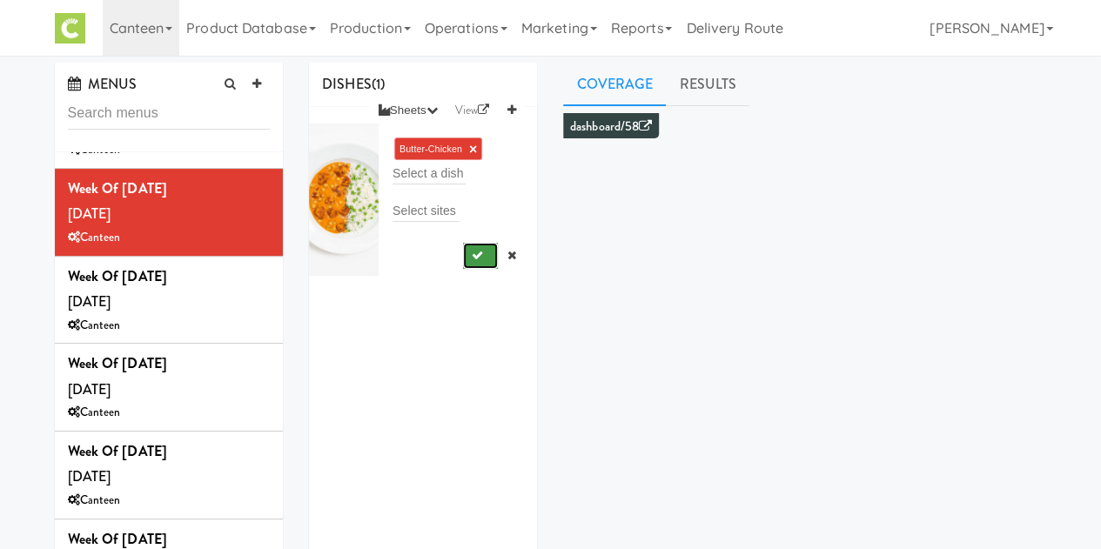
click at [464, 265] on button "submit" at bounding box center [481, 256] width 36 height 26
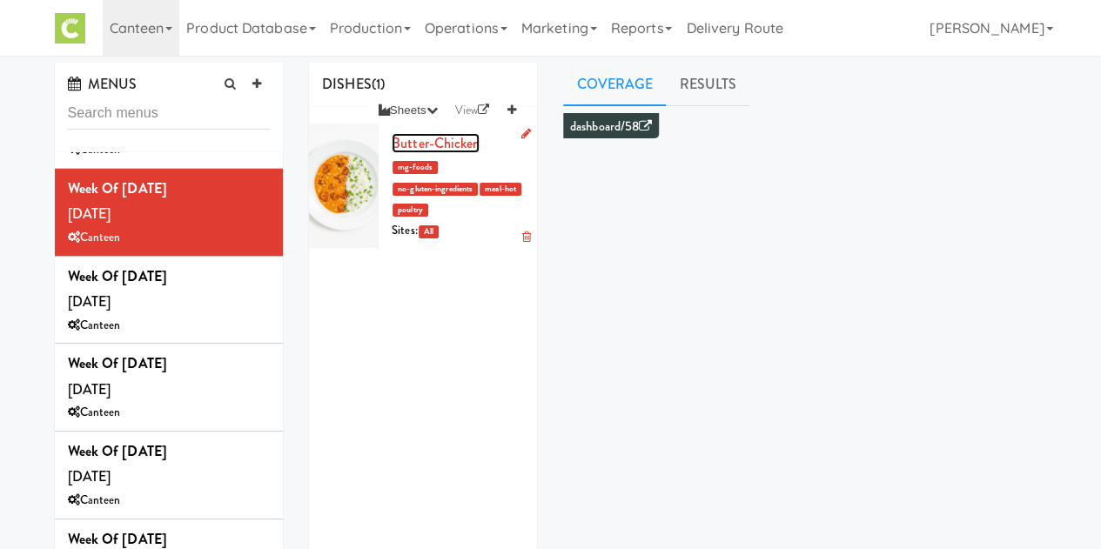
click at [422, 144] on link "Butter-Chicken" at bounding box center [436, 143] width 88 height 20
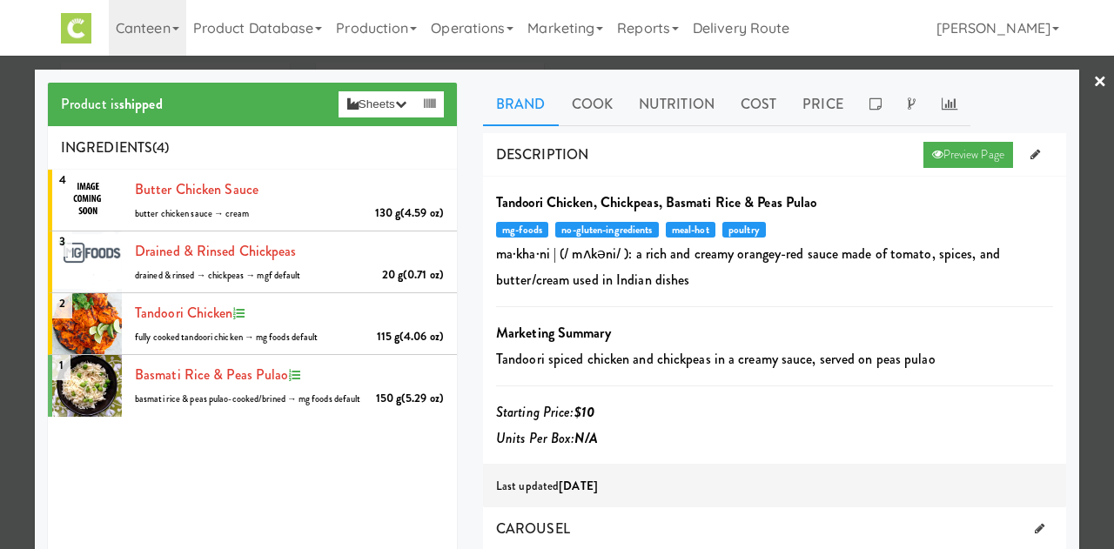
click at [1093, 78] on link "×" at bounding box center [1100, 83] width 14 height 54
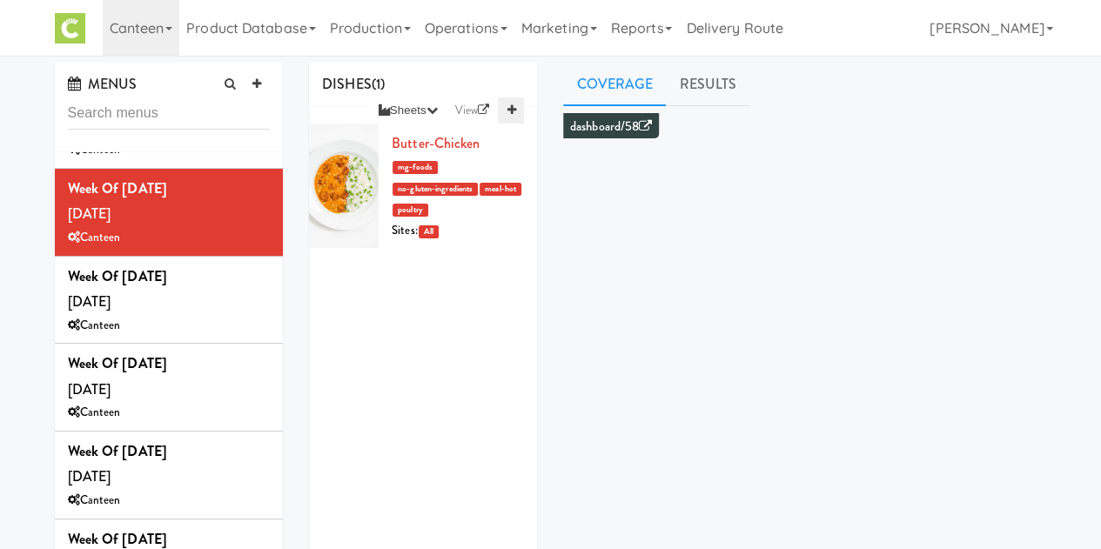
click at [513, 98] on link at bounding box center [511, 110] width 26 height 26
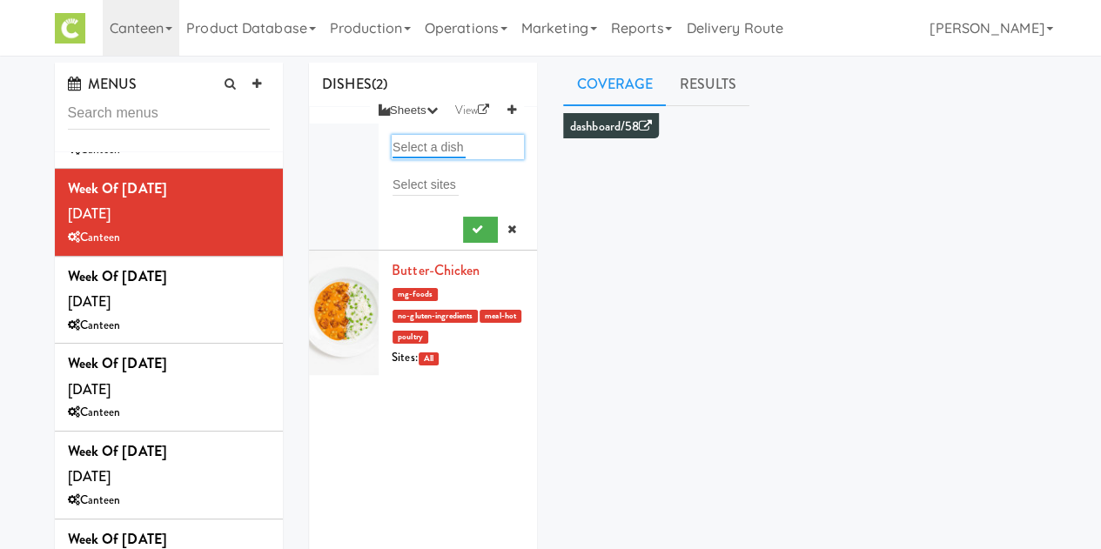
click at [421, 151] on input "text" at bounding box center [429, 147] width 73 height 23
type input "ter"
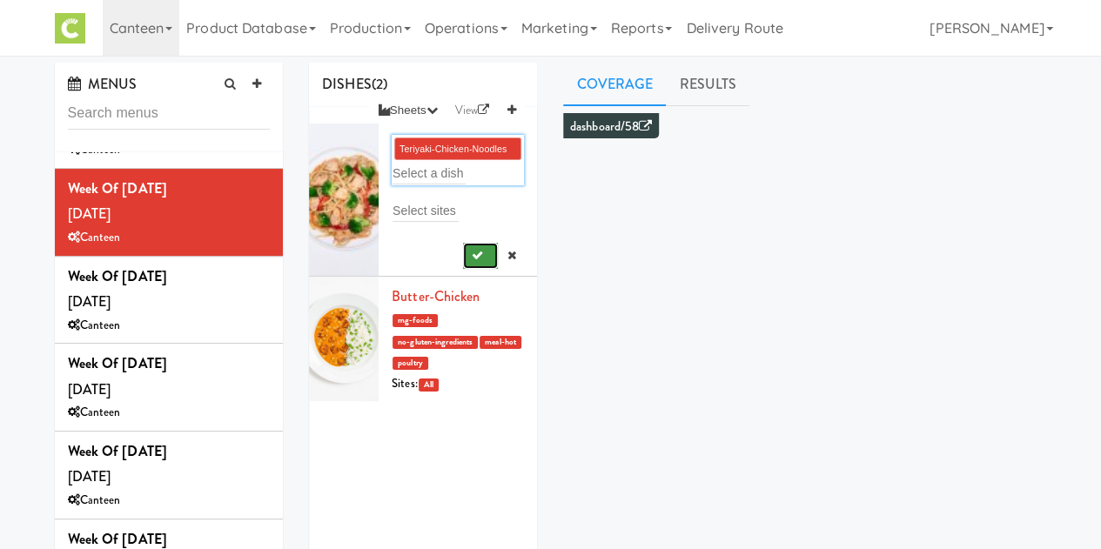
click at [472, 256] on icon "submit" at bounding box center [477, 255] width 11 height 11
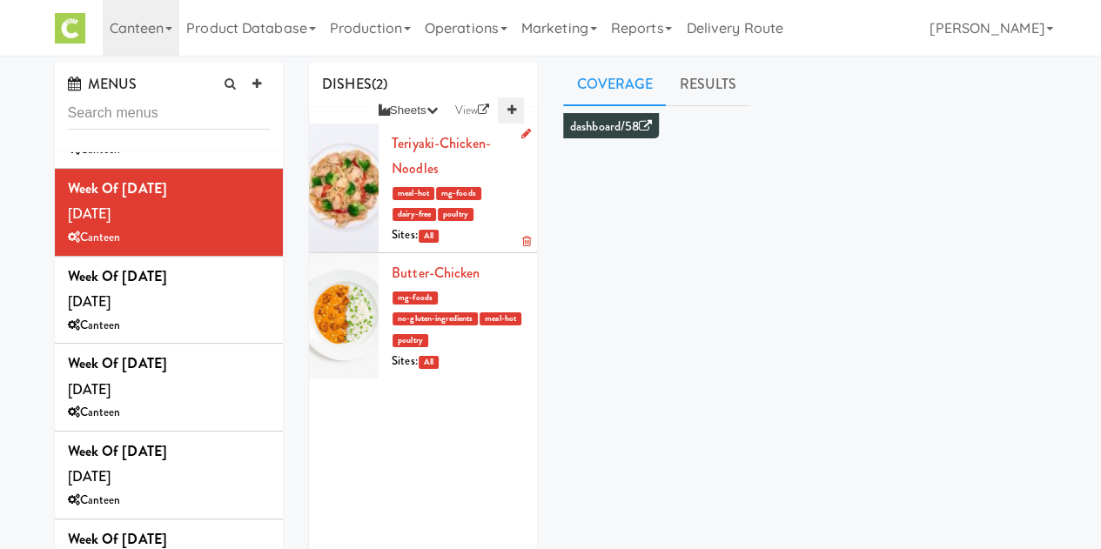
click at [512, 112] on icon at bounding box center [511, 109] width 9 height 11
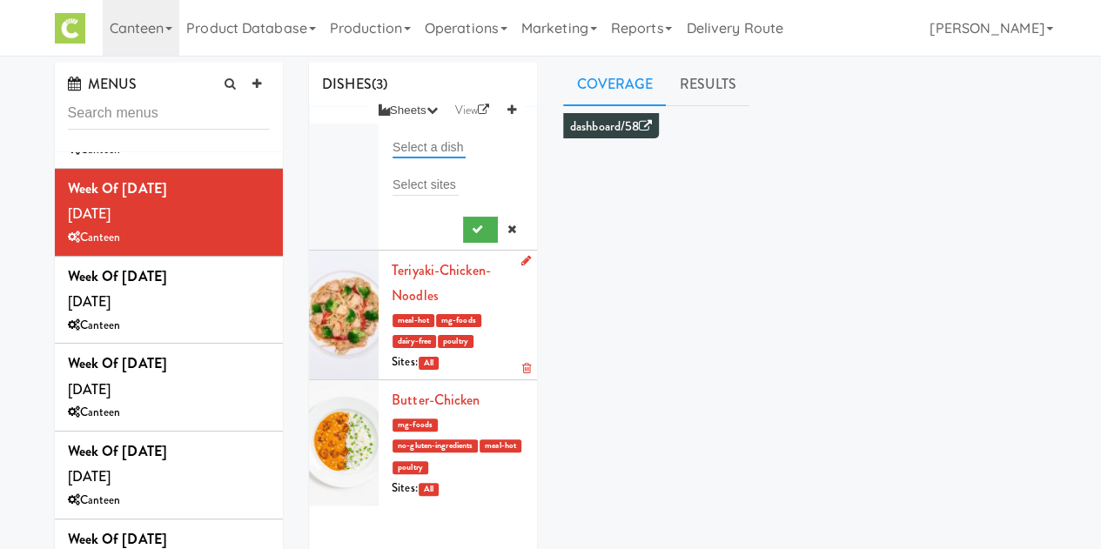
click at [403, 157] on input "text" at bounding box center [429, 147] width 73 height 23
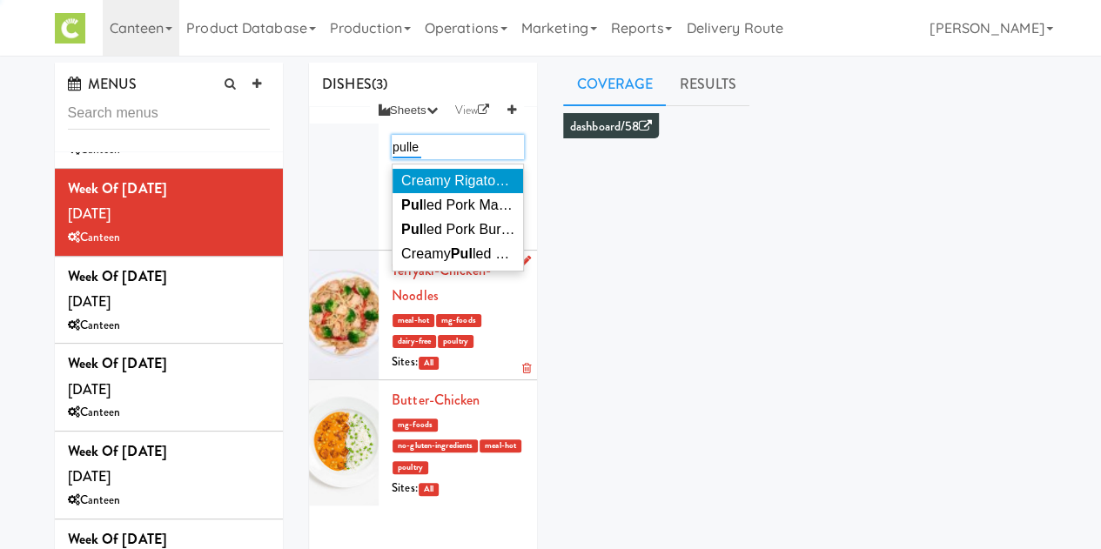
type input "pulled"
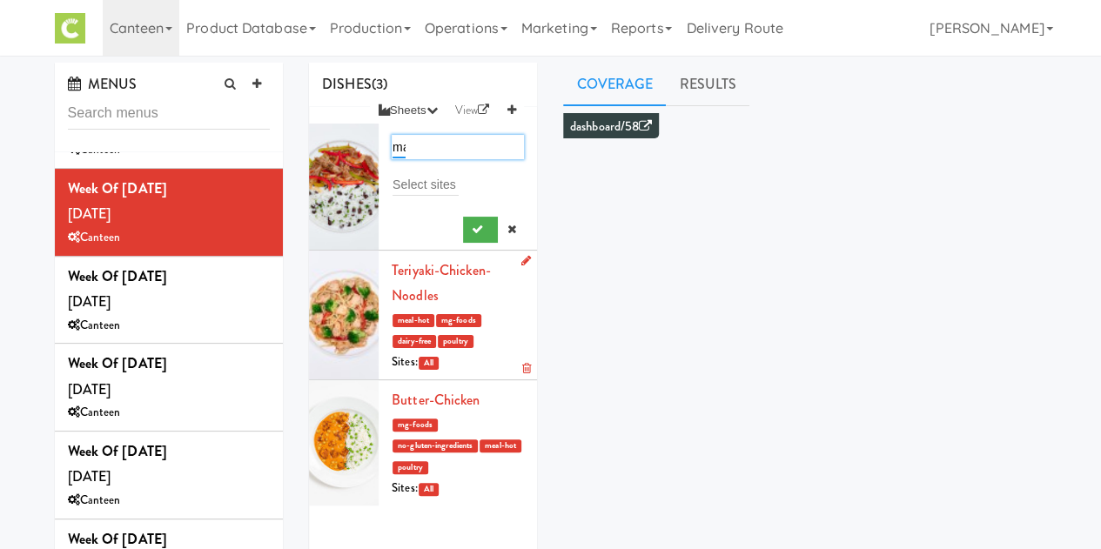
type input "mac"
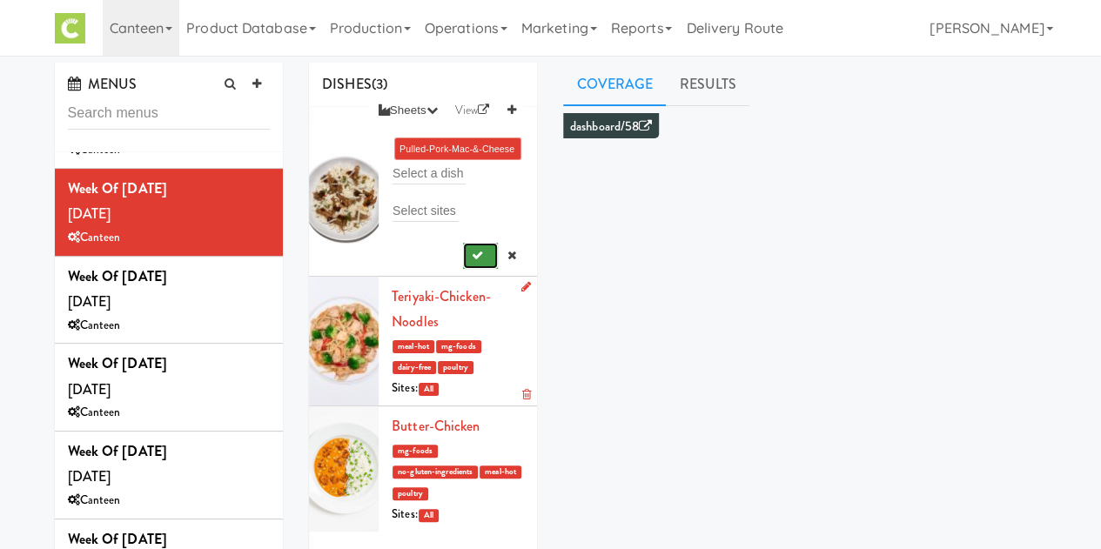
click at [463, 265] on button "submit" at bounding box center [481, 256] width 36 height 26
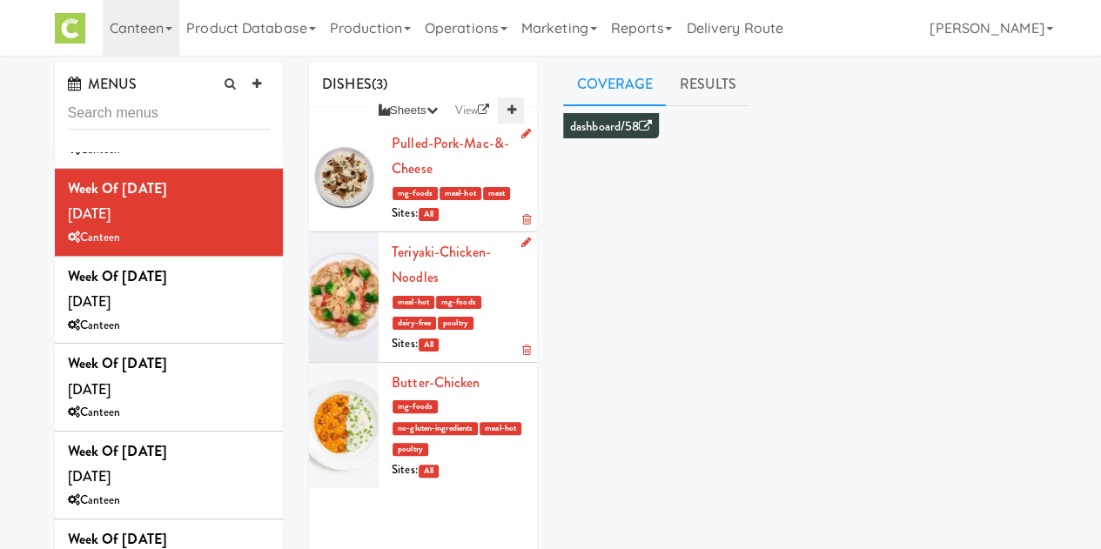
click at [510, 115] on icon at bounding box center [511, 109] width 9 height 11
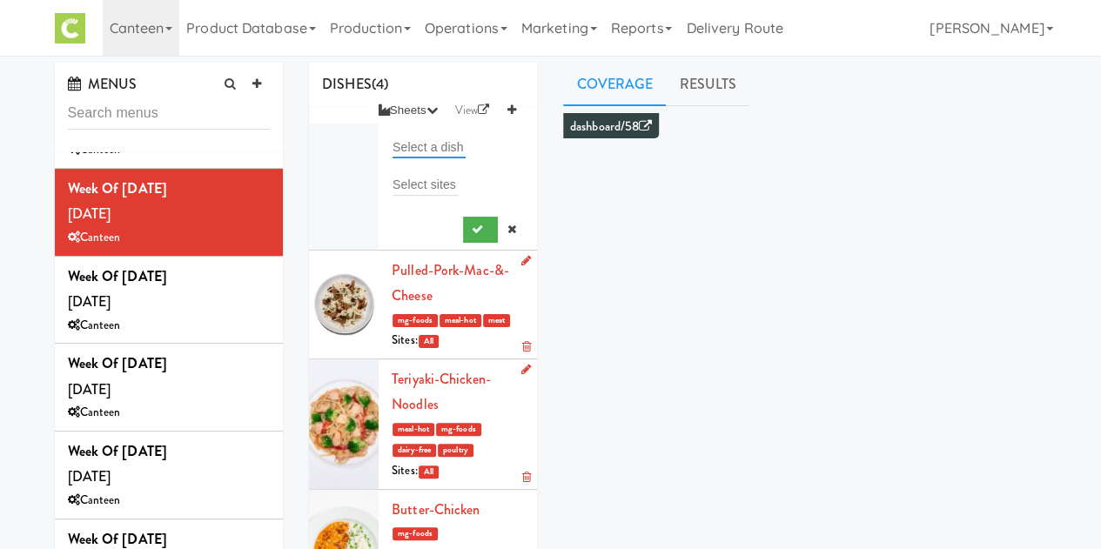
click at [421, 146] on input "text" at bounding box center [429, 147] width 73 height 23
type input "ling"
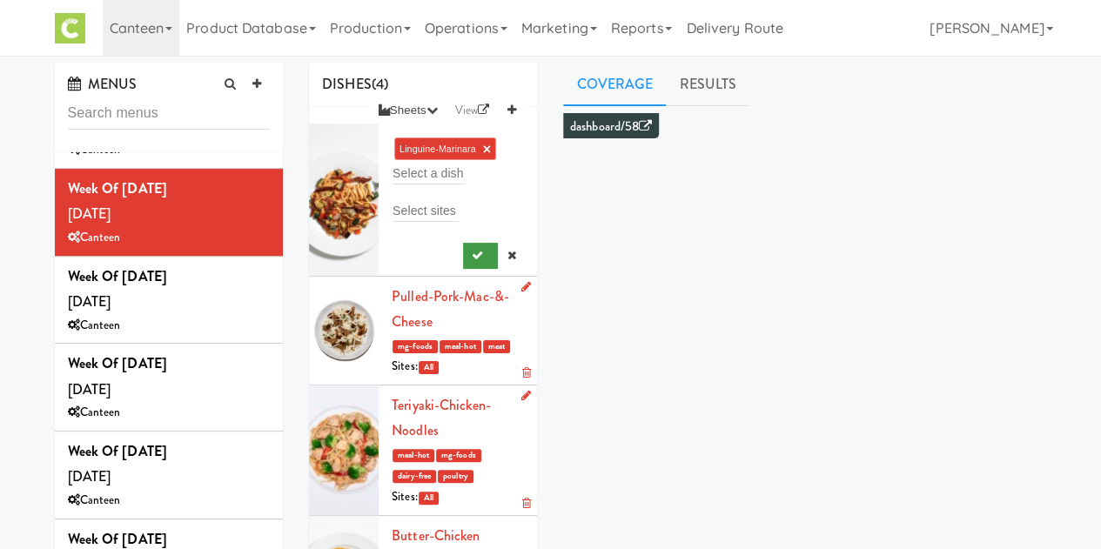
click at [468, 245] on div at bounding box center [458, 252] width 132 height 33
click at [468, 245] on button "submit" at bounding box center [481, 256] width 36 height 26
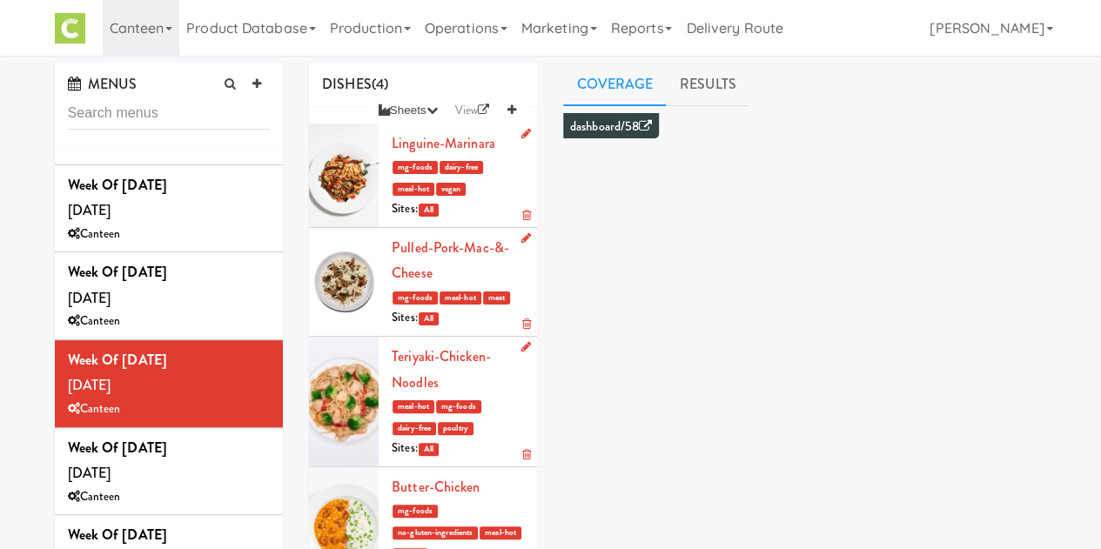
scroll to position [342, 0]
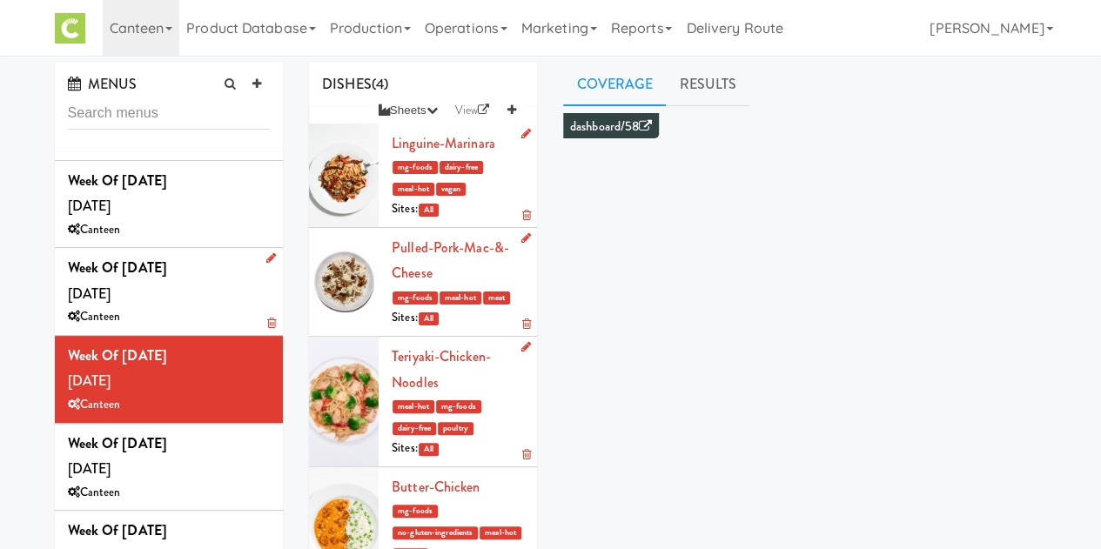
click at [217, 281] on div "Week of [DATE] [DATE] Canteen" at bounding box center [169, 291] width 203 height 73
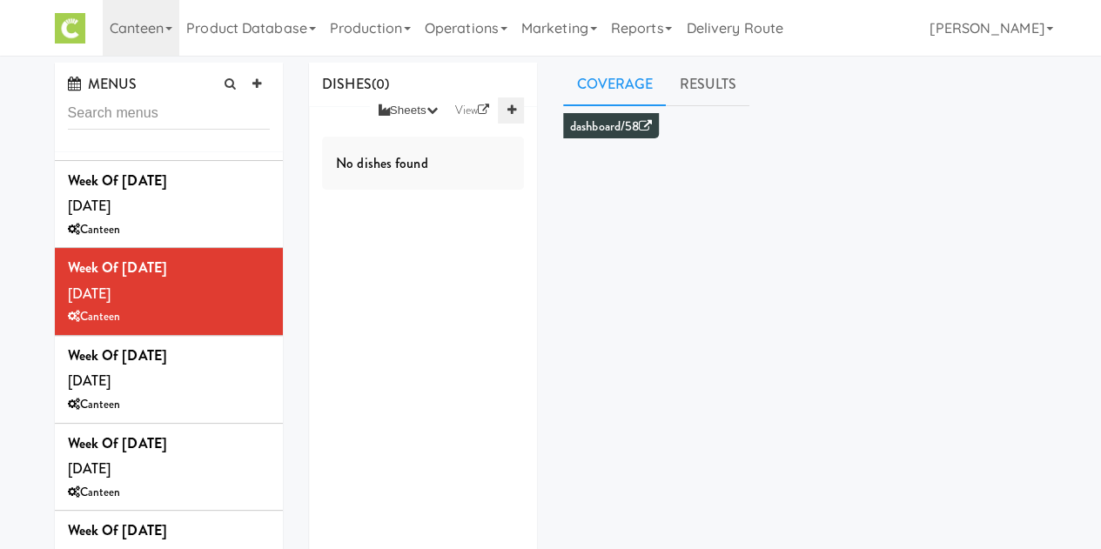
click at [507, 104] on icon at bounding box center [511, 109] width 9 height 11
click at [406, 152] on input "text" at bounding box center [429, 147] width 73 height 23
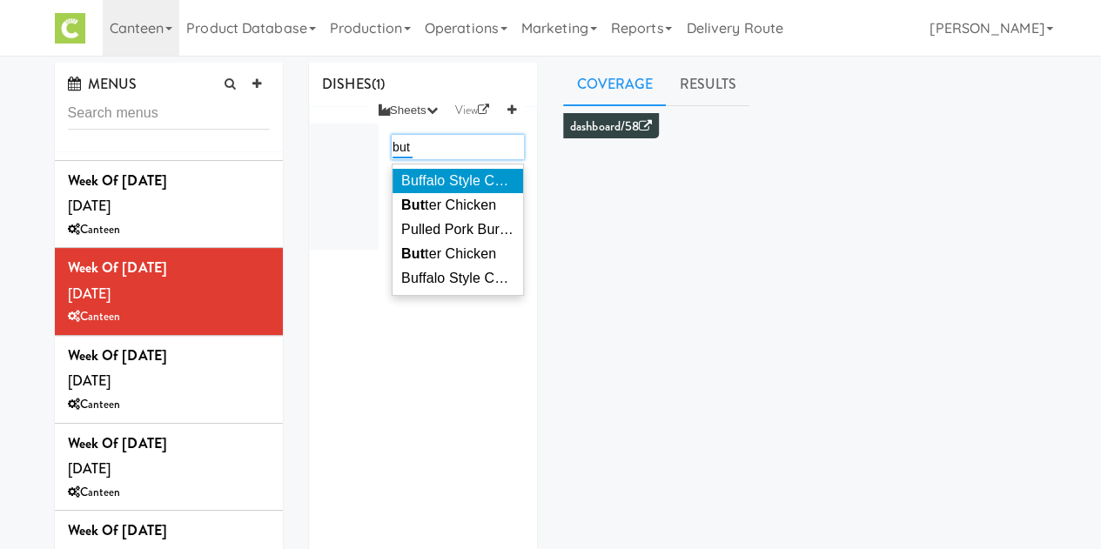
type input "butt"
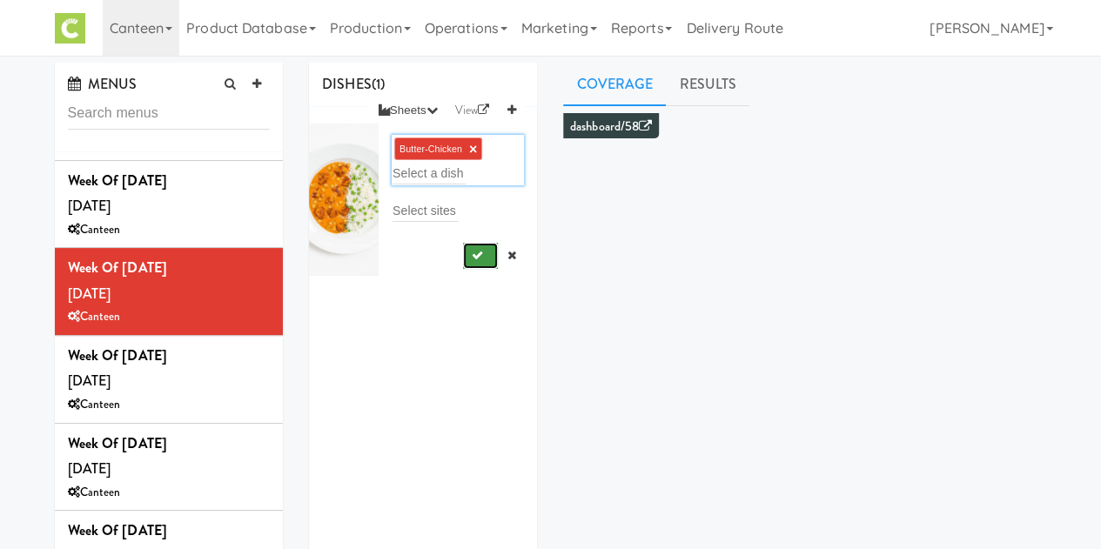
click at [463, 250] on button "submit" at bounding box center [481, 256] width 36 height 26
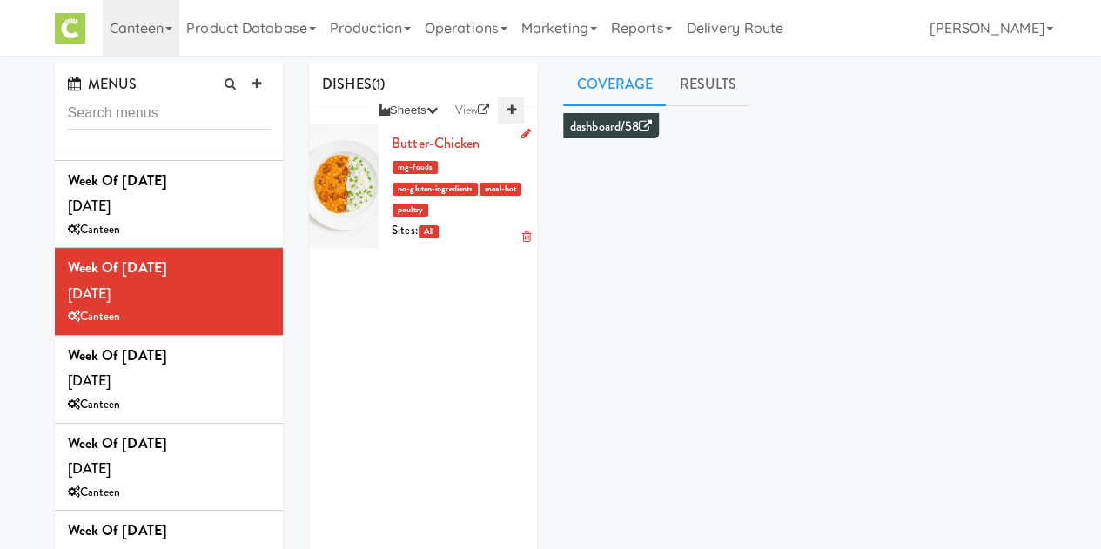
click at [510, 117] on link at bounding box center [511, 110] width 26 height 26
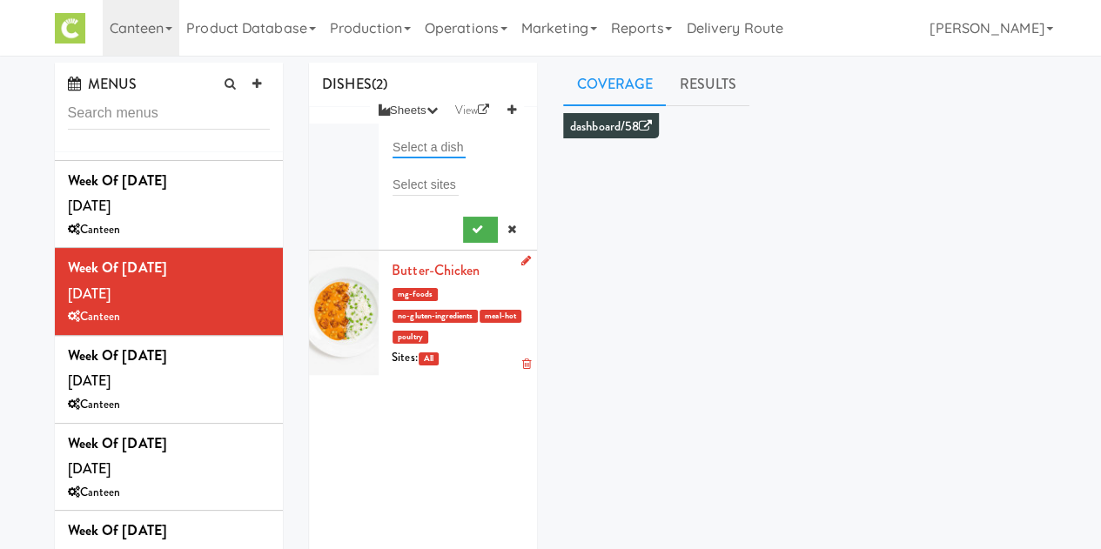
click at [447, 148] on input "text" at bounding box center [429, 147] width 73 height 23
type input "ter"
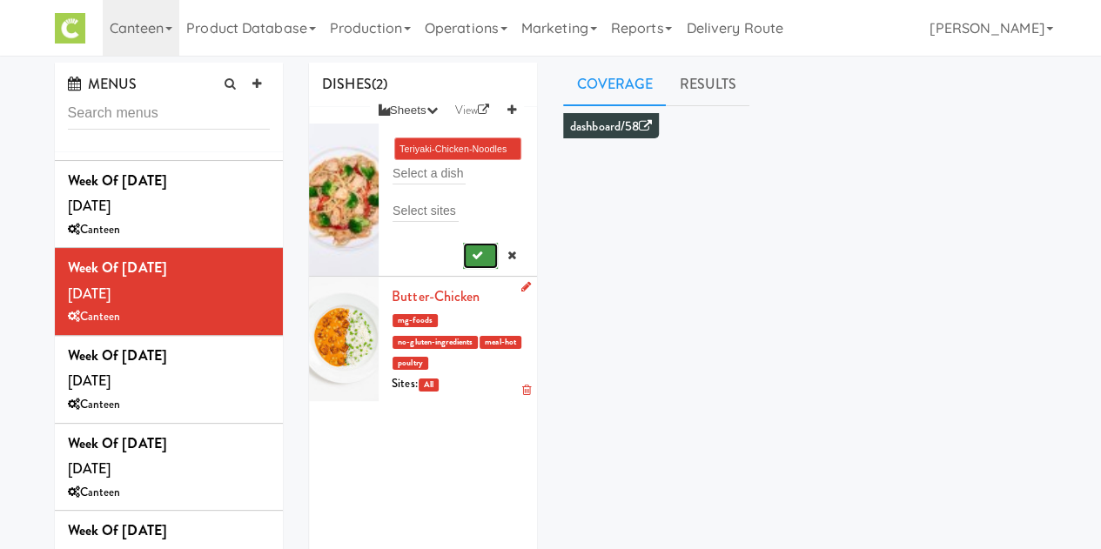
click at [472, 258] on icon "submit" at bounding box center [477, 255] width 11 height 11
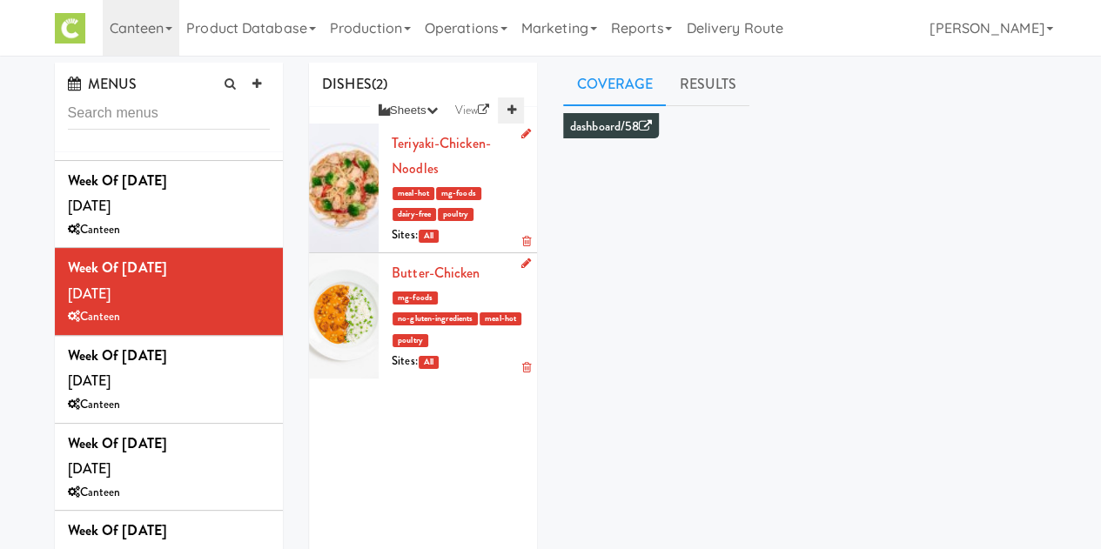
click at [512, 108] on icon at bounding box center [511, 109] width 9 height 11
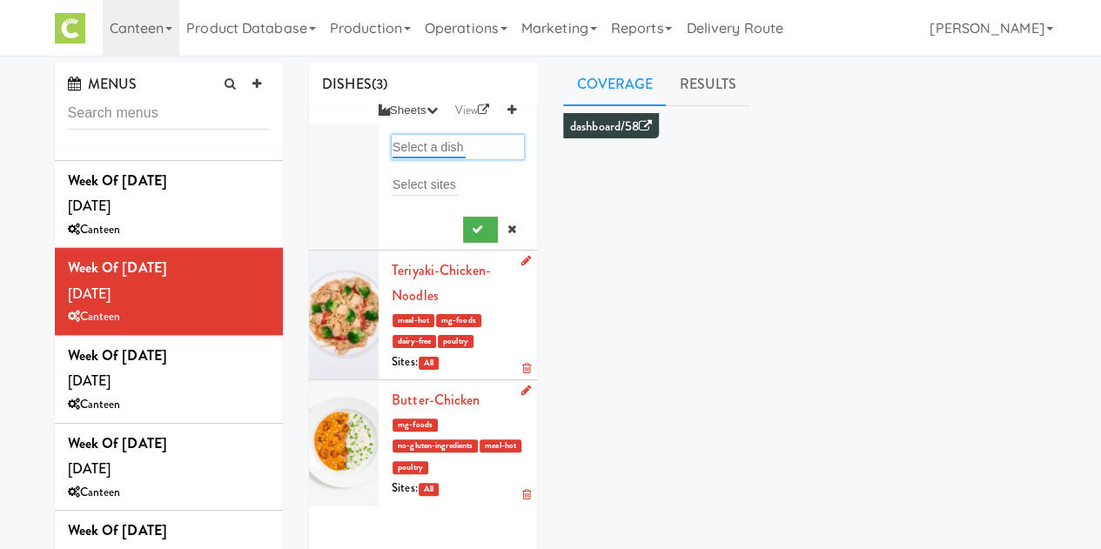
click at [422, 154] on input "text" at bounding box center [429, 147] width 73 height 23
type input "mac"
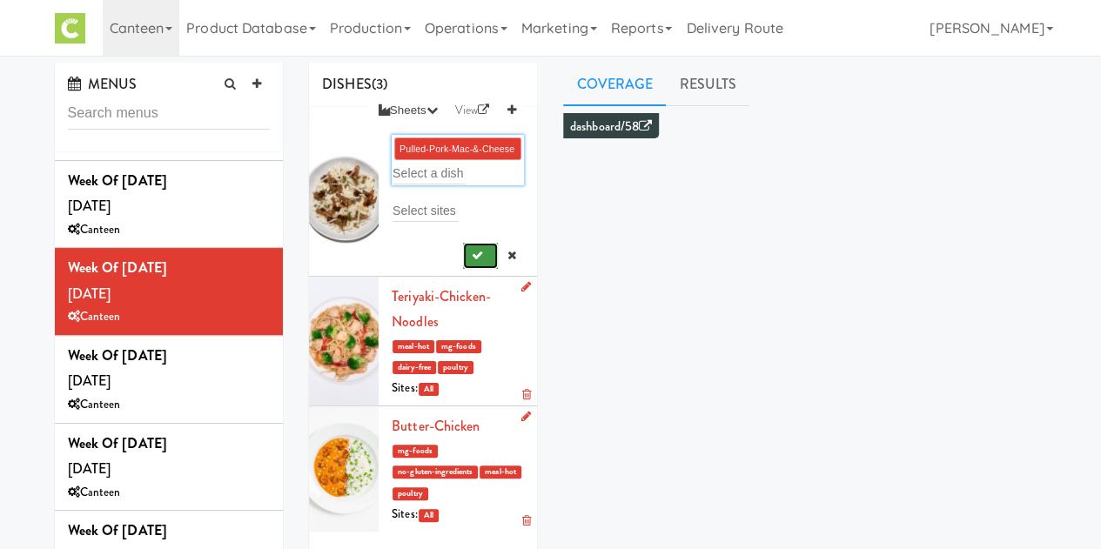
click at [472, 250] on icon "submit" at bounding box center [477, 255] width 11 height 11
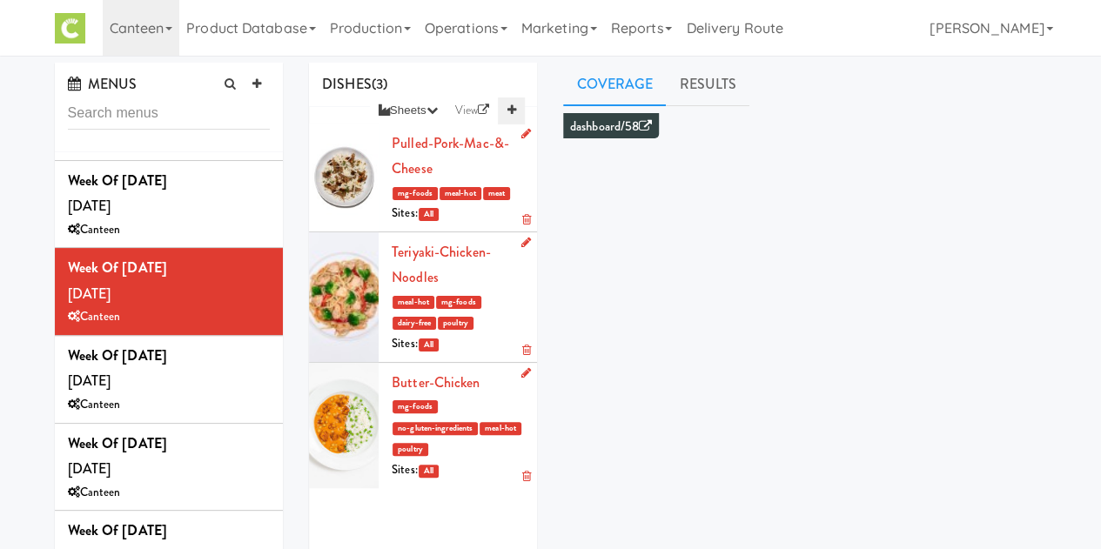
click at [511, 106] on icon at bounding box center [511, 109] width 9 height 11
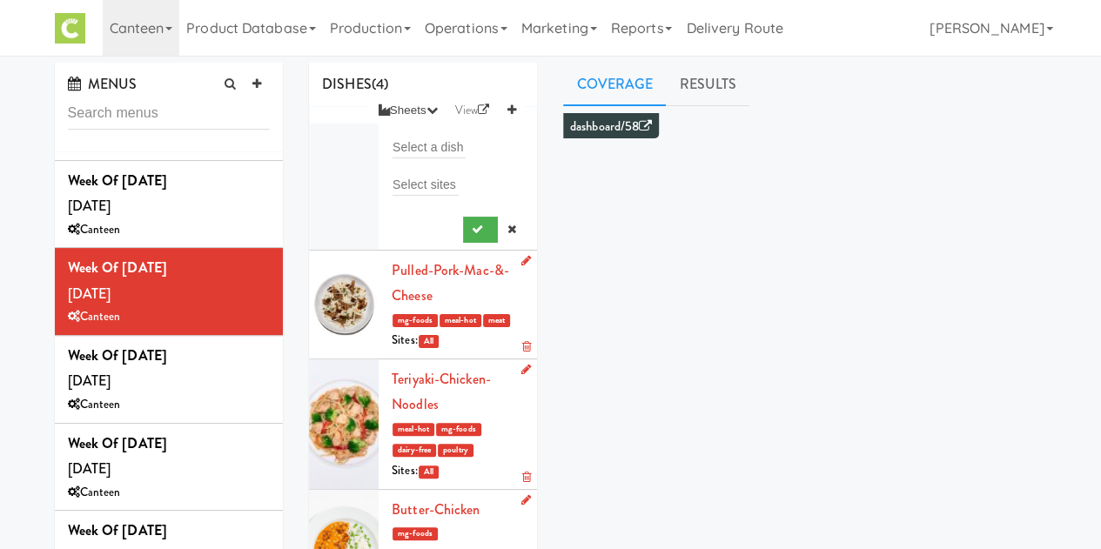
click at [415, 158] on div "Select a dish" at bounding box center [458, 147] width 132 height 24
type input "lin"
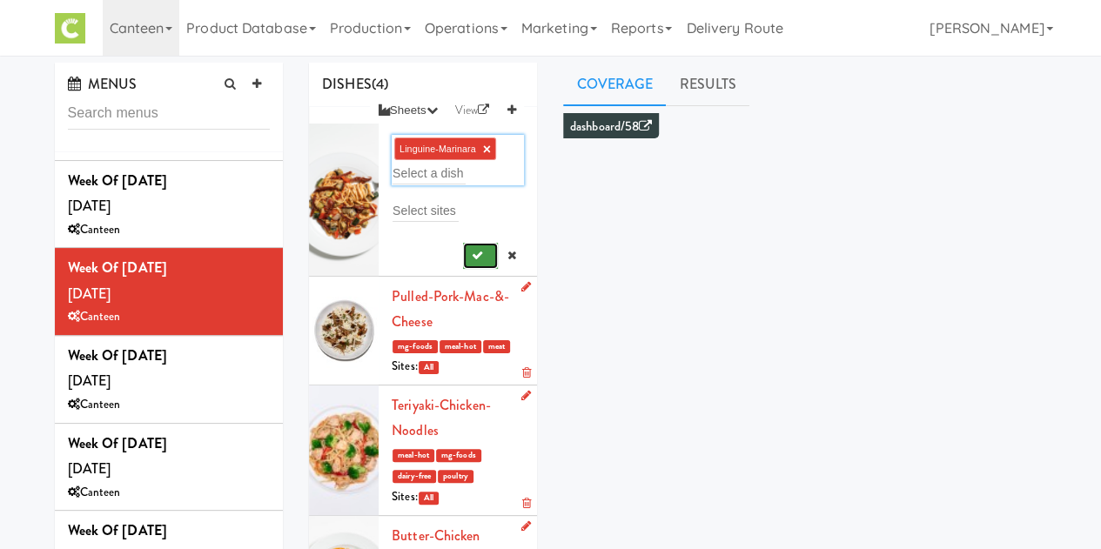
click at [472, 251] on icon "submit" at bounding box center [477, 255] width 11 height 11
